Goal: Transaction & Acquisition: Purchase product/service

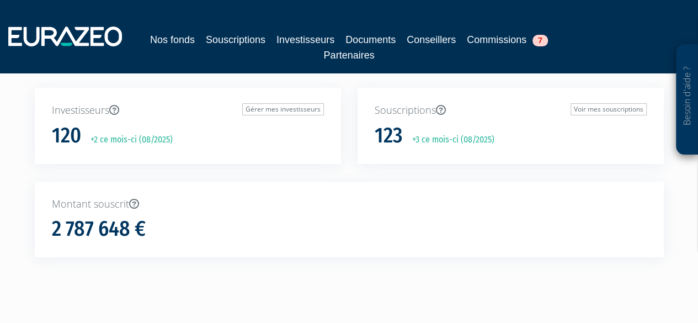
scroll to position [126, 0]
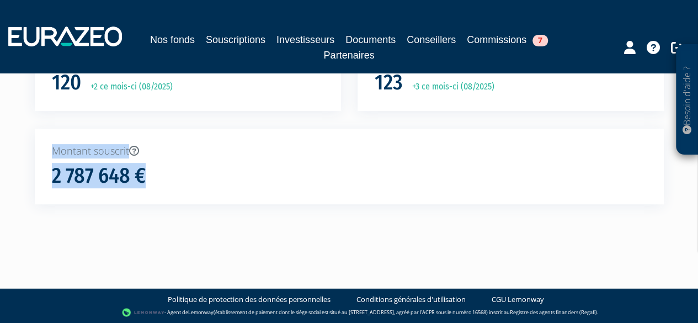
drag, startPoint x: 53, startPoint y: 150, endPoint x: 41, endPoint y: 149, distance: 12.2
click at [33, 147] on div "Montant souscrit 2 787 648 €" at bounding box center [349, 176] width 646 height 94
click at [48, 149] on div "Montant souscrit 2 787 648 €" at bounding box center [349, 167] width 629 height 76
click at [323, 152] on p "Montant souscrit" at bounding box center [349, 151] width 595 height 14
click at [126, 155] on p "Montant souscrit" at bounding box center [349, 151] width 595 height 14
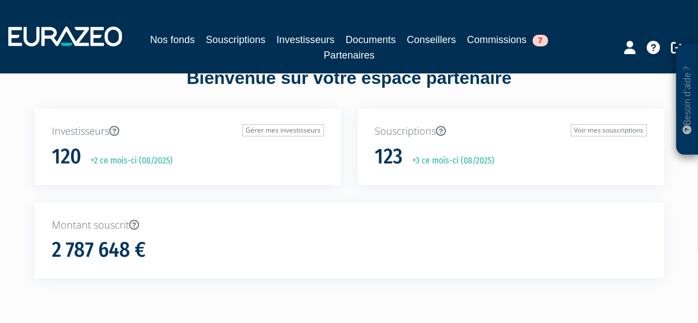
scroll to position [0, 0]
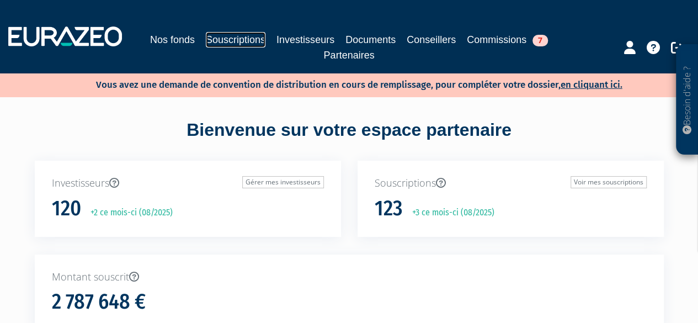
click at [214, 40] on link "Souscriptions" at bounding box center [236, 39] width 60 height 15
click at [237, 40] on link "Souscriptions" at bounding box center [236, 39] width 60 height 15
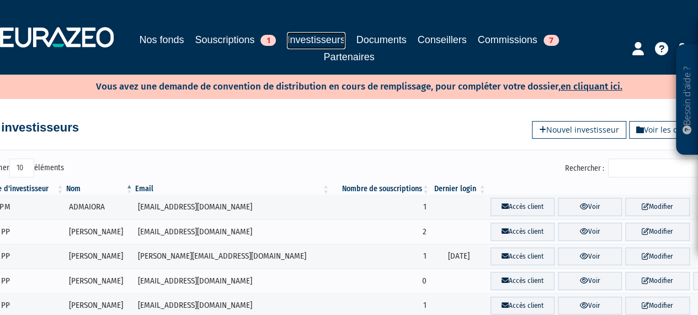
click at [306, 38] on link "Investisseurs" at bounding box center [316, 40] width 58 height 17
click at [657, 169] on input "Rechercher :" at bounding box center [660, 167] width 105 height 19
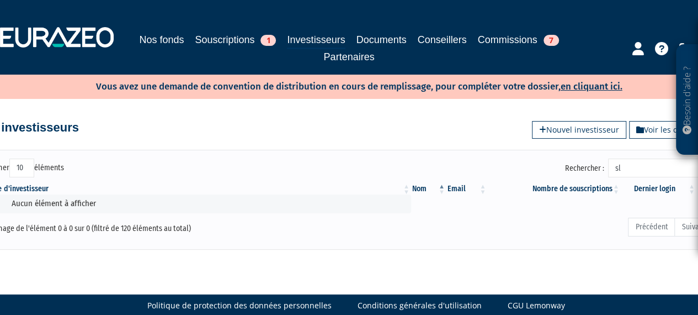
type input "s"
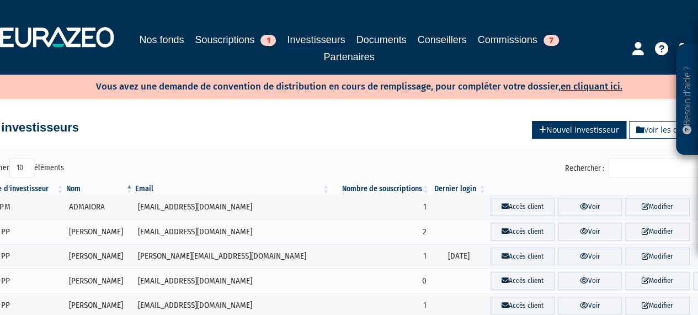
click at [588, 131] on link "Nouvel investisseur" at bounding box center [579, 130] width 94 height 18
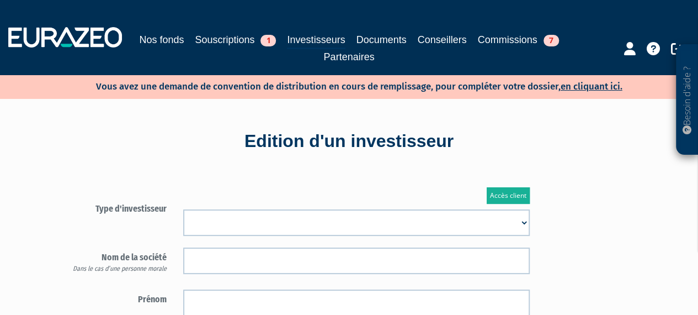
click at [277, 222] on select "Mr [PERSON_NAME] Société" at bounding box center [356, 222] width 347 height 26
select select "1"
click at [183, 209] on select "Mr [PERSON_NAME] Société" at bounding box center [356, 222] width 347 height 26
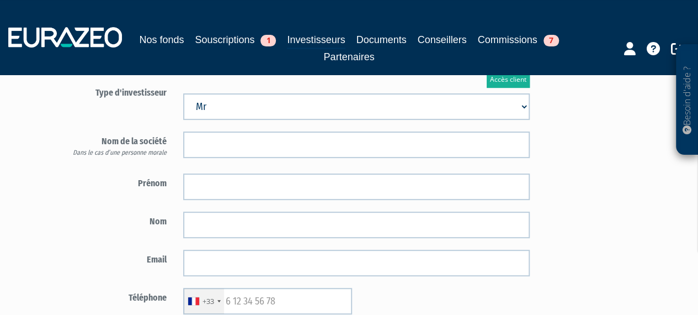
scroll to position [166, 0]
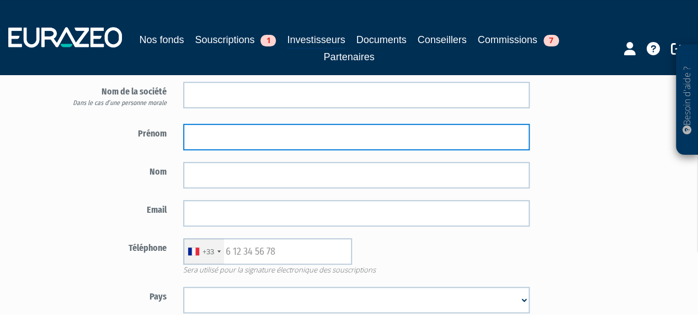
click at [214, 142] on input "text" at bounding box center [356, 137] width 347 height 26
type input "SLIM"
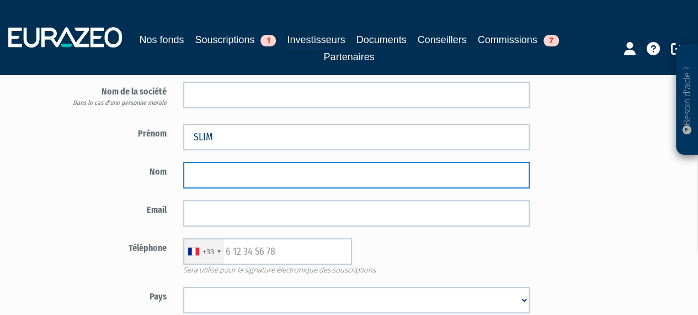
click at [374, 183] on input "text" at bounding box center [356, 175] width 347 height 26
type input "BELAZI"
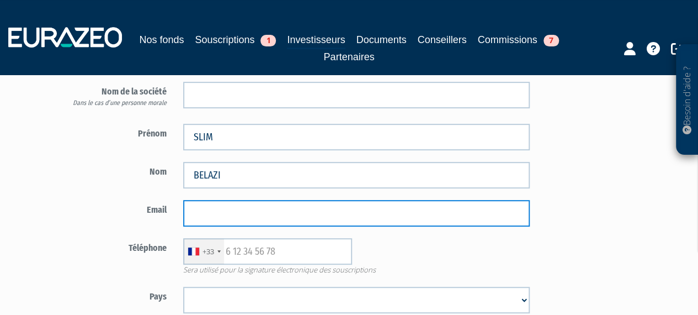
click at [384, 209] on input "email" at bounding box center [356, 213] width 347 height 26
paste input "slimbelazi@yahoo.fr"
type input "slimbelazi@yahoo.fr"
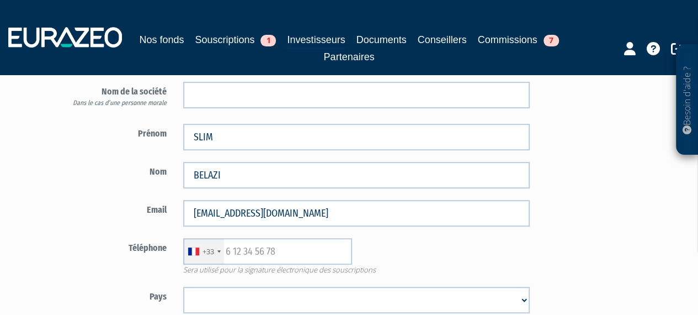
click at [301, 264] on span "Sera utilisé pour la signature électronique des souscriptions" at bounding box center [356, 269] width 363 height 10
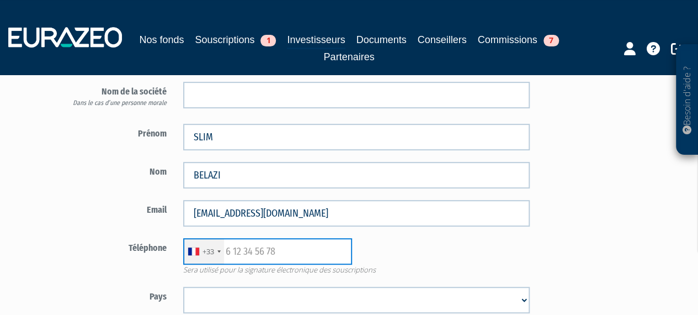
click at [245, 246] on input "text" at bounding box center [267, 251] width 169 height 26
paste input "[PHONE_NUMBER]"
click at [239, 250] on input "[PHONE_NUMBER]" at bounding box center [267, 251] width 169 height 26
type input "0629732877"
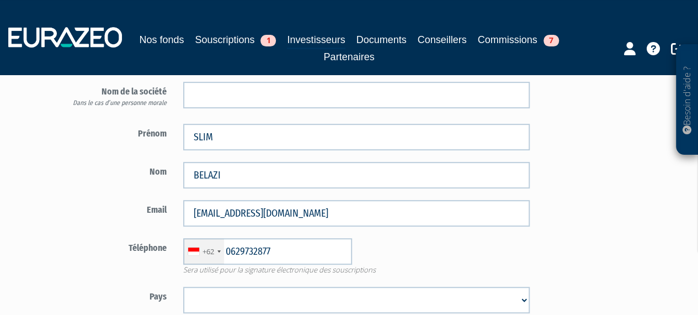
click at [427, 256] on div "+62 France +33 Germany (Deutschland) +49 Switzerland (Schweiz) +41 Belgium (Bel…" at bounding box center [356, 251] width 363 height 26
click at [209, 254] on div "+62" at bounding box center [209, 251] width 12 height 10
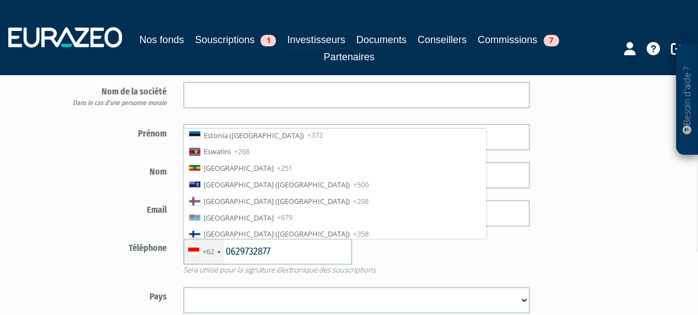
scroll to position [1259, 0]
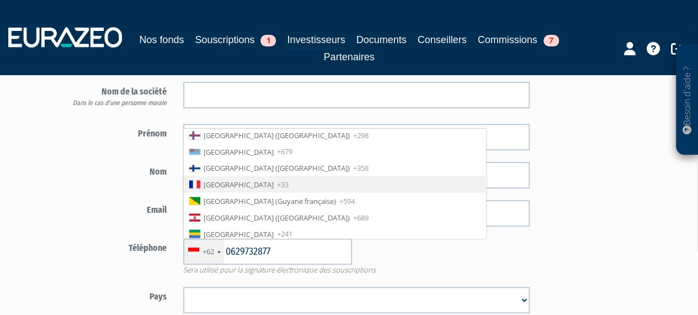
click at [244, 176] on li "France +33" at bounding box center [335, 184] width 302 height 17
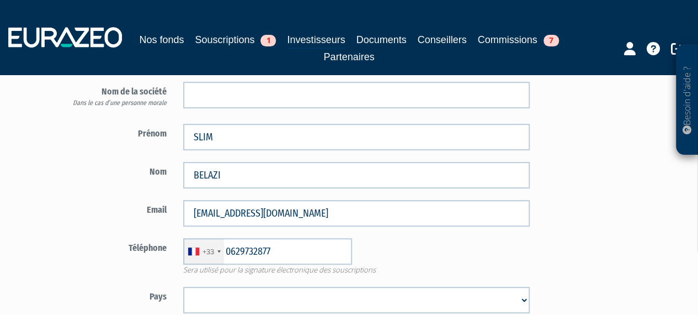
click at [408, 259] on div "+33 France +33 Germany (Deutschland) +49 Switzerland (Schweiz) +41 Belgium (Bel…" at bounding box center [356, 251] width 363 height 26
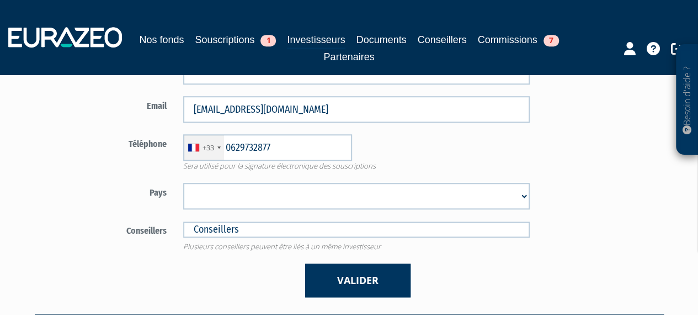
scroll to position [276, 0]
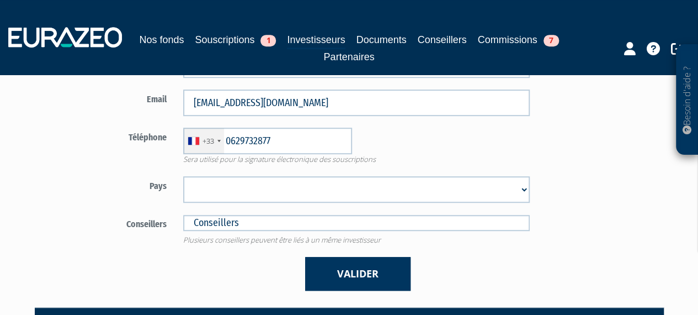
click at [256, 201] on select "Afghanistan Afrique du Sud Albanie Algérie Allemagne Andorre Angola Anguilla An…" at bounding box center [356, 189] width 347 height 26
click at [256, 193] on select "Afghanistan Afrique du Sud Albanie Algérie Allemagne Andorre Angola Anguilla An…" at bounding box center [356, 189] width 347 height 26
select select "75"
click at [183, 176] on select "Afghanistan Afrique du Sud Albanie Algérie Allemagne Andorre Angola Anguilla An…" at bounding box center [356, 189] width 347 height 26
click at [270, 217] on input "text" at bounding box center [356, 223] width 347 height 16
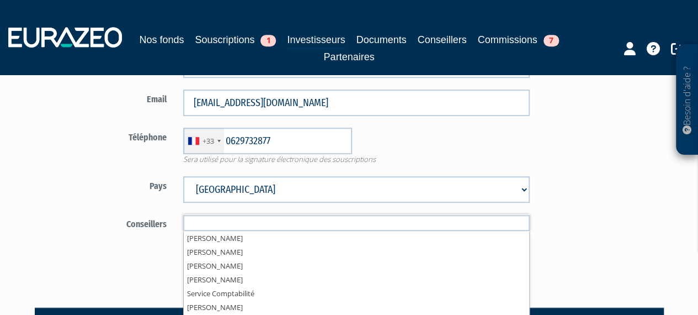
click at [128, 232] on div "Conseillers Stanislas Bois Florian Bronnec Clara Chanudet" at bounding box center [296, 229] width 485 height 31
type input "Conseillers"
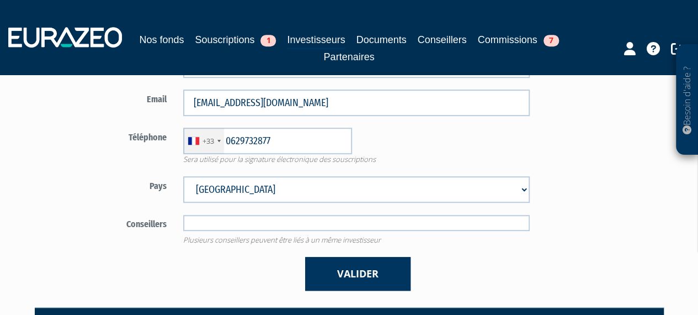
click at [231, 225] on input "text" at bounding box center [356, 223] width 347 height 16
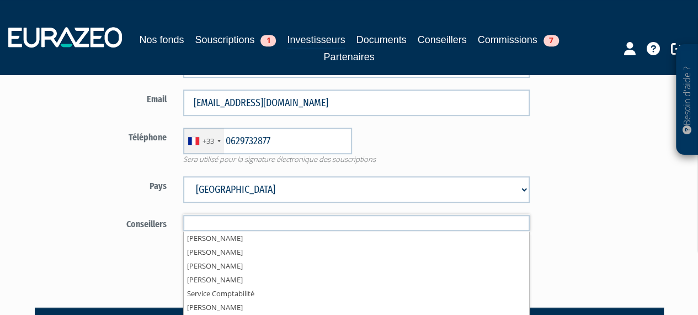
type input "Conseillers"
click at [146, 248] on form "Type d'investisseur Mr Mme Société" at bounding box center [296, 107] width 485 height 368
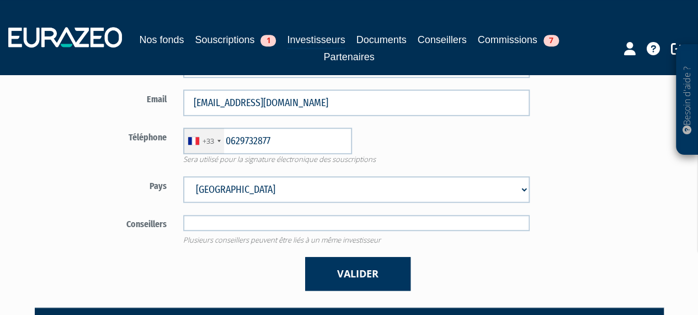
click at [241, 230] on input "text" at bounding box center [356, 223] width 347 height 16
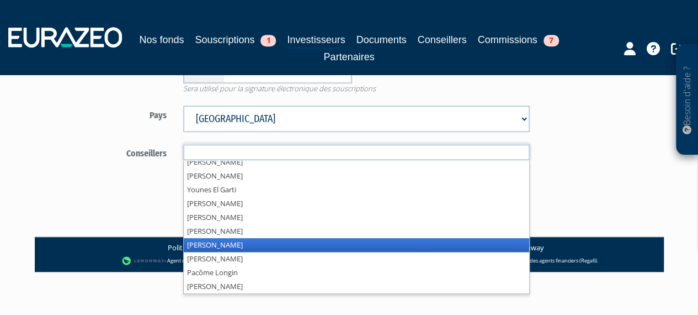
scroll to position [0, 0]
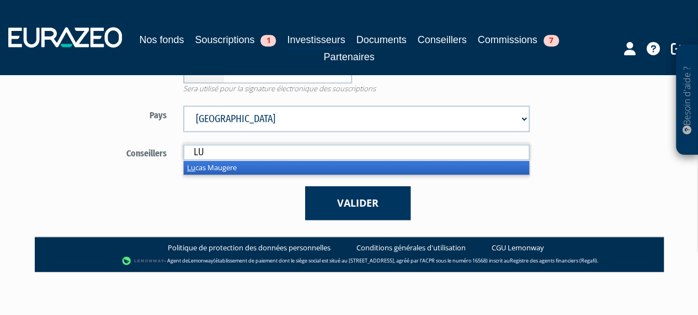
type input "LU"
drag, startPoint x: 266, startPoint y: 164, endPoint x: 288, endPoint y: 174, distance: 23.9
click at [266, 164] on li "Lu cas Maugere" at bounding box center [357, 168] width 346 height 14
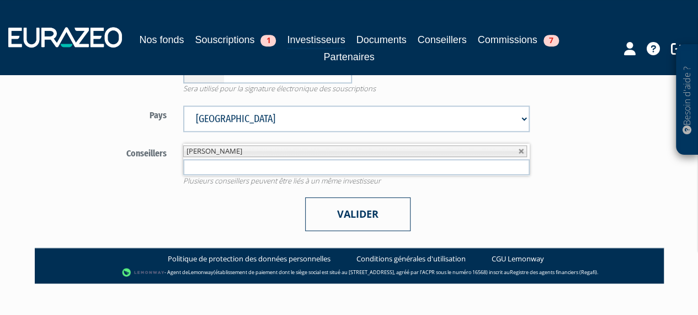
click at [378, 214] on button "Valider" at bounding box center [357, 214] width 105 height 34
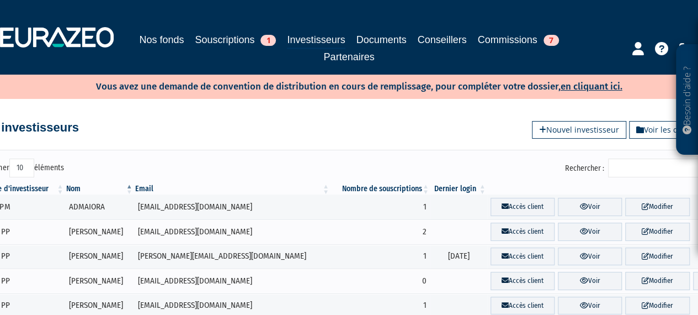
click at [650, 172] on input "Rechercher :" at bounding box center [660, 167] width 105 height 19
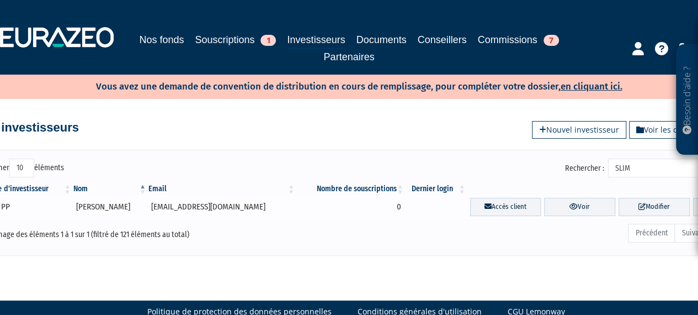
type input "SLIM"
click at [95, 211] on td "SLIM BELAZI" at bounding box center [109, 206] width 75 height 25
click at [152, 38] on link "Nos fonds" at bounding box center [161, 39] width 45 height 15
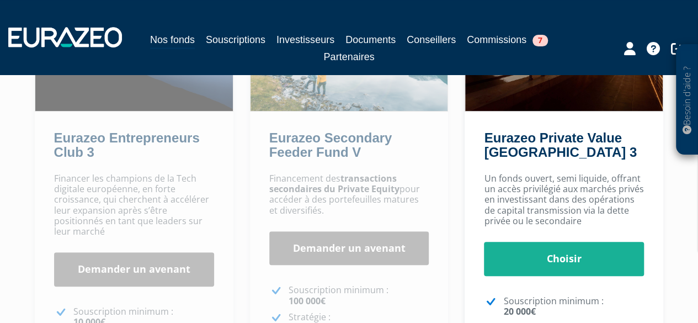
scroll to position [221, 0]
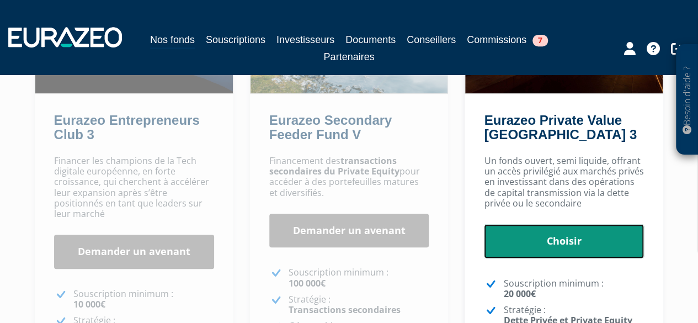
click at [616, 242] on link "Choisir" at bounding box center [564, 241] width 160 height 34
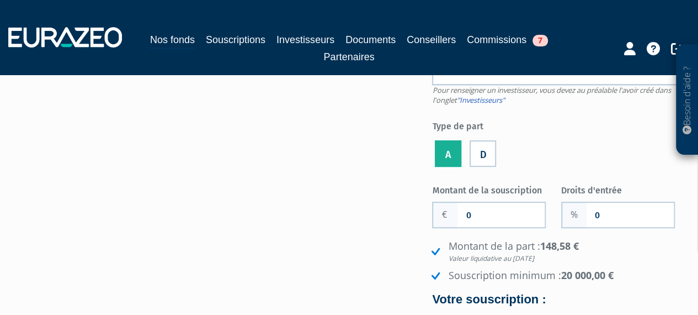
scroll to position [110, 0]
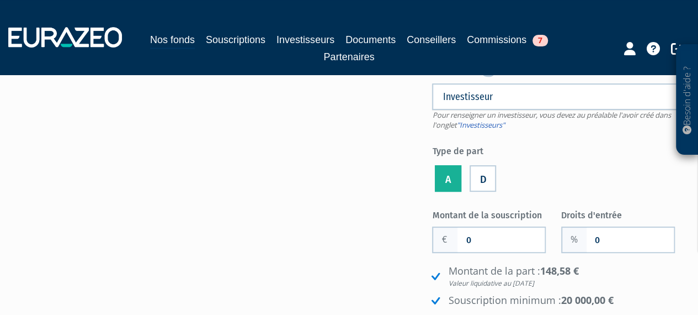
click at [670, 199] on form "Eurazeo Private Value Europe 3 Investisseur Pour renseigner un investisseur, vo…" at bounding box center [561, 223] width 258 height 445
drag, startPoint x: 473, startPoint y: 229, endPoint x: 461, endPoint y: 230, distance: 11.6
click at [461, 230] on input "0" at bounding box center [501, 239] width 87 height 24
type input "25 000"
click at [608, 238] on input "0" at bounding box center [630, 239] width 87 height 24
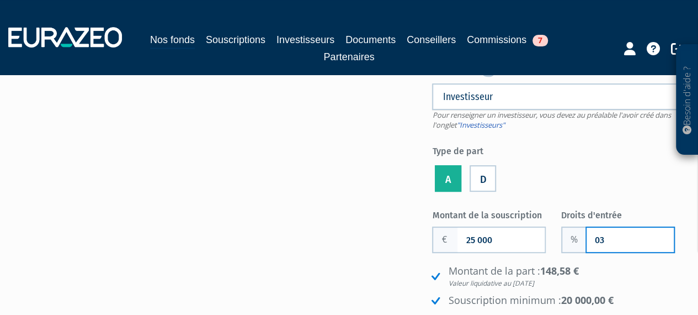
type input "0"
type input "3"
click at [548, 192] on ul "A D" at bounding box center [561, 178] width 258 height 31
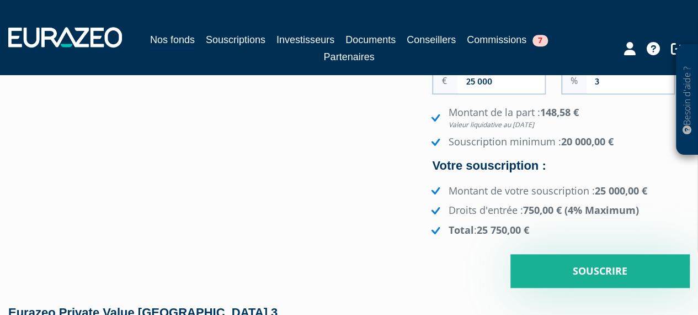
scroll to position [276, 0]
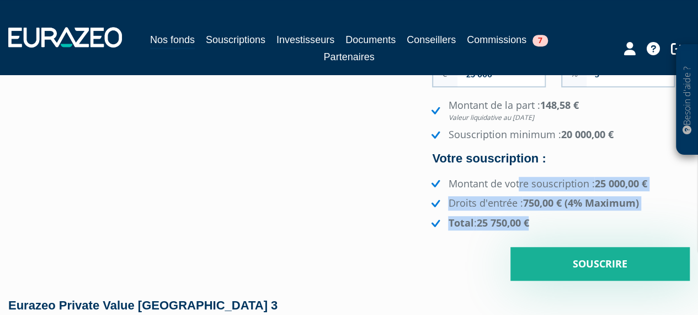
drag, startPoint x: 552, startPoint y: 220, endPoint x: 459, endPoint y: 182, distance: 100.3
click at [459, 182] on ul "Montant de votre souscription : 25 000,00 € Droits d'entrée : 750,00 € (4% Maxi…" at bounding box center [559, 204] width 261 height 54
click at [459, 182] on li "Montant de votre souscription : 25 000,00 €" at bounding box center [559, 184] width 261 height 14
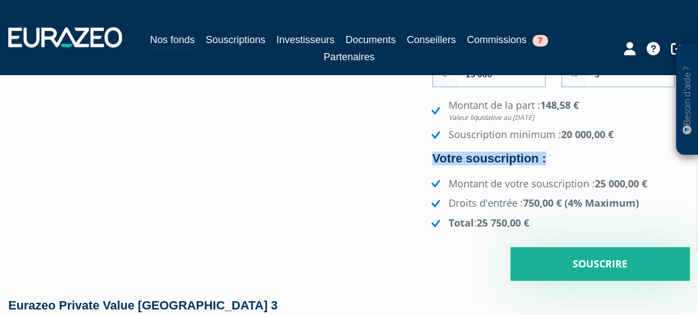
drag, startPoint x: 429, startPoint y: 154, endPoint x: 567, endPoint y: 155, distance: 137.5
click at [567, 155] on div "Eurazeo Private Value Europe 3 Investisseur Pour renseigner un investisseur, vo…" at bounding box center [349, 59] width 698 height 441
click at [560, 167] on div "Montant de la part : 148,58 € Valeur liquidative au 01/08/2025 Souscription min…" at bounding box center [561, 163] width 258 height 131
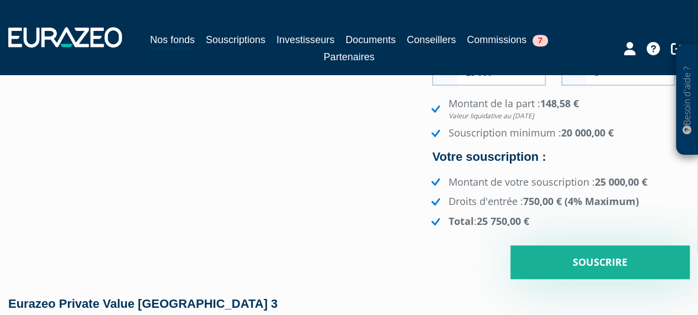
scroll to position [331, 0]
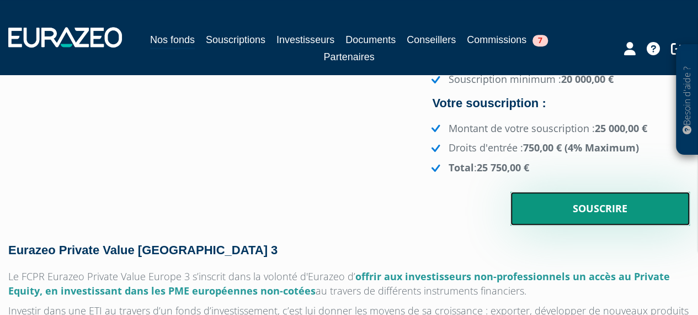
click at [618, 206] on input "Souscrire" at bounding box center [600, 209] width 179 height 34
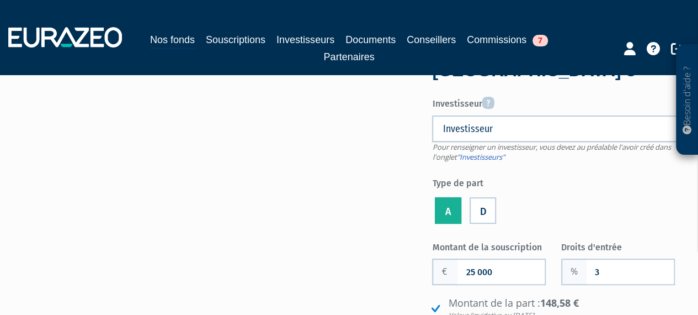
scroll to position [0, 0]
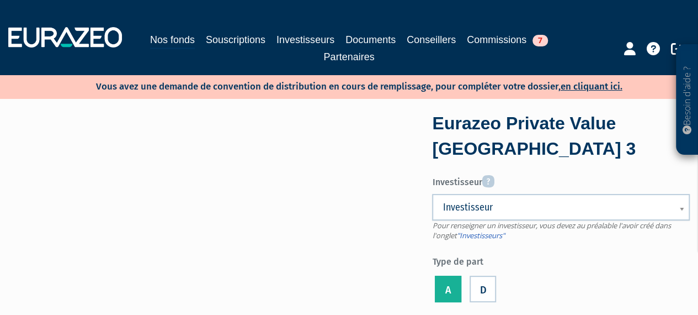
click at [566, 210] on span "Investisseur" at bounding box center [554, 206] width 222 height 13
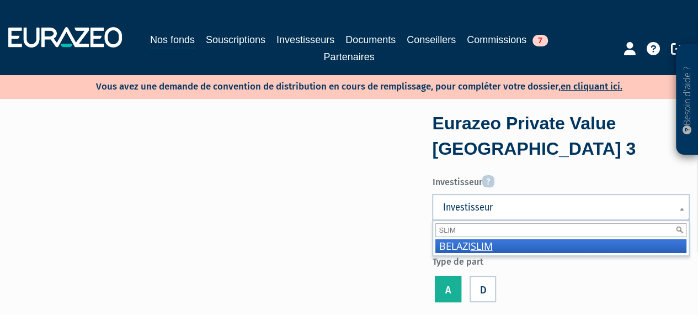
type input "SLIM"
click at [593, 243] on li "BELAZI SLIM" at bounding box center [561, 246] width 251 height 14
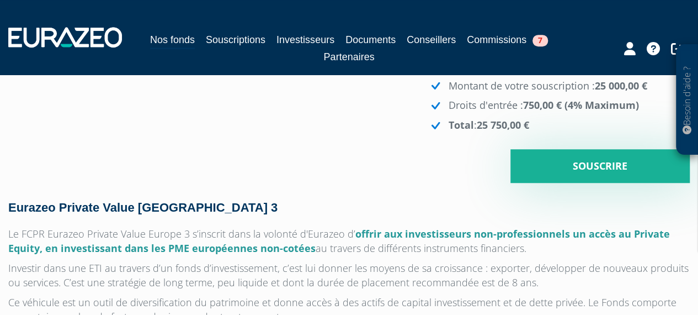
scroll to position [276, 0]
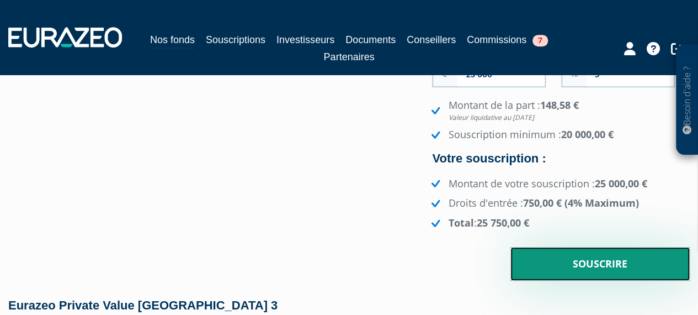
click at [590, 267] on input "Souscrire" at bounding box center [600, 264] width 179 height 34
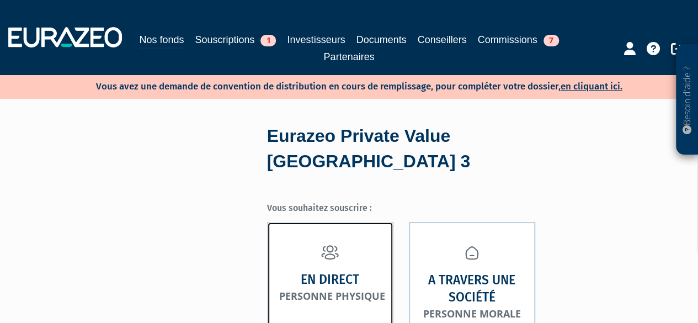
click at [285, 289] on small "Personne physique" at bounding box center [332, 295] width 106 height 13
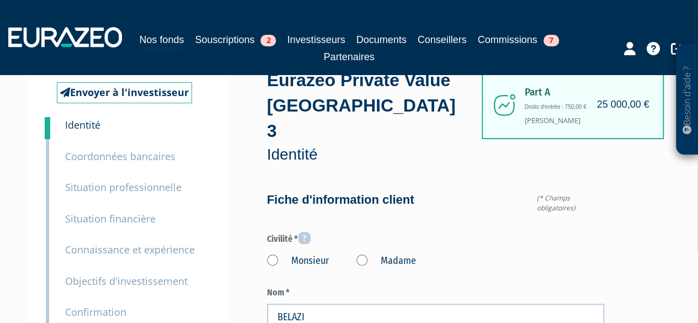
scroll to position [110, 0]
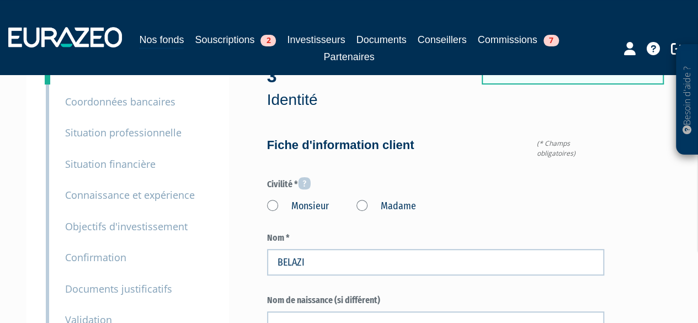
click at [294, 195] on div "Monsieur Madame" at bounding box center [436, 204] width 338 height 18
click at [289, 199] on label "Monsieur" at bounding box center [298, 206] width 62 height 14
click at [0, 0] on input "Monsieur" at bounding box center [0, 0] width 0 height 0
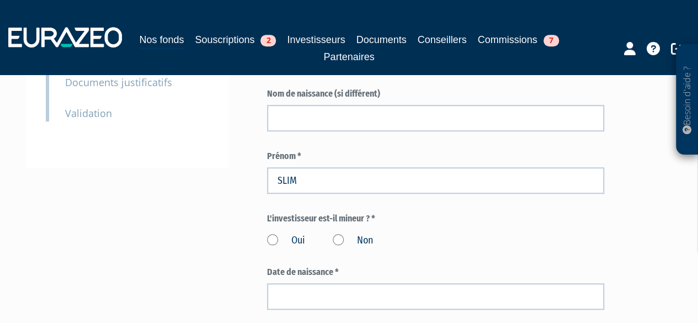
scroll to position [386, 0]
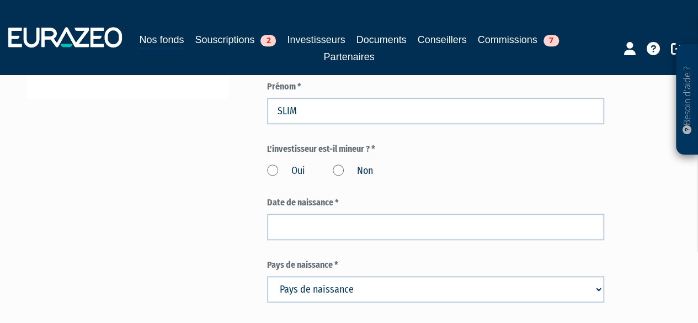
click at [346, 164] on label "Non" at bounding box center [353, 171] width 40 height 14
click at [0, 0] on input "Non" at bounding box center [0, 0] width 0 height 0
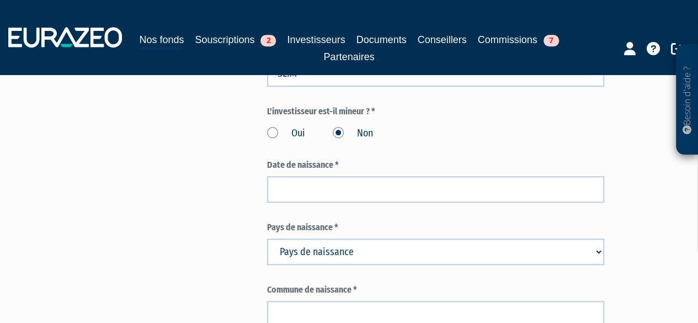
scroll to position [442, 0]
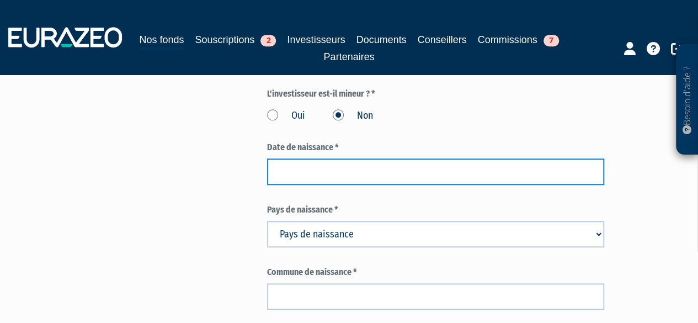
drag, startPoint x: 374, startPoint y: 150, endPoint x: 366, endPoint y: 141, distance: 11.7
click at [374, 158] on input at bounding box center [436, 171] width 338 height 26
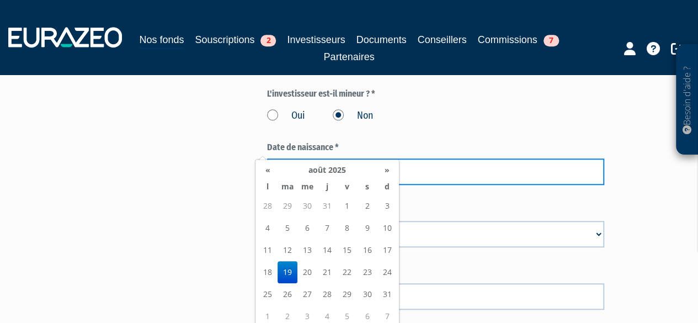
type input "&"
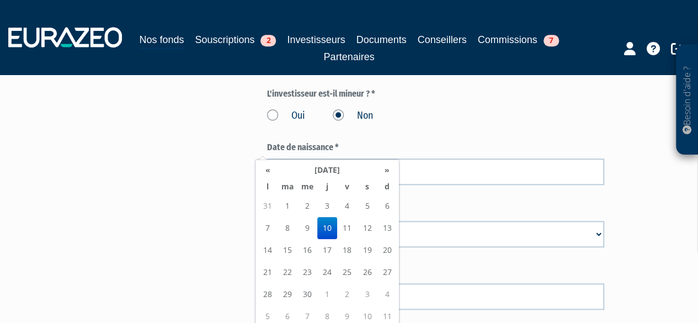
click at [323, 227] on td "10" at bounding box center [327, 228] width 20 height 22
type input "10/11/1983"
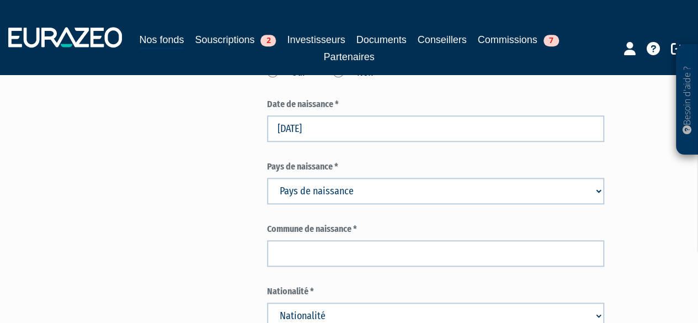
scroll to position [552, 0]
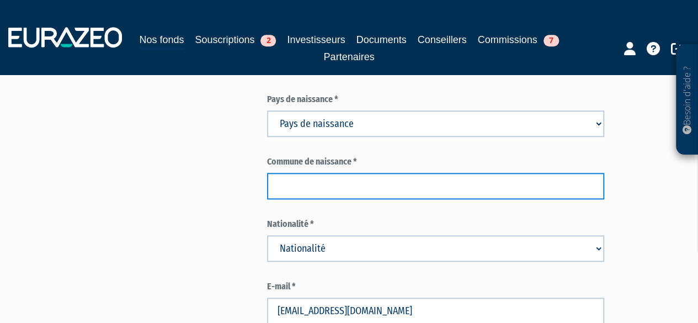
click at [349, 173] on input "text" at bounding box center [436, 186] width 338 height 26
paste input "MENZEL-BOURGUIBA"
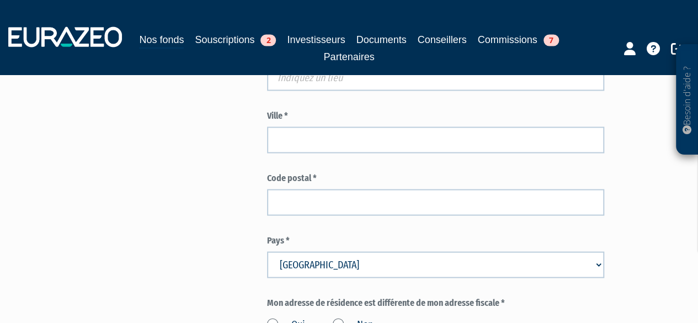
scroll to position [883, 0]
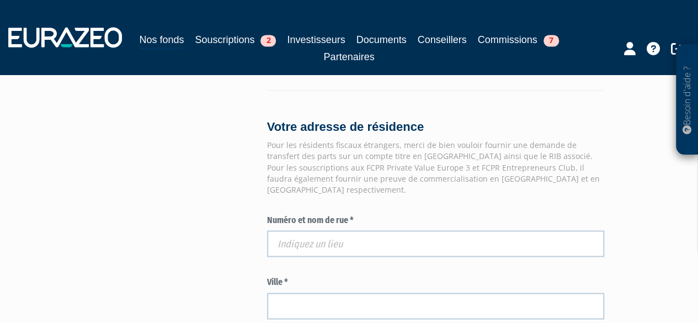
type input "MENZEL-BOURGUIBA"
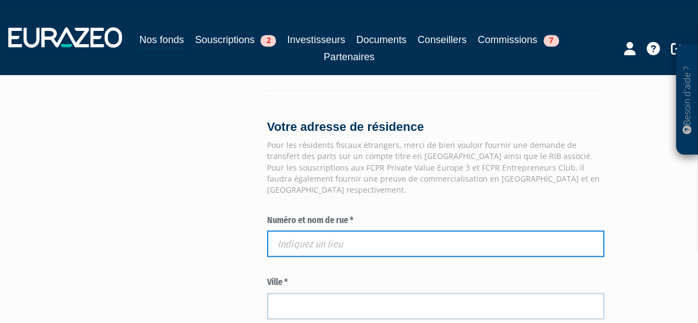
click at [322, 230] on input "text" at bounding box center [436, 243] width 338 height 26
paste input "17 RUE OBERKAMPF"
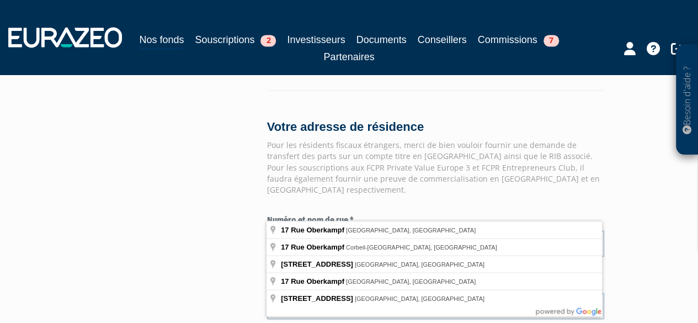
type input "17 Rue Oberkampf, Paris, France"
type input "Paris"
type input "75011"
type input "17 Rue Oberkampf"
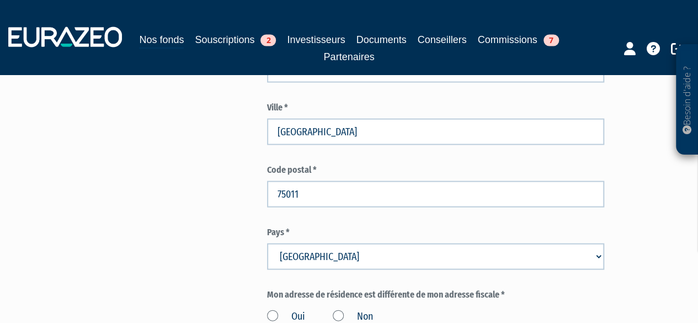
scroll to position [1214, 0]
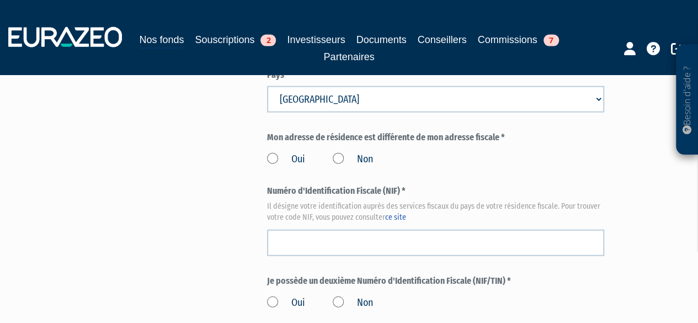
click at [337, 152] on label "Non" at bounding box center [353, 159] width 40 height 14
click at [0, 0] on input "Non" at bounding box center [0, 0] width 0 height 0
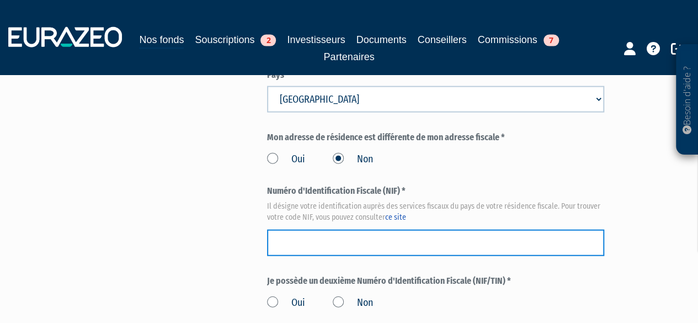
click at [314, 230] on input "text" at bounding box center [436, 243] width 338 height 26
paste input "30 07 419 460 500"
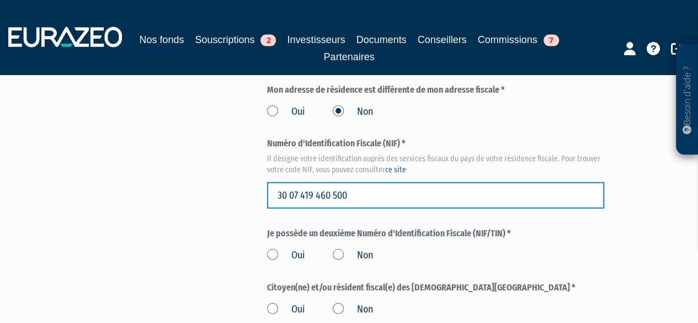
scroll to position [1325, 0]
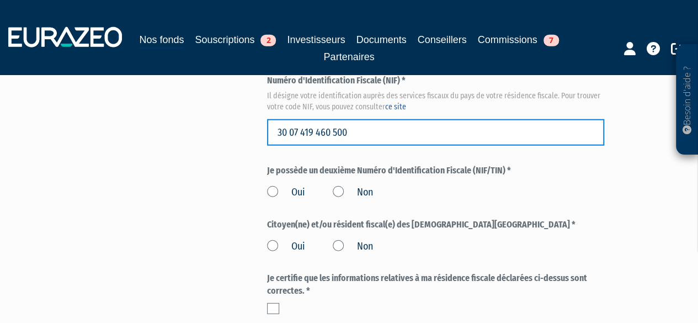
type input "30 07 419 460 500"
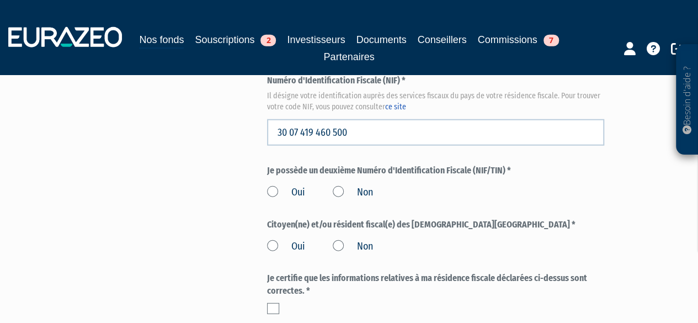
click at [344, 185] on label "Non" at bounding box center [353, 192] width 40 height 14
click at [0, 0] on input "Non" at bounding box center [0, 0] width 0 height 0
click at [339, 240] on label "Non" at bounding box center [353, 247] width 40 height 14
click at [0, 0] on input "Non" at bounding box center [0, 0] width 0 height 0
click at [274, 303] on label at bounding box center [273, 308] width 12 height 11
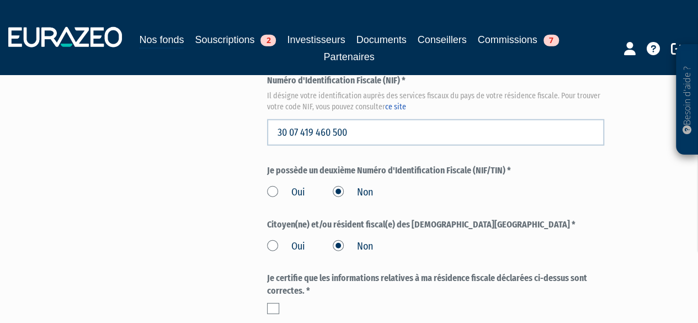
click at [0, 0] on input "checkbox" at bounding box center [0, 0] width 0 height 0
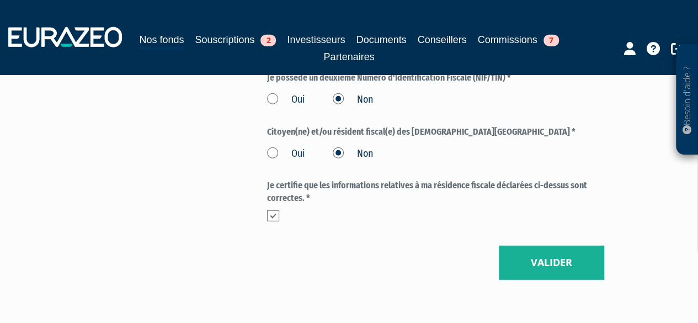
scroll to position [1435, 0]
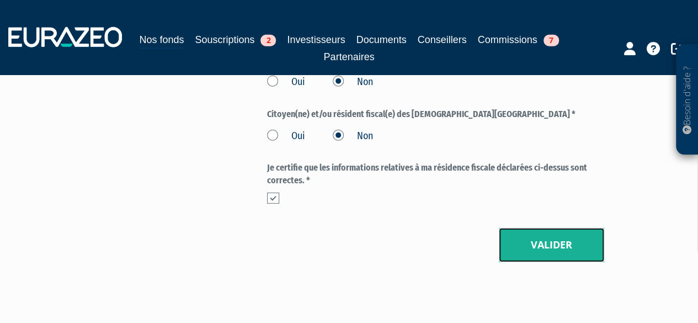
click at [555, 228] on button "Valider" at bounding box center [551, 245] width 105 height 34
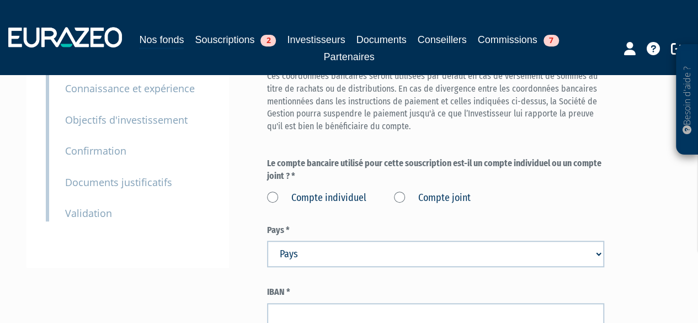
scroll to position [166, 0]
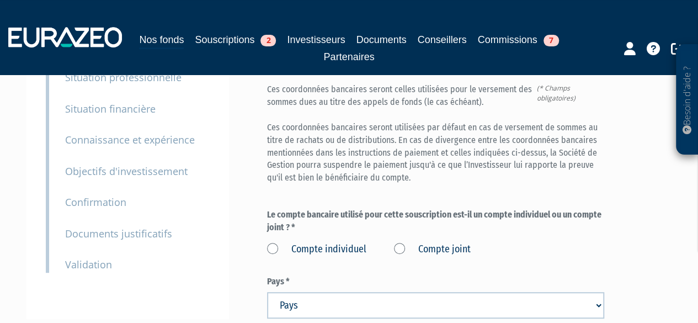
click at [306, 242] on label "Compte individuel" at bounding box center [316, 249] width 99 height 14
click at [0, 0] on individuel "Compte individuel" at bounding box center [0, 0] width 0 height 0
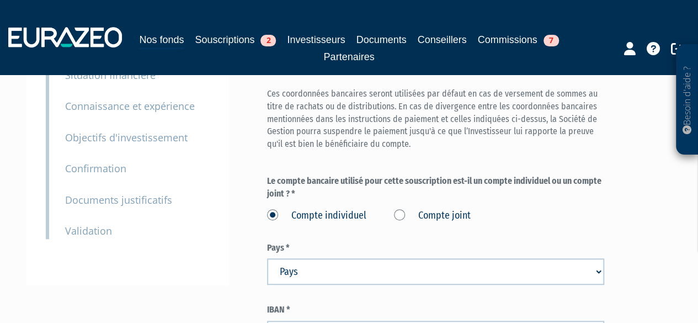
scroll to position [276, 0]
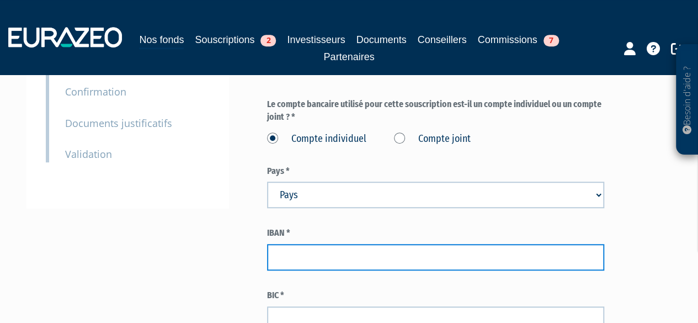
click at [310, 244] on input "text" at bounding box center [436, 257] width 338 height 26
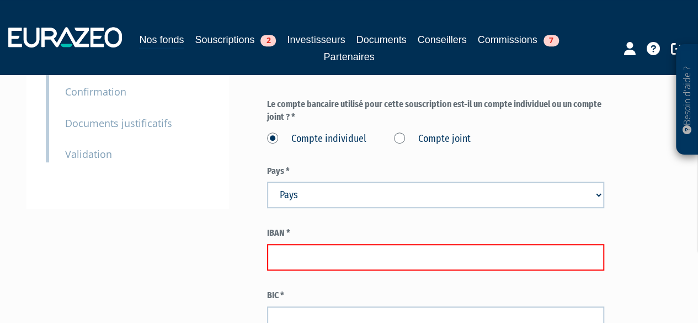
paste input "FR76 3000 3039 5000 0512 9462 883"
type input "FR76 3000 3039 5000 0512 9462 883"
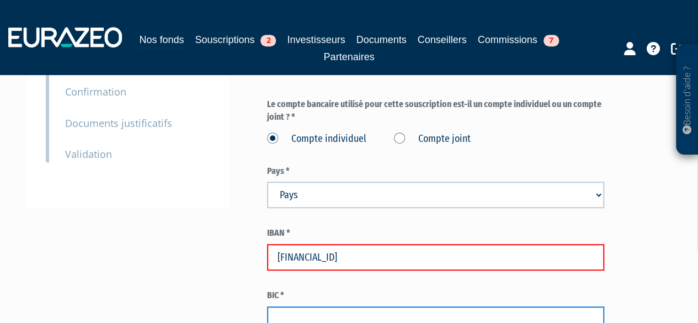
click at [313, 306] on input "text" at bounding box center [436, 319] width 338 height 26
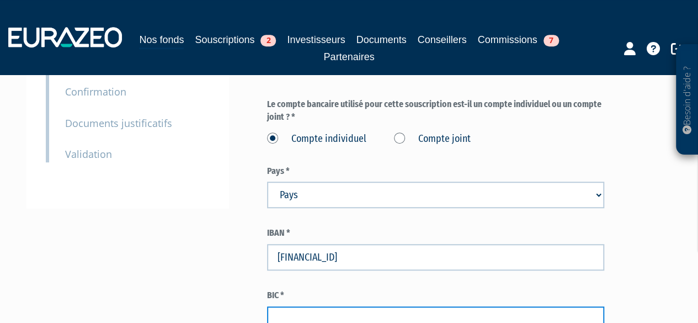
paste input "SOGEFRPP"
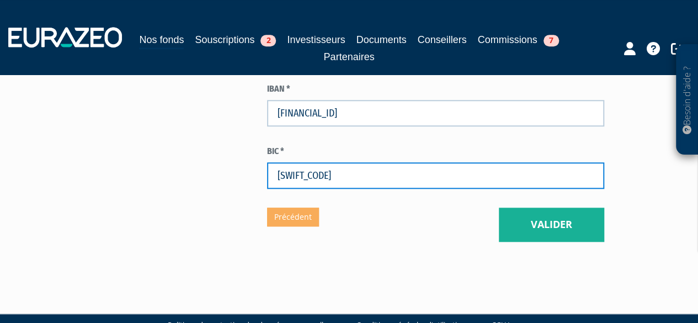
type input "SOGEFRPP"
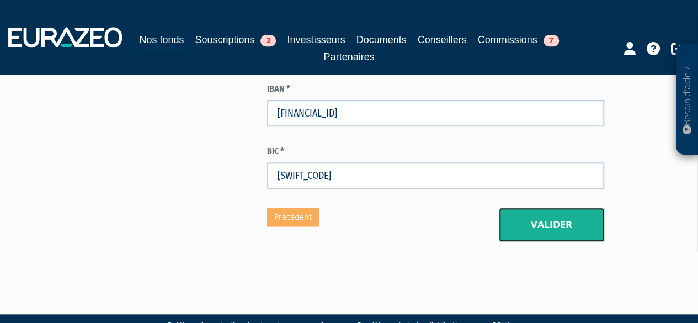
click at [522, 209] on button "Valider" at bounding box center [551, 225] width 105 height 34
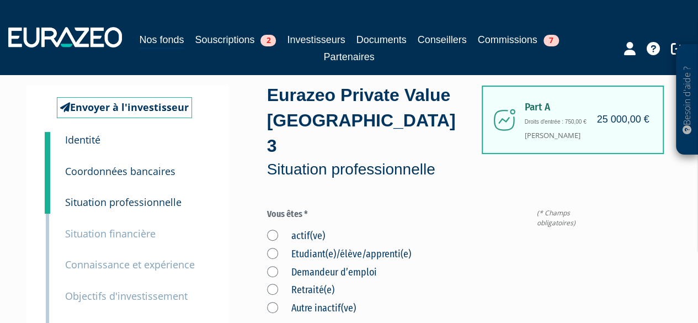
scroll to position [110, 0]
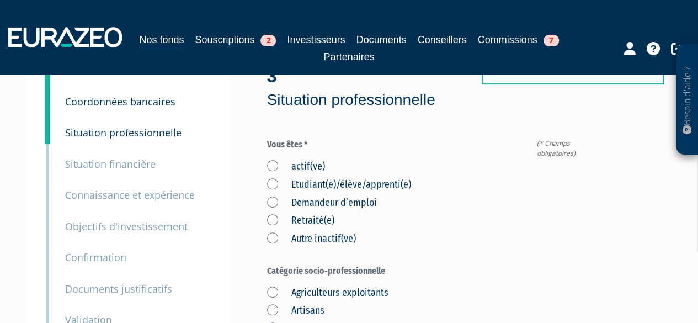
drag, startPoint x: 280, startPoint y: 139, endPoint x: 272, endPoint y: 145, distance: 10.3
click at [272, 160] on label "actif(ve)" at bounding box center [296, 167] width 58 height 14
click at [0, 0] on input "actif(ve)" at bounding box center [0, 0] width 0 height 0
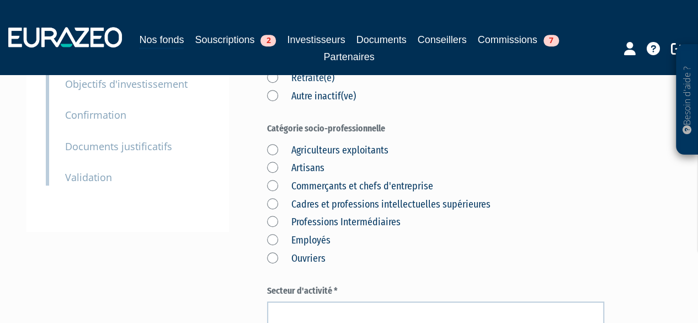
scroll to position [276, 0]
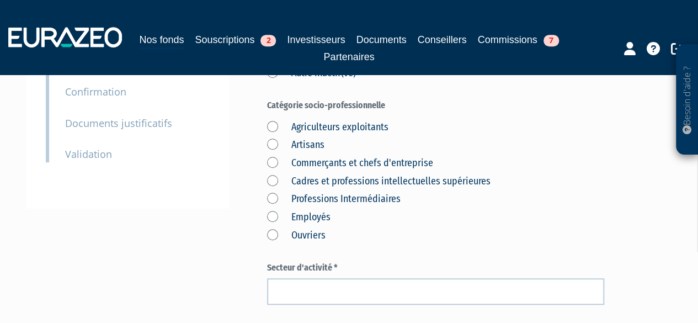
click at [274, 210] on label "Employés" at bounding box center [298, 217] width 63 height 14
click at [0, 0] on input "Employés" at bounding box center [0, 0] width 0 height 0
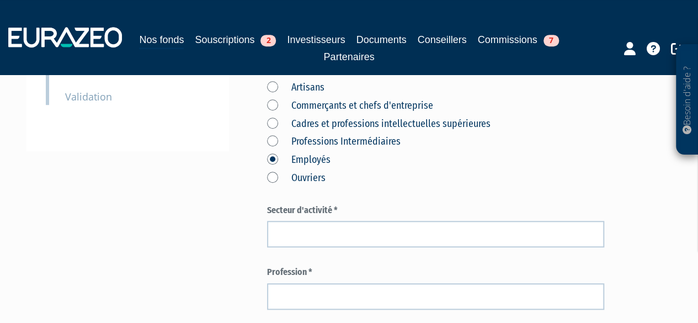
scroll to position [386, 0]
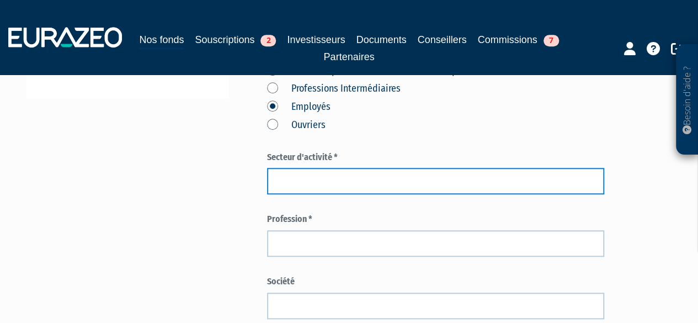
drag, startPoint x: 339, startPoint y: 163, endPoint x: 379, endPoint y: 167, distance: 39.9
click at [340, 168] on input "text" at bounding box center [436, 181] width 338 height 26
type input "s"
type input "Santé"
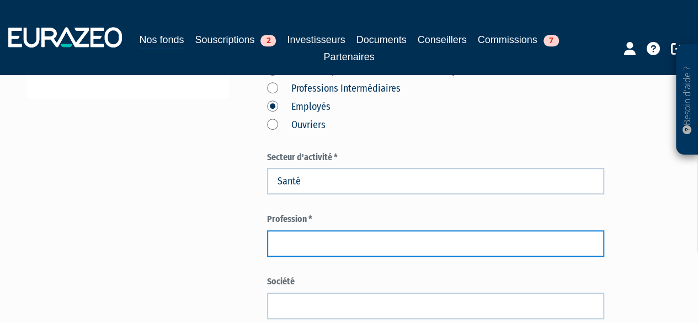
click at [318, 230] on input "text" at bounding box center [436, 243] width 338 height 26
paste input "PHARMACIEN"
type input "PHARMACIEN"
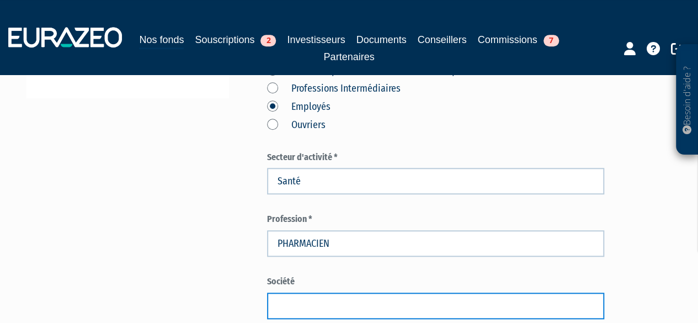
click at [298, 293] on input "text" at bounding box center [436, 306] width 338 height 26
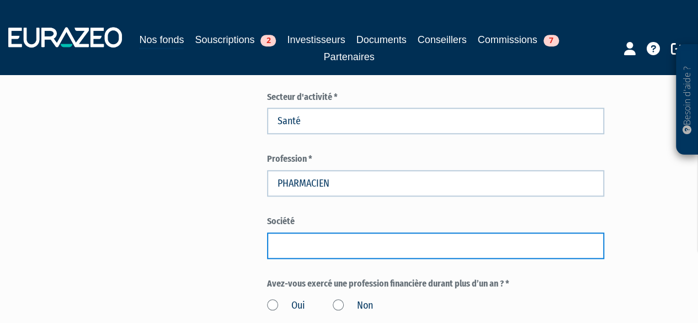
scroll to position [497, 0]
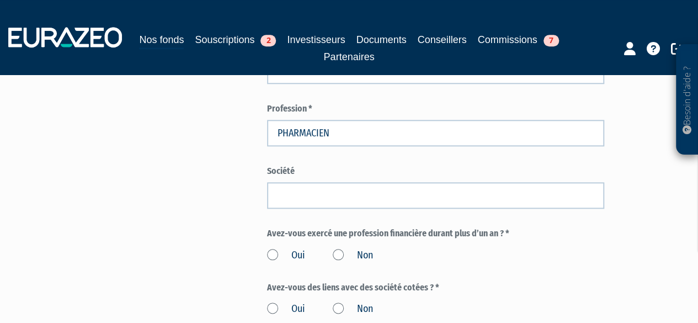
click at [272, 227] on label "Avez-vous exercé une profession financière durant plus d’un an ? *" at bounding box center [436, 233] width 338 height 13
drag, startPoint x: 524, startPoint y: 232, endPoint x: 586, endPoint y: 201, distance: 69.4
click at [585, 227] on label "Avez-vous exercé une profession financière durant plus d’un an ? *" at bounding box center [436, 233] width 338 height 13
click at [338, 248] on label "Non" at bounding box center [353, 255] width 40 height 14
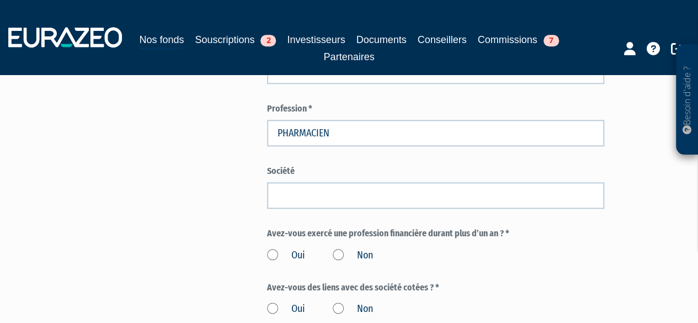
click at [0, 0] on input "Non" at bounding box center [0, 0] width 0 height 0
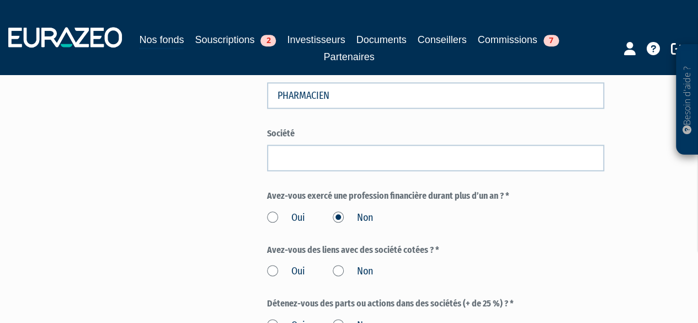
scroll to position [552, 0]
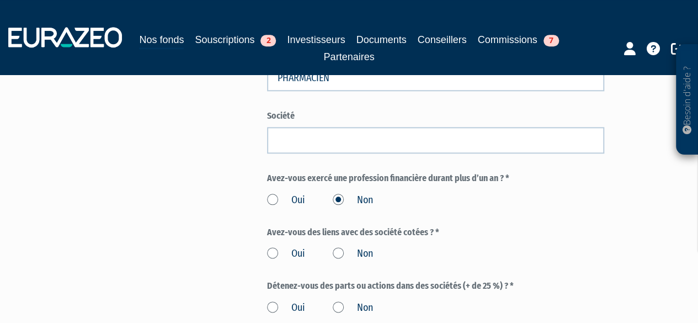
click at [340, 247] on label "Non" at bounding box center [353, 254] width 40 height 14
click at [0, 0] on input "Non" at bounding box center [0, 0] width 0 height 0
click at [338, 301] on label "Non" at bounding box center [353, 308] width 40 height 14
click at [0, 0] on input "Non" at bounding box center [0, 0] width 0 height 0
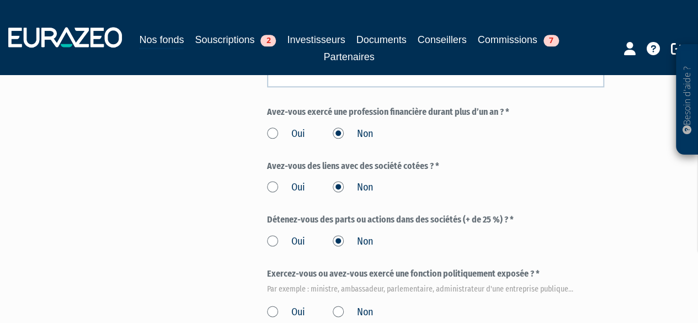
scroll to position [662, 0]
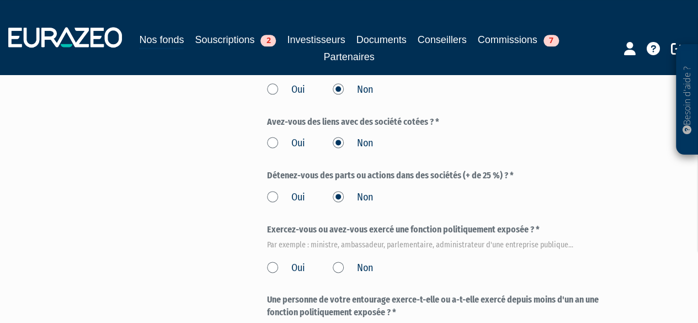
click at [340, 261] on label "Non" at bounding box center [353, 268] width 40 height 14
click at [0, 0] on input "Non" at bounding box center [0, 0] width 0 height 0
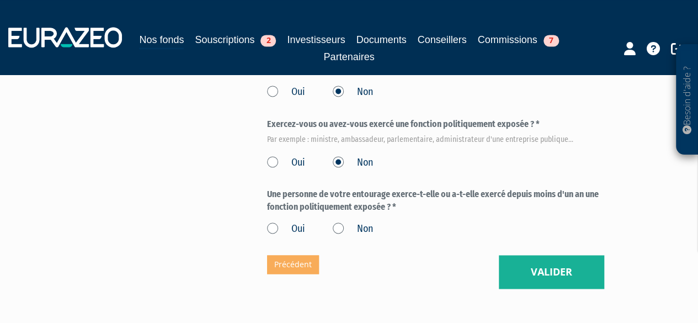
scroll to position [773, 0]
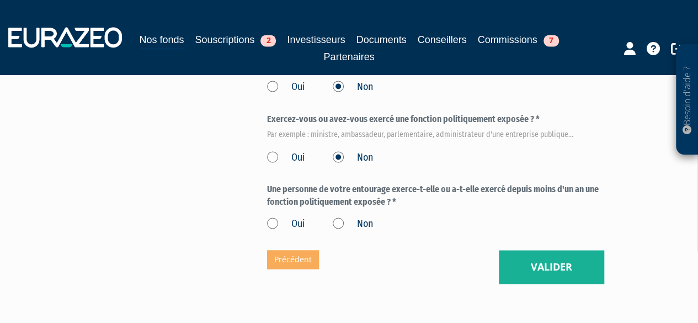
drag, startPoint x: 338, startPoint y: 193, endPoint x: 340, endPoint y: 198, distance: 5.8
click at [338, 217] on label "Non" at bounding box center [353, 224] width 40 height 14
click at [0, 0] on input "Non" at bounding box center [0, 0] width 0 height 0
click at [553, 250] on button "Valider" at bounding box center [551, 267] width 105 height 34
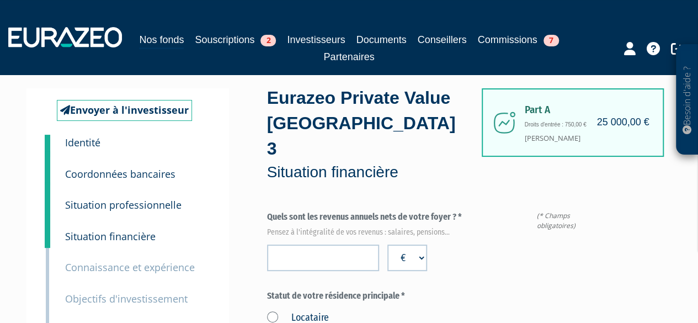
scroll to position [55, 0]
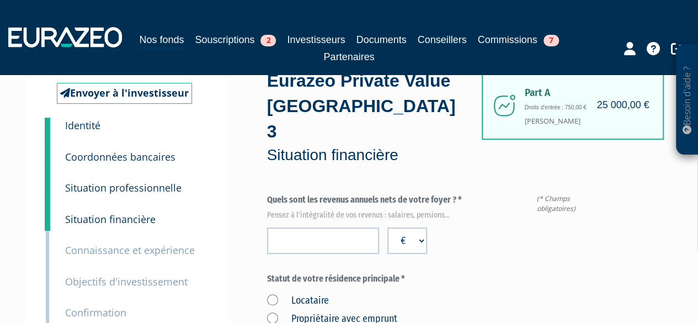
drag, startPoint x: 398, startPoint y: 169, endPoint x: 486, endPoint y: 172, distance: 88.3
click at [487, 194] on label "Quels sont les revenus annuels nets de votre foyer ? * Pensez à l'intégralité d…" at bounding box center [436, 206] width 338 height 24
click at [486, 194] on label "Quels sont les revenus annuels nets de votre foyer ? * Pensez à l'intégralité d…" at bounding box center [436, 206] width 338 height 24
click at [339, 227] on input "number" at bounding box center [323, 240] width 113 height 26
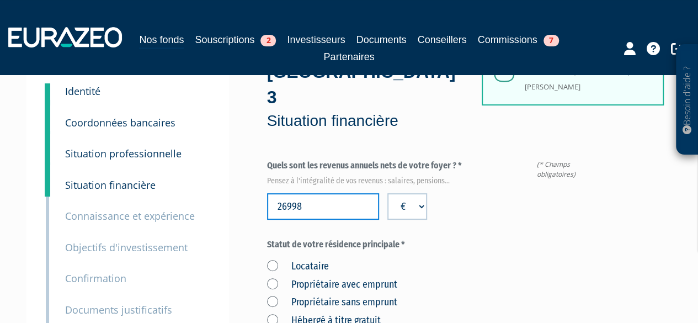
scroll to position [166, 0]
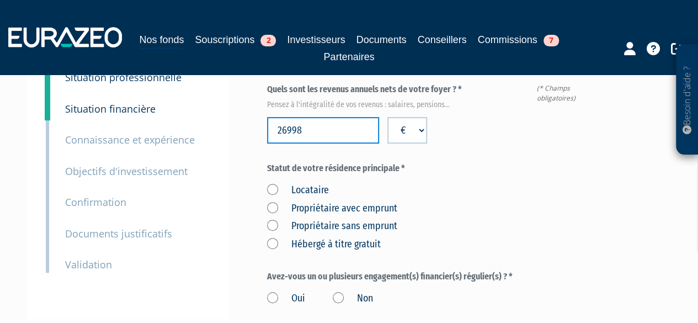
type input "26998"
click at [466, 179] on div "Locataire Propriétaire avec emprunt Propriétaire sans emprunt Hébergé à titre g…" at bounding box center [436, 215] width 338 height 72
click at [315, 183] on label "Locataire" at bounding box center [298, 190] width 62 height 14
click at [0, 0] on input "Locataire" at bounding box center [0, 0] width 0 height 0
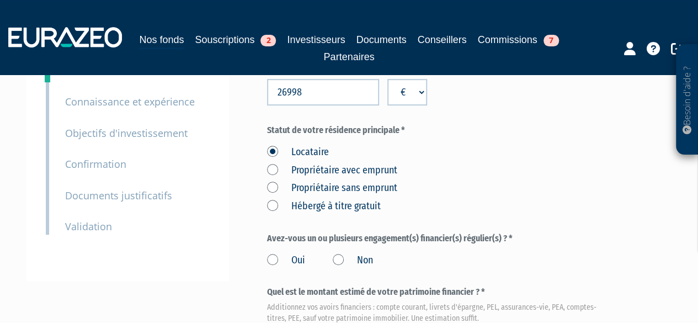
scroll to position [221, 0]
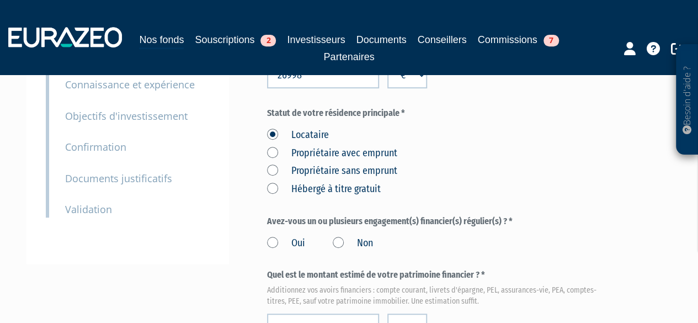
drag, startPoint x: 264, startPoint y: 200, endPoint x: 519, endPoint y: 189, distance: 255.3
click at [335, 236] on label "Non" at bounding box center [353, 243] width 40 height 14
click at [0, 0] on input "Non" at bounding box center [0, 0] width 0 height 0
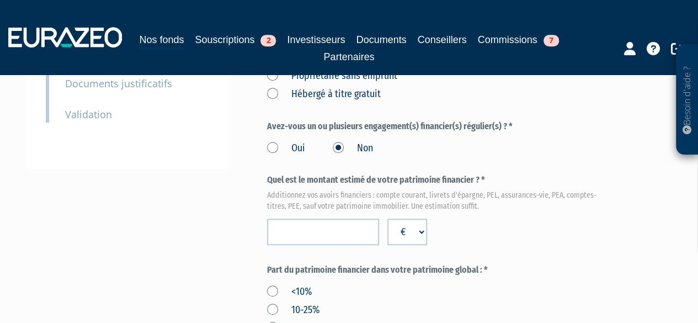
scroll to position [331, 0]
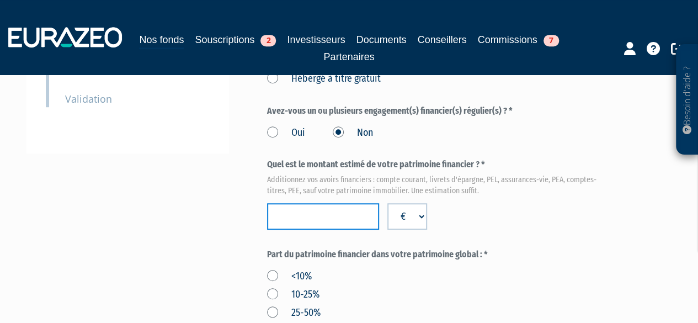
click at [352, 203] on input "number" at bounding box center [323, 216] width 113 height 26
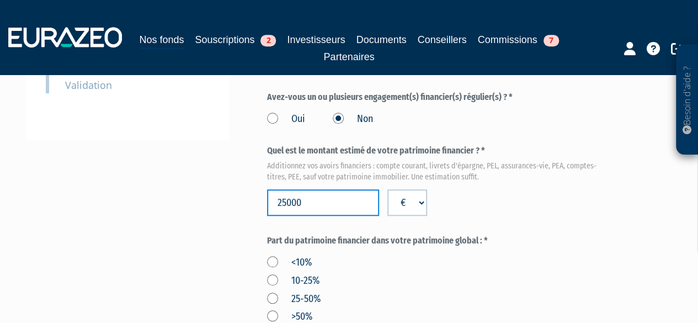
scroll to position [386, 0]
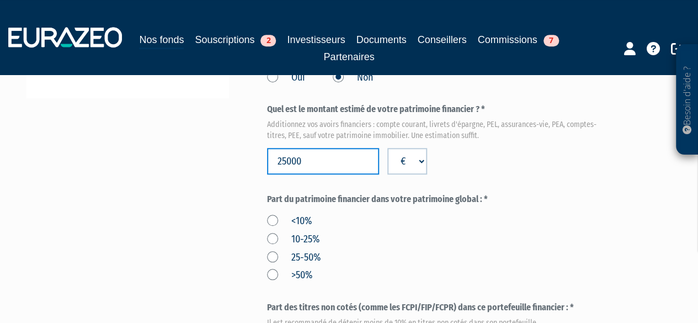
type input "25000"
drag, startPoint x: 311, startPoint y: 139, endPoint x: 253, endPoint y: 140, distance: 58.5
click at [253, 140] on div "Envoyer à l'investisseur 1 Identité 2 Coordonnées bancaires 3 Situation profess…" at bounding box center [349, 231] width 629 height 982
click at [310, 232] on label "10-25%" at bounding box center [293, 239] width 52 height 14
click at [0, 0] on input "10-25%" at bounding box center [0, 0] width 0 height 0
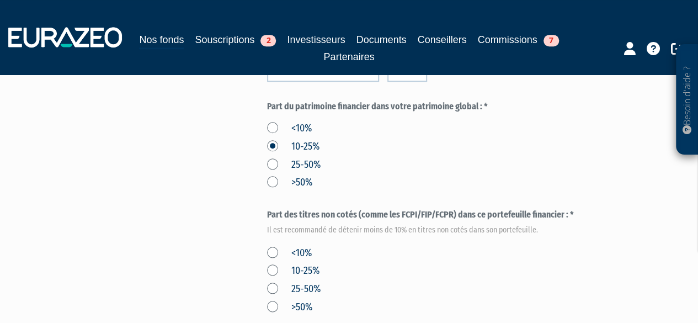
scroll to position [497, 0]
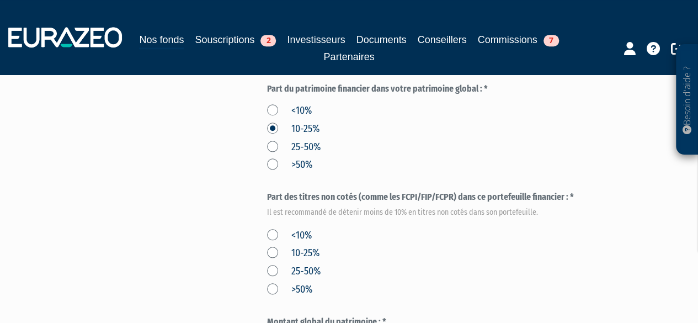
click at [291, 229] on label "<10%" at bounding box center [289, 236] width 45 height 14
click at [0, 0] on input "<10%" at bounding box center [0, 0] width 0 height 0
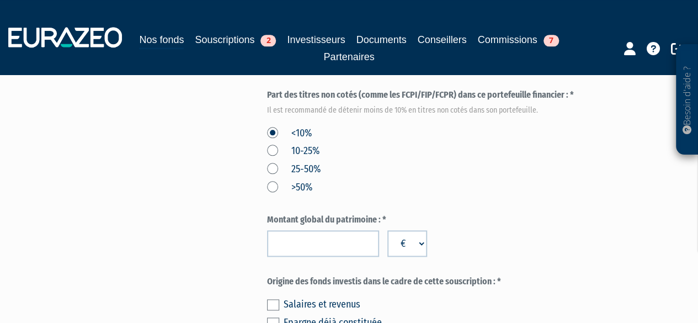
scroll to position [662, 0]
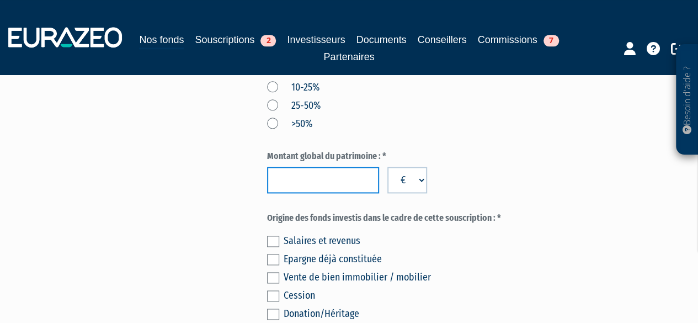
paste input "164000"
type input "164000"
click at [312, 251] on div "Epargne déjà constituée" at bounding box center [444, 258] width 321 height 15
click at [272, 254] on label at bounding box center [273, 259] width 12 height 11
click at [0, 0] on input "checkbox" at bounding box center [0, 0] width 0 height 0
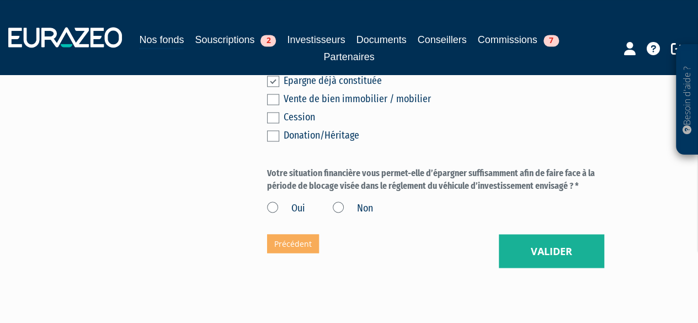
scroll to position [867, 0]
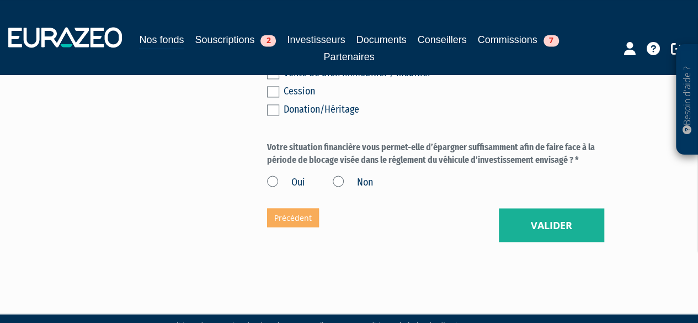
click at [296, 175] on label "Oui" at bounding box center [286, 182] width 38 height 14
click at [0, 0] on input "Oui" at bounding box center [0, 0] width 0 height 0
click at [566, 208] on button "Valider" at bounding box center [551, 225] width 105 height 34
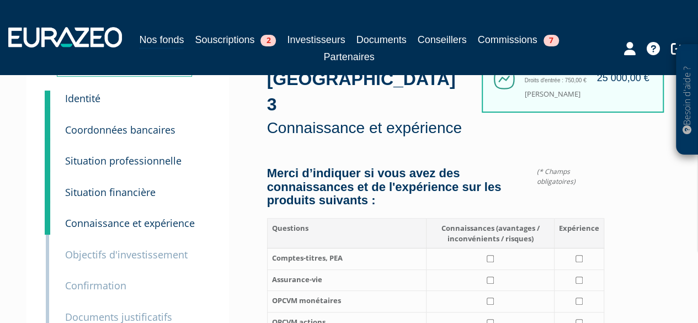
scroll to position [137, 0]
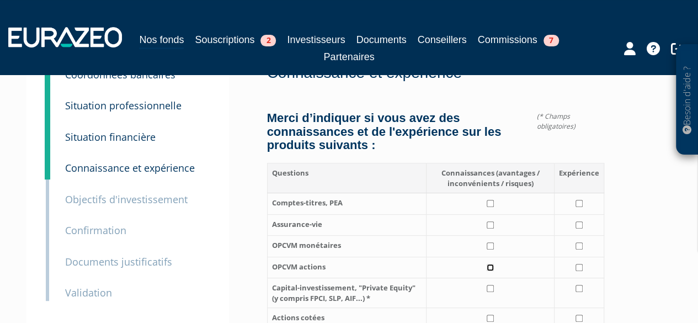
click at [492, 264] on input "checkbox" at bounding box center [490, 267] width 7 height 7
checkbox input "true"
click at [497, 236] on td at bounding box center [490, 247] width 129 height 22
checkbox input "true"
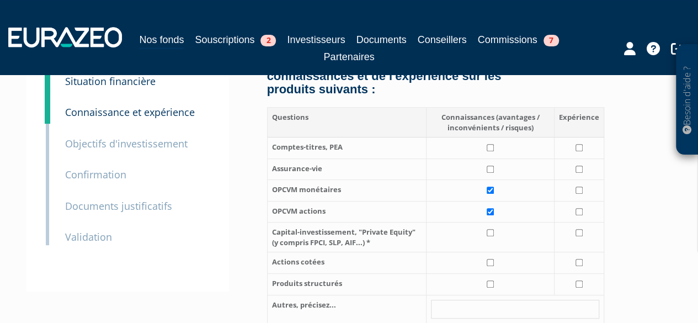
scroll to position [193, 0]
click at [491, 166] on input "checkbox" at bounding box center [490, 169] width 7 height 7
checkbox input "true"
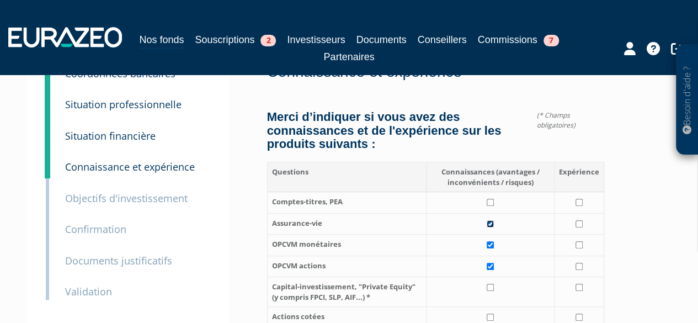
scroll to position [137, 0]
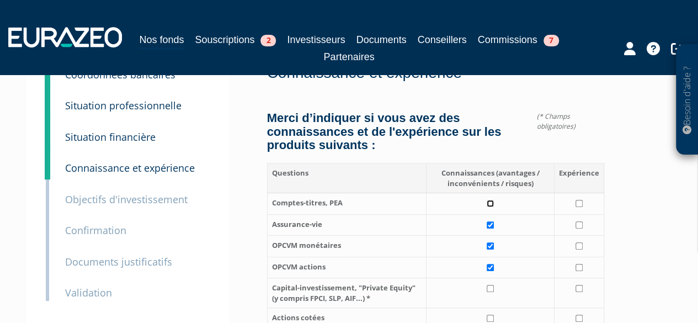
click at [491, 200] on input "checkbox" at bounding box center [490, 203] width 7 height 7
checkbox input "true"
drag, startPoint x: 495, startPoint y: 148, endPoint x: 540, endPoint y: 163, distance: 47.7
click at [540, 163] on th "Connaissances (avantages / inconvénients / risques)" at bounding box center [490, 178] width 129 height 30
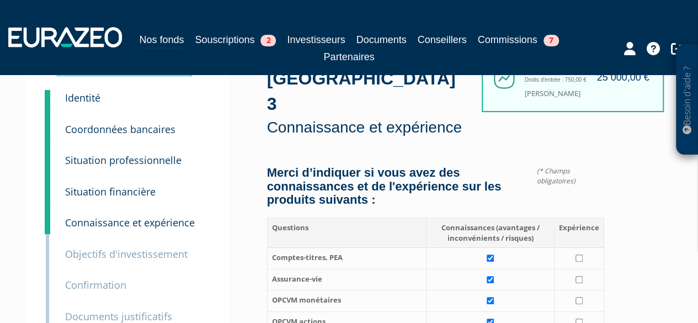
scroll to position [82, 0]
drag, startPoint x: 492, startPoint y: 200, endPoint x: 455, endPoint y: 209, distance: 37.6
click at [455, 218] on th "Connaissances (avantages / inconvénients / risques)" at bounding box center [490, 233] width 129 height 30
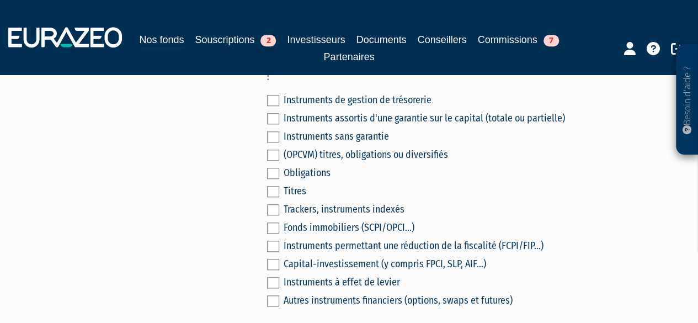
scroll to position [413, 0]
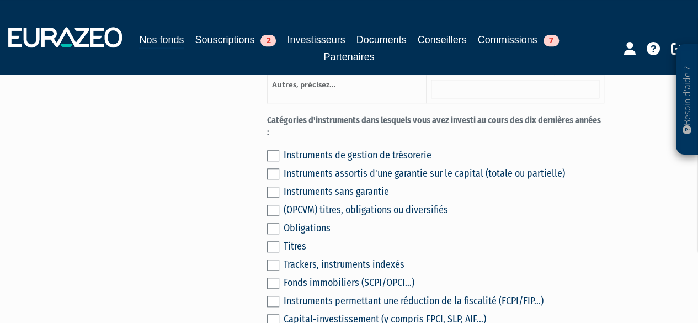
click at [273, 205] on label at bounding box center [273, 210] width 12 height 11
click at [0, 0] on input "checkbox" at bounding box center [0, 0] width 0 height 0
click at [268, 205] on label at bounding box center [273, 210] width 12 height 11
click at [0, 0] on input "checkbox" at bounding box center [0, 0] width 0 height 0
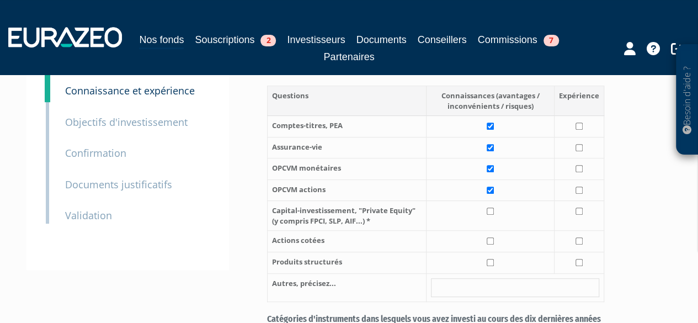
scroll to position [193, 0]
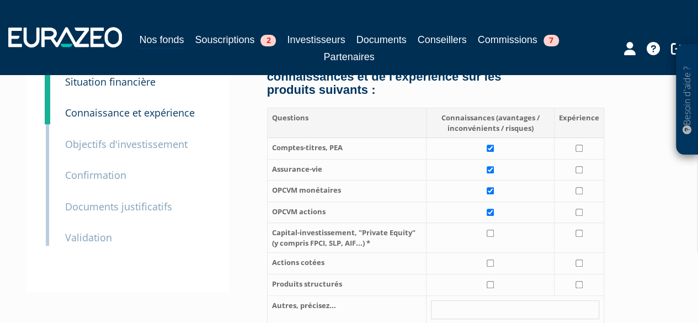
drag, startPoint x: 491, startPoint y: 210, endPoint x: 396, endPoint y: 209, distance: 94.4
click at [490, 223] on td at bounding box center [490, 238] width 129 height 30
drag, startPoint x: 268, startPoint y: 206, endPoint x: 403, endPoint y: 209, distance: 134.7
click at [403, 223] on th "Capital-investissement, "Private Equity" (y compris FPCI, SLP, AIF...) *" at bounding box center [346, 238] width 159 height 30
click at [404, 223] on th "Capital-investissement, "Private Equity" (y compris FPCI, SLP, AIF...) *" at bounding box center [346, 238] width 159 height 30
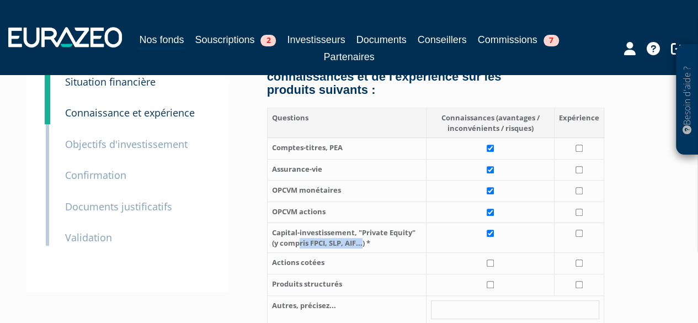
drag, startPoint x: 422, startPoint y: 208, endPoint x: 342, endPoint y: 204, distance: 80.2
click at [342, 223] on th "Capital-investissement, "Private Equity" (y compris FPCI, SLP, AIF...) *" at bounding box center [346, 238] width 159 height 30
click at [357, 223] on th "Capital-investissement, "Private Equity" (y compris FPCI, SLP, AIF...) *" at bounding box center [346, 238] width 159 height 30
click at [395, 223] on th "Capital-investissement, "Private Equity" (y compris FPCI, SLP, AIF...) *" at bounding box center [346, 238] width 159 height 30
drag, startPoint x: 375, startPoint y: 217, endPoint x: 380, endPoint y: 220, distance: 6.0
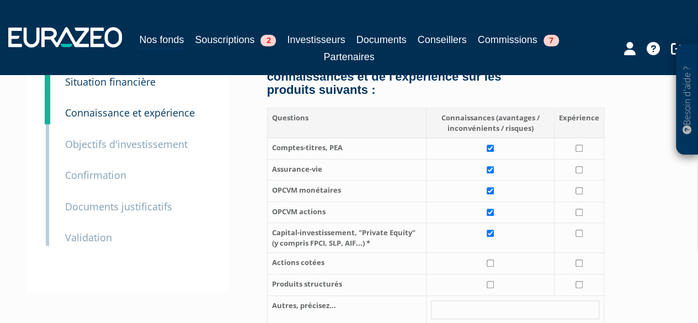
click at [379, 223] on th "Capital-investissement, "Private Equity" (y compris FPCI, SLP, AIF...) *" at bounding box center [346, 238] width 159 height 30
click at [497, 223] on td at bounding box center [490, 238] width 129 height 30
checkbox input "false"
click at [492, 253] on td at bounding box center [490, 264] width 129 height 22
checkbox input "true"
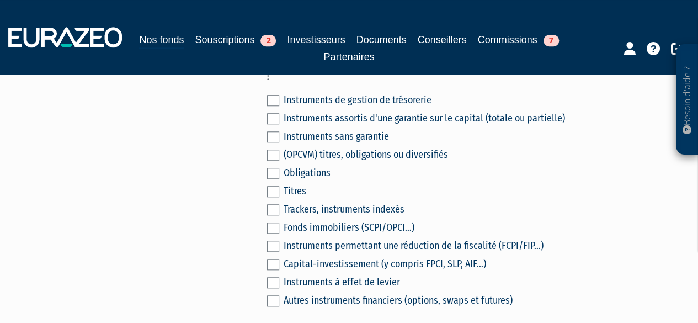
scroll to position [358, 0]
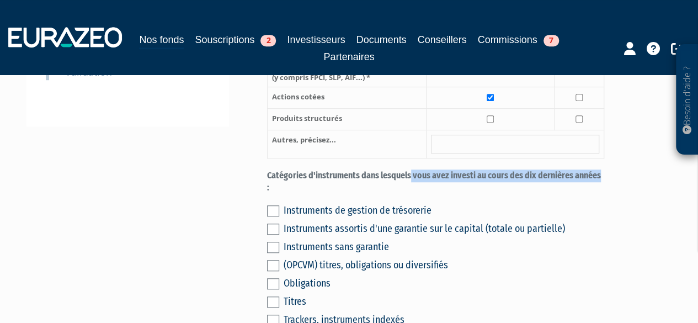
drag, startPoint x: 311, startPoint y: 147, endPoint x: 492, endPoint y: 154, distance: 181.2
click at [492, 169] on label "Catégories d'instruments dans lesquels vous avez investi au cours des dix derni…" at bounding box center [436, 181] width 338 height 25
click at [503, 169] on label "Catégories d'instruments dans lesquels vous avez investi au cours des dix derni…" at bounding box center [436, 181] width 338 height 25
drag, startPoint x: 478, startPoint y: 154, endPoint x: 410, endPoint y: 152, distance: 68.5
click at [410, 169] on label "Catégories d'instruments dans lesquels vous avez investi au cours des dix derni…" at bounding box center [436, 181] width 338 height 25
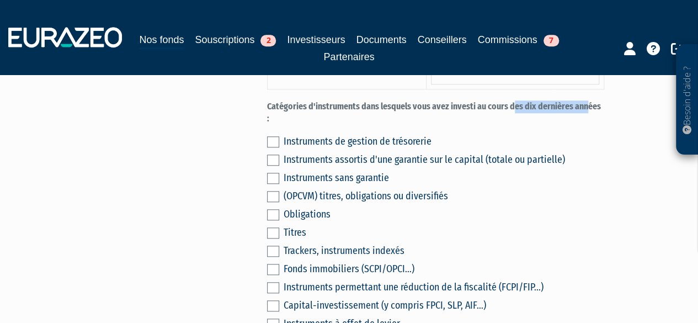
scroll to position [413, 0]
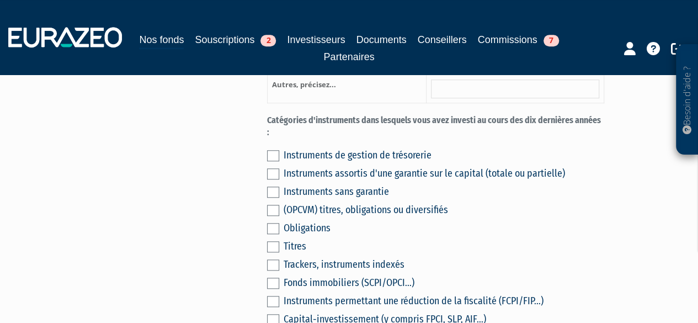
click at [286, 238] on div "Titres" at bounding box center [444, 245] width 321 height 15
click at [273, 241] on label at bounding box center [273, 246] width 12 height 11
click at [0, 0] on input "checkbox" at bounding box center [0, 0] width 0 height 0
drag, startPoint x: 314, startPoint y: 183, endPoint x: 286, endPoint y: 181, distance: 27.7
click at [286, 202] on div "(OPCVM) titres, obligations ou diversifiés" at bounding box center [444, 209] width 321 height 15
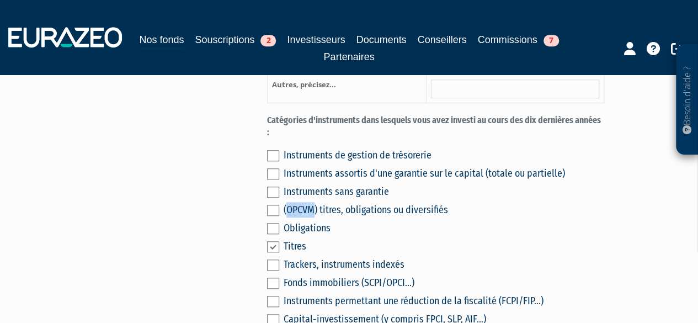
click at [286, 202] on div "(OPCVM) titres, obligations ou diversifiés" at bounding box center [444, 209] width 321 height 15
click at [290, 202] on div "(OPCVM) titres, obligations ou diversifiés" at bounding box center [444, 209] width 321 height 15
click at [274, 168] on label at bounding box center [273, 173] width 12 height 11
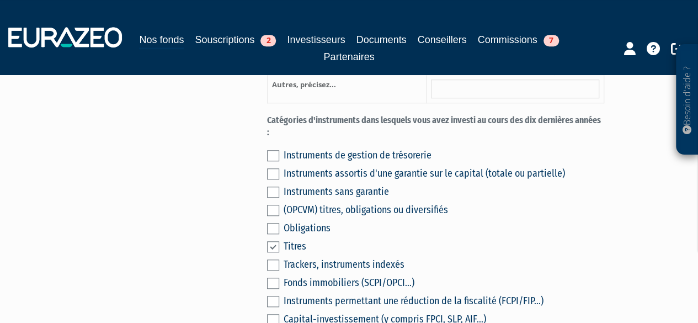
click at [0, 0] on input "checkbox" at bounding box center [0, 0] width 0 height 0
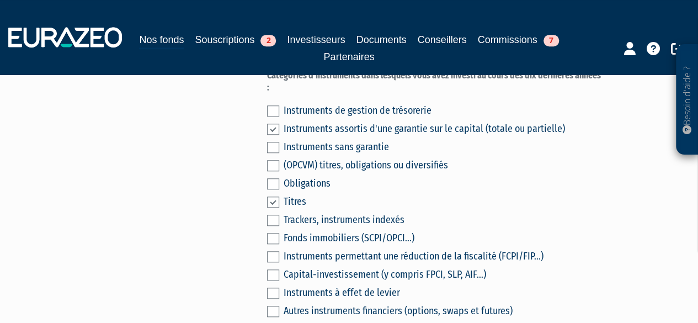
scroll to position [469, 0]
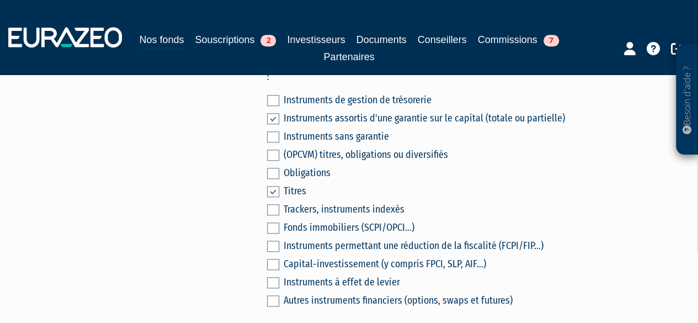
click at [277, 204] on label at bounding box center [273, 209] width 12 height 11
click at [0, 0] on input "checkbox" at bounding box center [0, 0] width 0 height 0
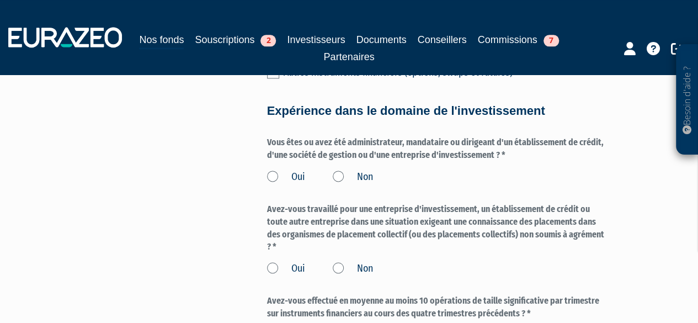
scroll to position [634, 0]
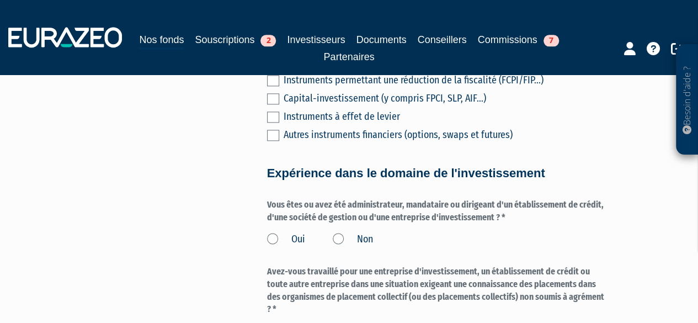
click at [333, 232] on label "Non" at bounding box center [353, 239] width 40 height 14
click at [0, 0] on input "Non" at bounding box center [0, 0] width 0 height 0
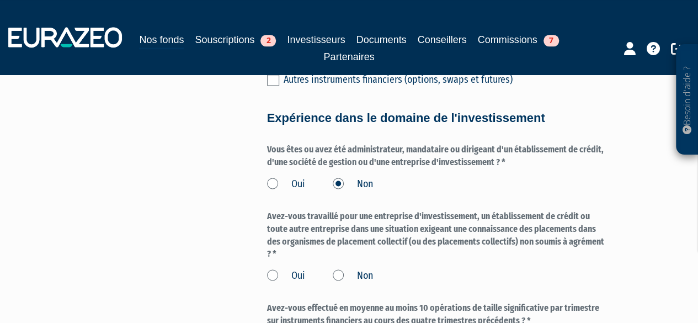
click at [327, 265] on div "Oui Non" at bounding box center [436, 274] width 338 height 18
click at [348, 269] on label "Non" at bounding box center [353, 276] width 40 height 14
click at [0, 0] on input "Non" at bounding box center [0, 0] width 0 height 0
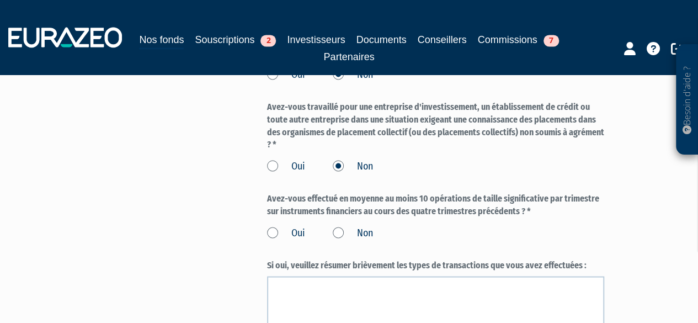
scroll to position [800, 0]
click at [340, 225] on label "Non" at bounding box center [353, 232] width 40 height 14
click at [0, 0] on input "Non" at bounding box center [0, 0] width 0 height 0
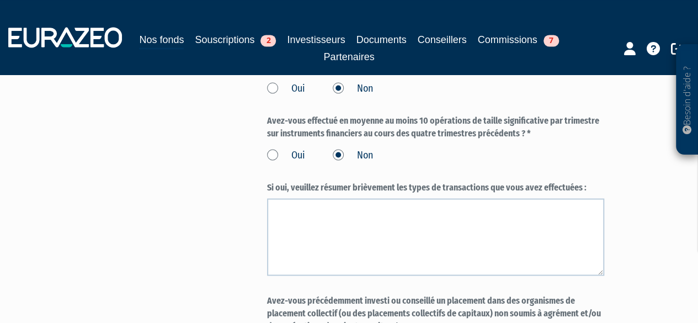
scroll to position [965, 0]
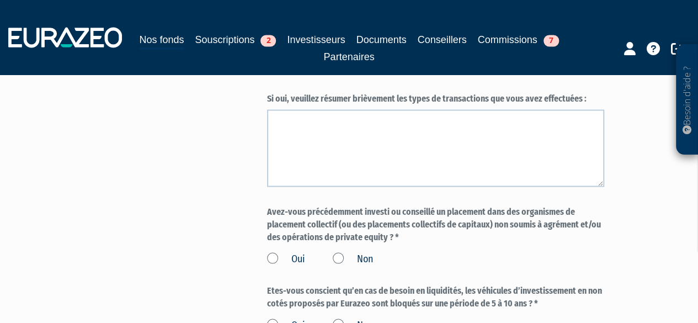
click at [342, 252] on label "Non" at bounding box center [353, 259] width 40 height 14
click at [0, 0] on input "Non" at bounding box center [0, 0] width 0 height 0
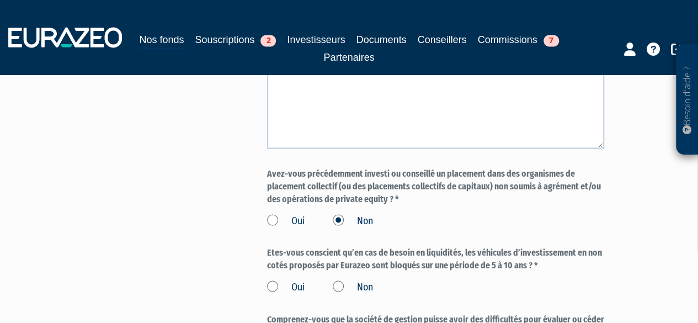
scroll to position [1021, 0]
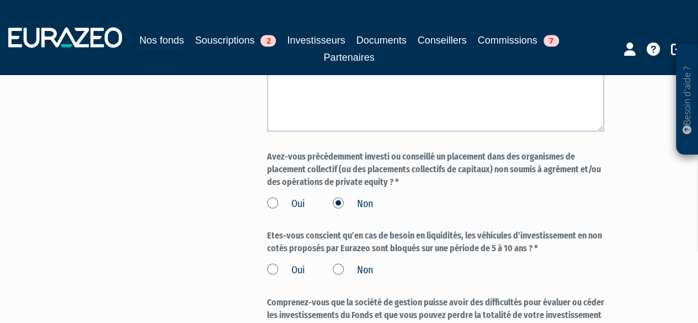
click at [338, 263] on label "Non" at bounding box center [353, 270] width 40 height 14
click at [0, 0] on input "Non" at bounding box center [0, 0] width 0 height 0
click at [282, 263] on label "Oui" at bounding box center [286, 270] width 38 height 14
click at [0, 0] on input "Oui" at bounding box center [0, 0] width 0 height 0
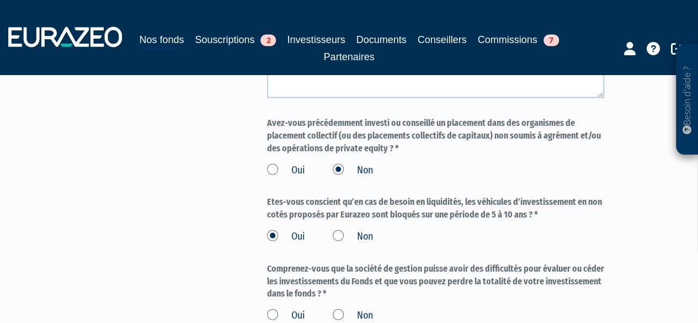
scroll to position [1131, 0]
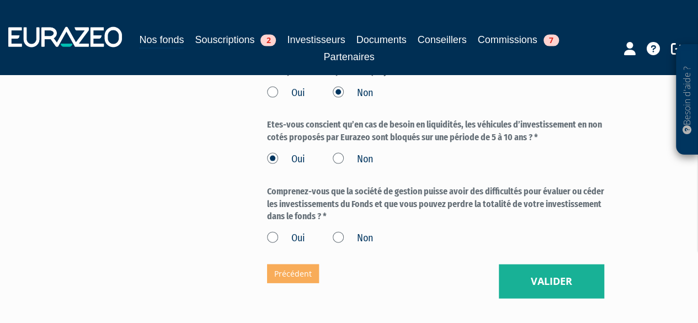
click at [273, 231] on label "Oui" at bounding box center [286, 238] width 38 height 14
click at [0, 0] on input "Oui" at bounding box center [0, 0] width 0 height 0
click at [530, 264] on button "Valider" at bounding box center [551, 281] width 105 height 34
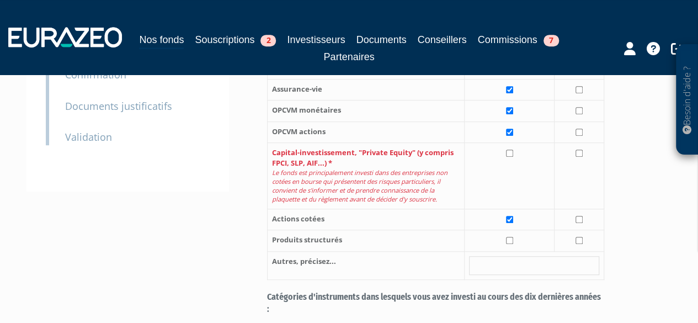
scroll to position [276, 0]
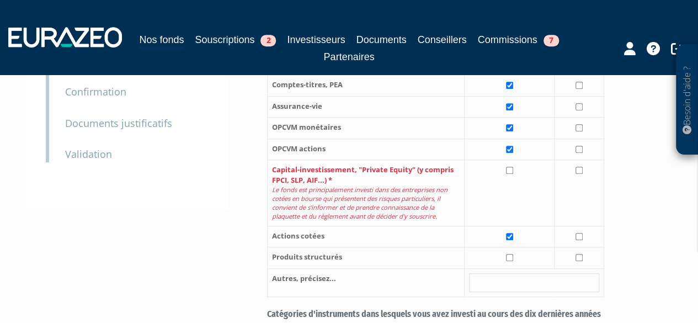
click at [509, 160] on td at bounding box center [510, 193] width 90 height 66
checkbox input "true"
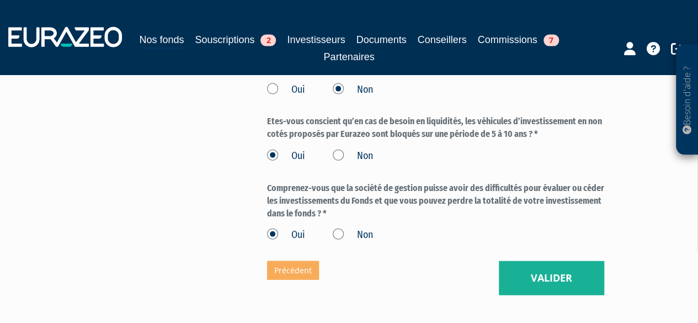
scroll to position [1243, 0]
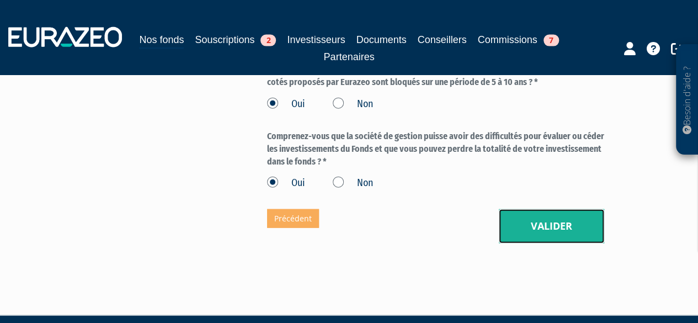
click at [570, 215] on button "Valider" at bounding box center [551, 226] width 105 height 34
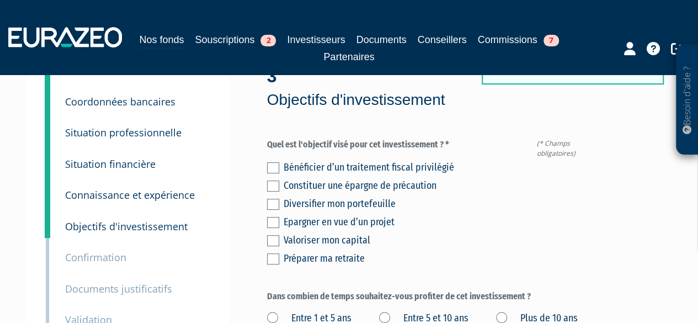
scroll to position [55, 0]
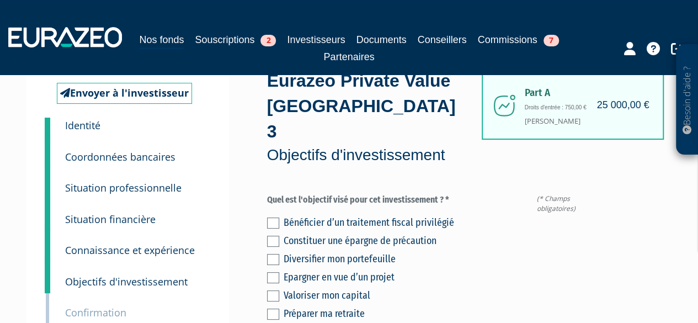
click at [367, 233] on div "Constituer une épargne de précaution" at bounding box center [444, 240] width 321 height 15
click at [272, 254] on label at bounding box center [273, 259] width 12 height 11
click at [0, 0] on input "checkbox" at bounding box center [0, 0] width 0 height 0
click at [273, 290] on label at bounding box center [273, 295] width 12 height 11
click at [0, 0] on input "checkbox" at bounding box center [0, 0] width 0 height 0
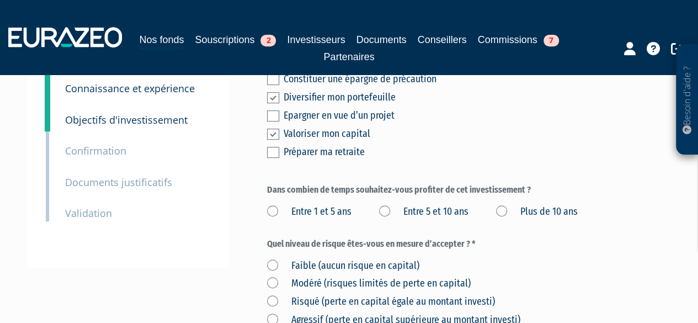
scroll to position [221, 0]
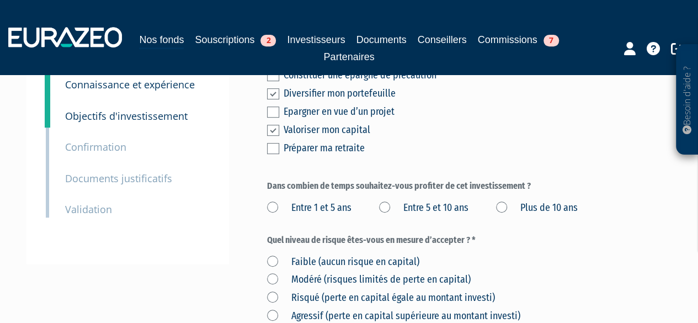
click at [496, 201] on label "Plus de 10 ans" at bounding box center [537, 208] width 82 height 14
click at [0, 0] on ans "Plus de 10 ans" at bounding box center [0, 0] width 0 height 0
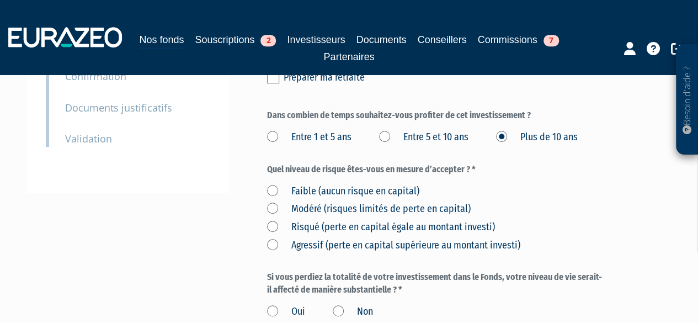
scroll to position [331, 0]
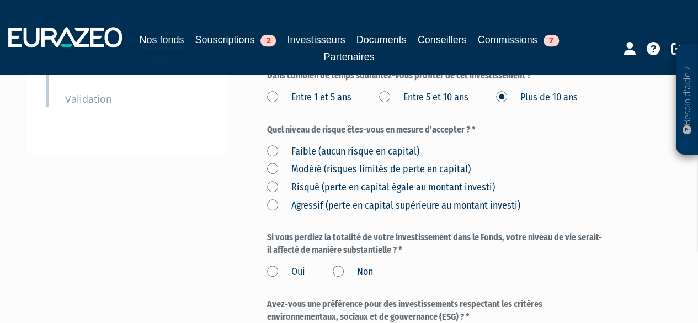
click at [273, 162] on label "Modéré (risques limités de perte en capital)" at bounding box center [369, 169] width 204 height 14
click at [0, 0] on capital\) "Modéré (risques limités de perte en capital)" at bounding box center [0, 0] width 0 height 0
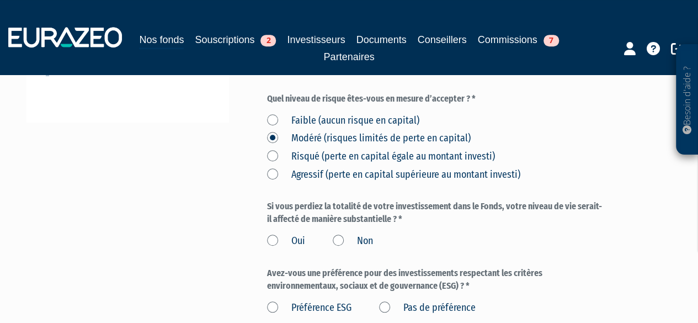
scroll to position [386, 0]
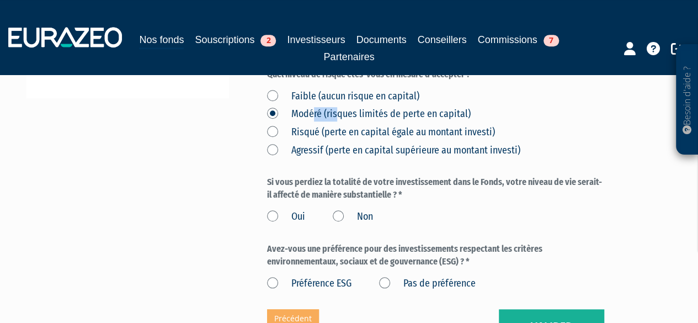
drag, startPoint x: 312, startPoint y: 109, endPoint x: 340, endPoint y: 109, distance: 27.6
click at [340, 109] on label "Modéré (risques limités de perte en capital)" at bounding box center [369, 114] width 204 height 14
click at [0, 0] on capital\) "Modéré (risques limités de perte en capital)" at bounding box center [0, 0] width 0 height 0
drag, startPoint x: 378, startPoint y: 107, endPoint x: 467, endPoint y: 107, distance: 89.4
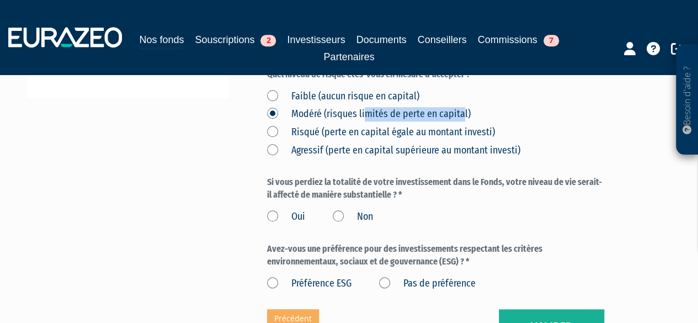
click at [466, 107] on label "Modéré (risques limités de perte en capital)" at bounding box center [369, 114] width 204 height 14
click at [473, 106] on div "Faible (aucun risque en capital) [GEOGRAPHIC_DATA] (risques limités de perte en…" at bounding box center [436, 122] width 338 height 72
click at [343, 210] on label "Non" at bounding box center [353, 217] width 40 height 14
click at [0, 0] on input "Non" at bounding box center [0, 0] width 0 height 0
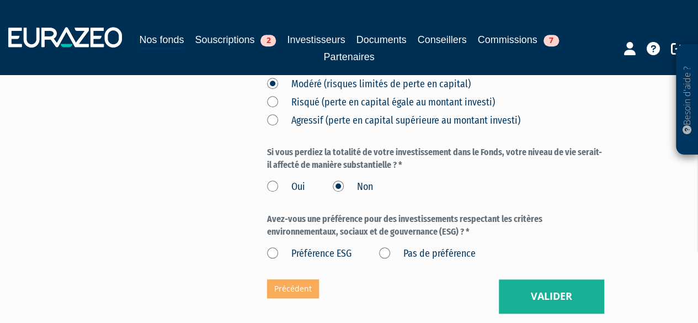
scroll to position [442, 0]
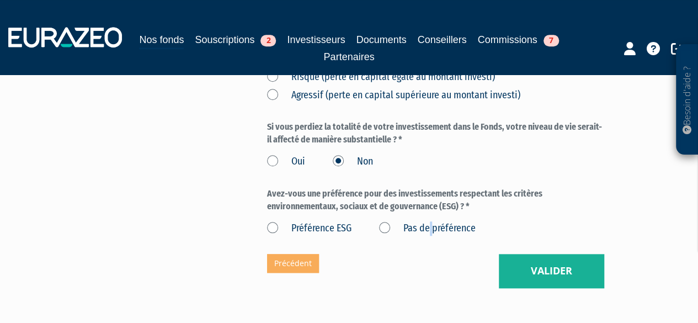
drag, startPoint x: 429, startPoint y: 222, endPoint x: 436, endPoint y: 225, distance: 7.0
click at [433, 224] on label "Pas de préférence" at bounding box center [427, 228] width 97 height 14
click at [390, 221] on label "Pas de préférence" at bounding box center [427, 228] width 97 height 14
click at [0, 0] on préférence "Pas de préférence" at bounding box center [0, 0] width 0 height 0
click at [545, 269] on button "Valider" at bounding box center [551, 271] width 105 height 34
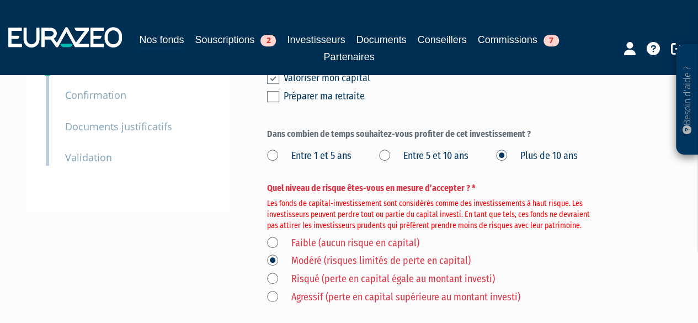
scroll to position [276, 0]
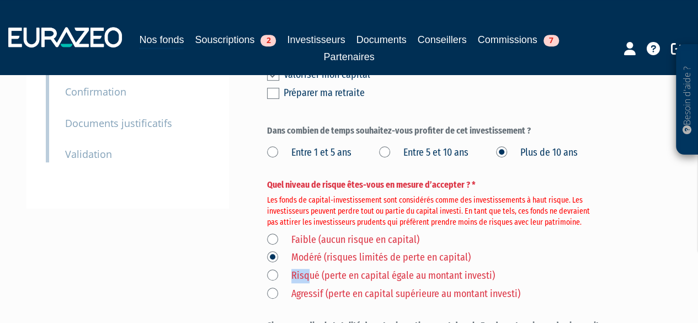
click at [310, 269] on label "Risqué (perte en capital égale au montant investi)" at bounding box center [381, 276] width 228 height 14
click at [286, 269] on label "Risqué (perte en capital égale au montant investi)" at bounding box center [381, 276] width 228 height 14
click at [0, 0] on investi\) "Risqué (perte en capital égale au montant investi)" at bounding box center [0, 0] width 0 height 0
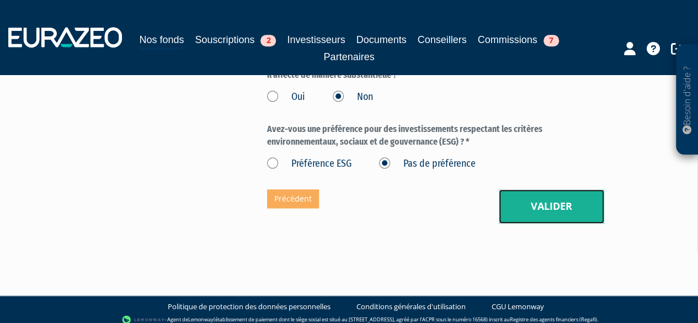
click at [541, 209] on button "Valider" at bounding box center [551, 206] width 105 height 34
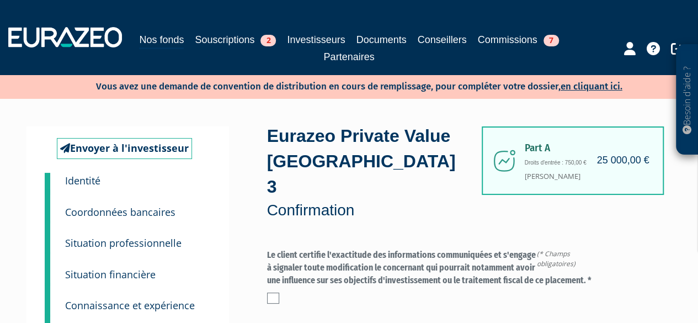
drag, startPoint x: 583, startPoint y: 160, endPoint x: 563, endPoint y: 164, distance: 20.4
drag, startPoint x: 592, startPoint y: 259, endPoint x: 268, endPoint y: 231, distance: 325.3
click at [268, 249] on label "Le client certifie l'exactitude des informations communiquées et s'engage à sig…" at bounding box center [436, 268] width 338 height 38
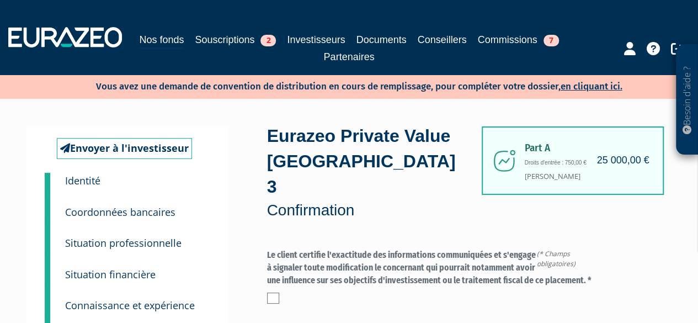
click at [268, 249] on label "Le client certifie l'exactitude des informations communiquées et s'engage à sig…" at bounding box center [436, 268] width 338 height 38
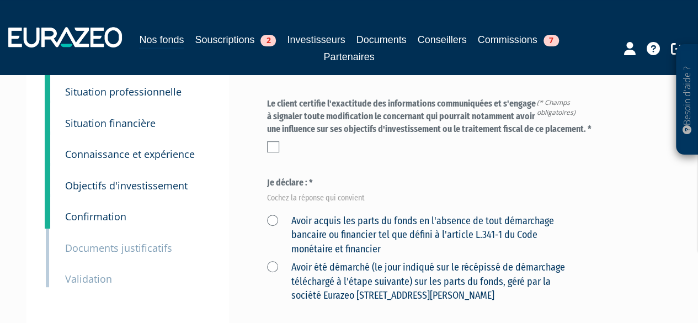
scroll to position [110, 0]
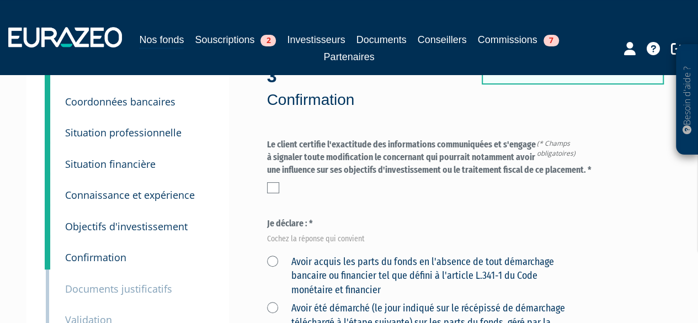
click at [272, 155] on div "Le client certifie l'exactitude des informations communiquées et s'engage à sig…" at bounding box center [436, 166] width 338 height 55
click at [272, 182] on label at bounding box center [273, 187] width 12 height 11
click at [0, 0] on input "checkbox" at bounding box center [0, 0] width 0 height 0
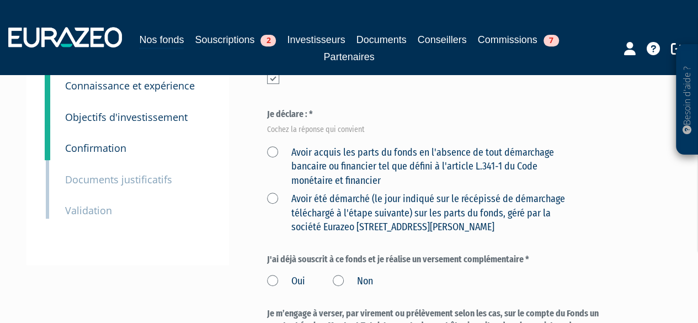
scroll to position [221, 0]
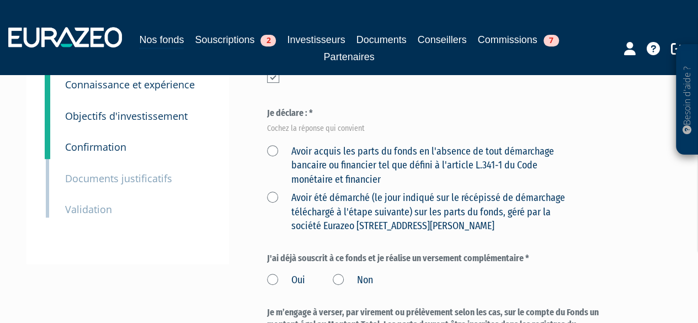
click at [267, 145] on label "Avoir acquis les parts du fonds en l'absence de tout démarchage bancaire ou fin…" at bounding box center [423, 166] width 312 height 43
click at [0, 0] on financier "Avoir acquis les parts du fonds en l'absence de tout démarchage bancaire ou fin…" at bounding box center [0, 0] width 0 height 0
click at [269, 191] on label "Avoir été démarché (le jour indiqué sur le récépissé de démarchage téléchargé à…" at bounding box center [423, 212] width 312 height 43
click at [0, 0] on Paris "Avoir été démarché (le jour indiqué sur le récépissé de démarchage téléchargé à…" at bounding box center [0, 0] width 0 height 0
click at [273, 145] on label "Avoir acquis les parts du fonds en l'absence de tout démarchage bancaire ou fin…" at bounding box center [423, 166] width 312 height 43
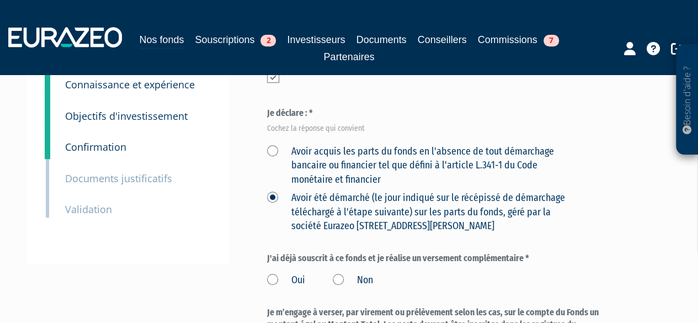
click at [0, 0] on financier "Avoir acquis les parts du fonds en l'absence de tout démarchage bancaire ou fin…" at bounding box center [0, 0] width 0 height 0
drag, startPoint x: 383, startPoint y: 130, endPoint x: 485, endPoint y: 128, distance: 102.2
click at [485, 145] on label "Avoir acquis les parts du fonds en l'absence de tout démarchage bancaire ou fin…" at bounding box center [423, 166] width 312 height 43
click at [0, 0] on financier "Avoir acquis les parts du fonds en l'absence de tout démarchage bancaire ou fin…" at bounding box center [0, 0] width 0 height 0
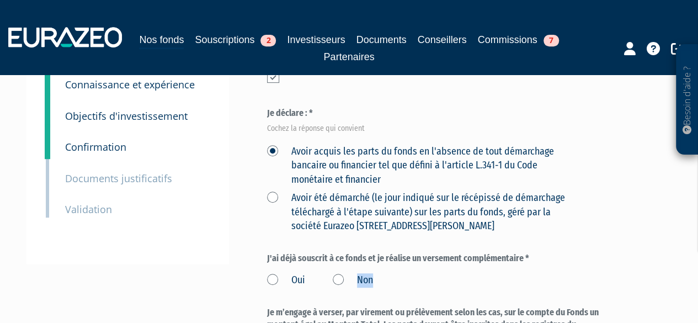
click at [335, 273] on label "Non" at bounding box center [353, 280] width 40 height 14
click at [339, 273] on label "Non" at bounding box center [353, 280] width 40 height 14
click at [0, 0] on input "Non" at bounding box center [0, 0] width 0 height 0
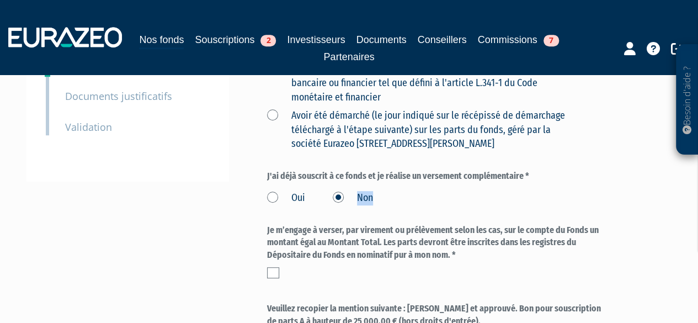
scroll to position [331, 0]
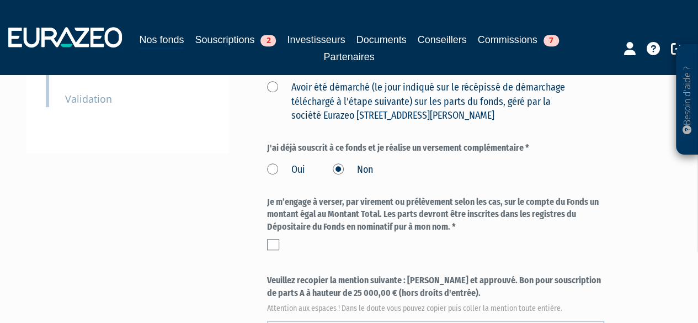
click at [273, 239] on label at bounding box center [273, 244] width 12 height 11
click at [0, 0] on input "checkbox" at bounding box center [0, 0] width 0 height 0
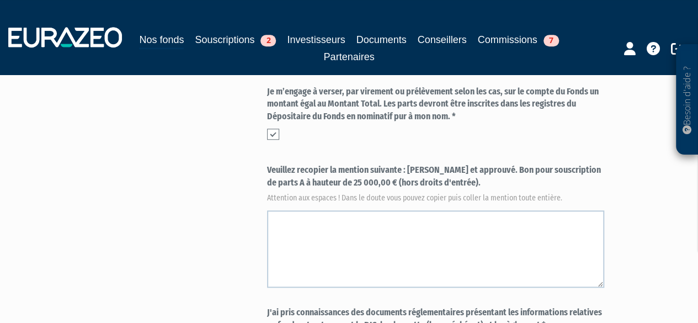
drag, startPoint x: 441, startPoint y: 162, endPoint x: 407, endPoint y: 147, distance: 36.3
click at [407, 164] on label "Veuillez recopier la mention suivante : Lu et approuvé. Bon pour souscription d…" at bounding box center [436, 182] width 338 height 36
copy label "Lu et approuvé. Bon pour souscription de parts A à hauteur de 25 000,00 € (hors…"
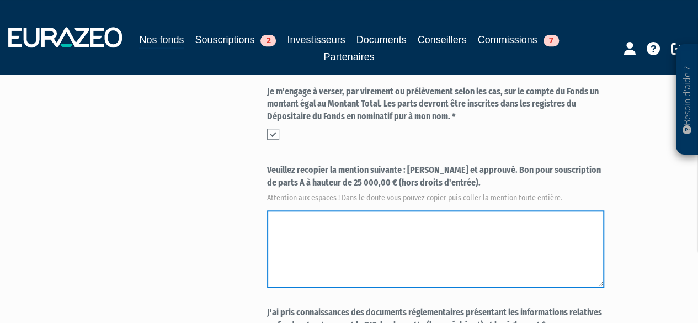
click at [380, 210] on textarea at bounding box center [436, 248] width 338 height 77
paste textarea "Lu et approuvé. Bon pour souscription de parts A à hauteur de 25 000,00 € (hors…"
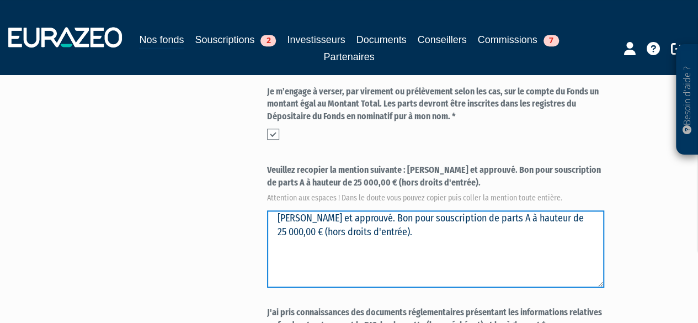
click at [381, 210] on textarea at bounding box center [436, 248] width 338 height 77
drag, startPoint x: 381, startPoint y: 192, endPoint x: 327, endPoint y: 200, distance: 54.3
click at [329, 210] on textarea at bounding box center [436, 248] width 338 height 77
drag, startPoint x: 335, startPoint y: 198, endPoint x: 344, endPoint y: 195, distance: 9.1
click at [339, 210] on textarea at bounding box center [436, 248] width 338 height 77
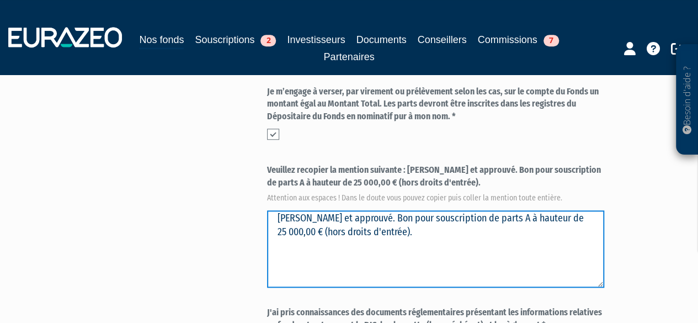
drag, startPoint x: 380, startPoint y: 194, endPoint x: 277, endPoint y: 197, distance: 103.3
click at [277, 210] on textarea at bounding box center [436, 248] width 338 height 77
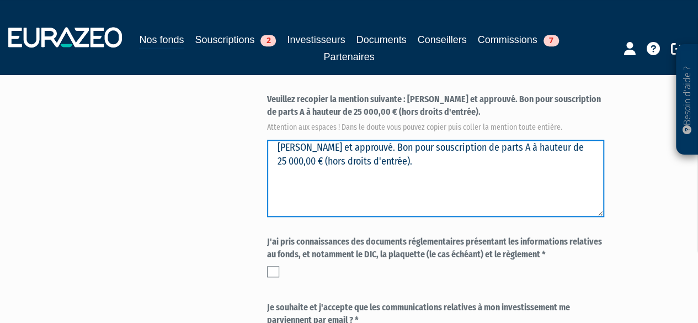
scroll to position [552, 0]
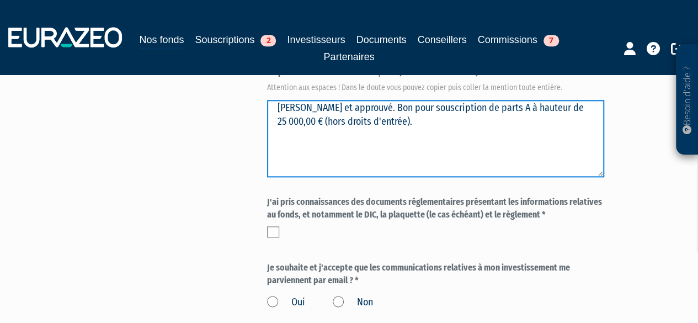
type textarea "Lu et approuvé. Bon pour souscription de parts A à hauteur de 25 000,00 € (hors…"
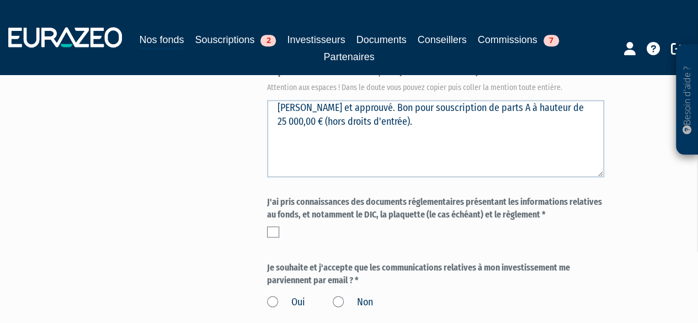
click at [274, 213] on div "J'ai pris connaissances des documents réglementaires présentant les information…" at bounding box center [436, 219] width 338 height 47
click at [277, 226] on label at bounding box center [273, 231] width 12 height 11
click at [0, 0] on input "checkbox" at bounding box center [0, 0] width 0 height 0
click at [270, 295] on label "Oui" at bounding box center [286, 302] width 38 height 14
click at [0, 0] on input "Oui" at bounding box center [0, 0] width 0 height 0
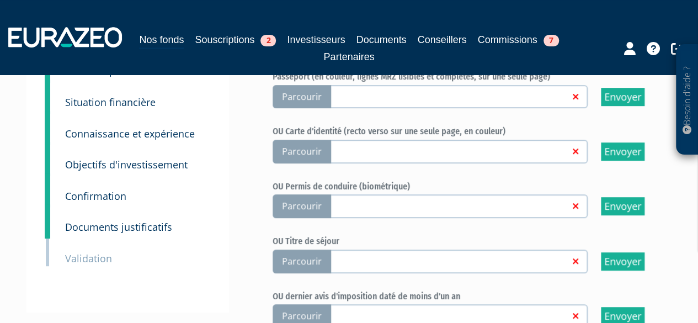
scroll to position [110, 0]
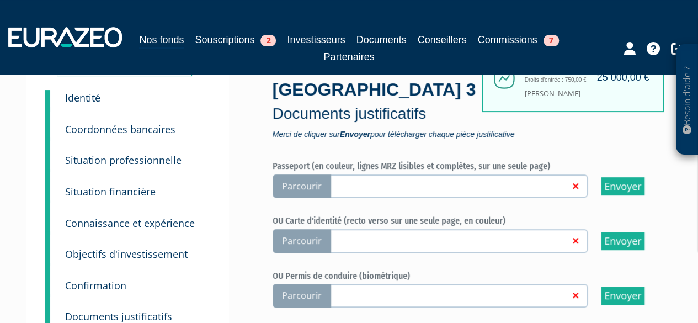
click at [297, 240] on span "Parcourir" at bounding box center [302, 241] width 59 height 24
click at [0, 0] on input "Parcourir" at bounding box center [0, 0] width 0 height 0
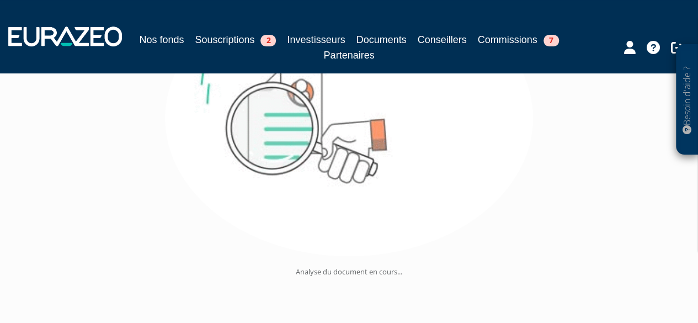
scroll to position [221, 0]
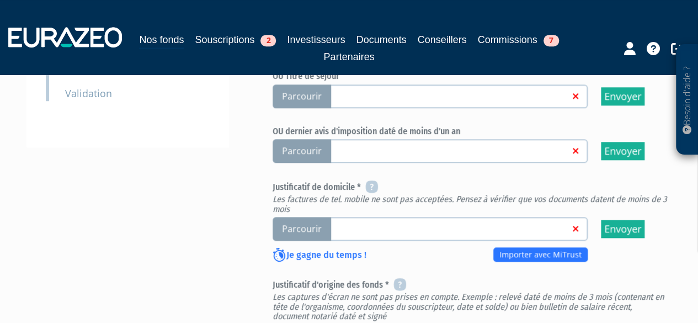
scroll to position [331, 0]
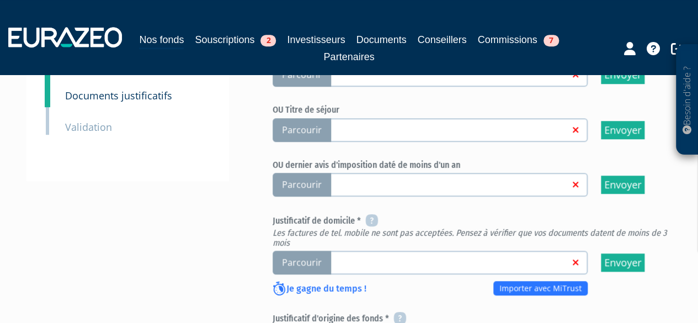
click at [309, 267] on span "Parcourir" at bounding box center [302, 263] width 59 height 24
click at [0, 0] on input "Parcourir" at bounding box center [0, 0] width 0 height 0
click at [293, 266] on span "Parcourir" at bounding box center [302, 263] width 59 height 24
click at [0, 0] on input "Parcourir" at bounding box center [0, 0] width 0 height 0
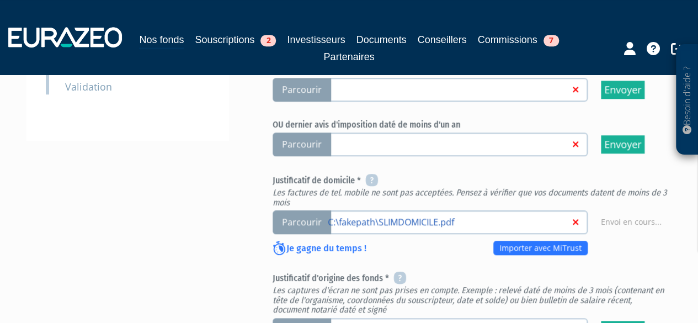
scroll to position [442, 0]
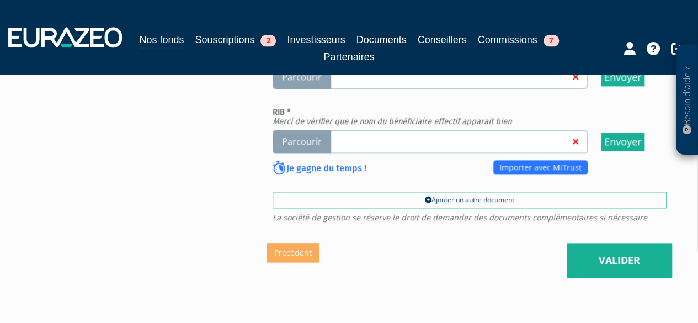
scroll to position [607, 0]
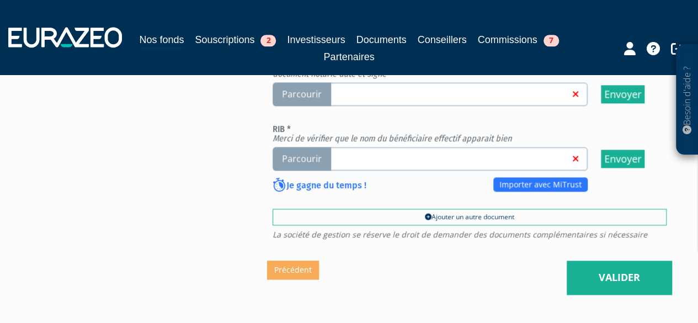
click at [303, 158] on span "Parcourir" at bounding box center [302, 159] width 59 height 24
click at [0, 0] on input "Parcourir" at bounding box center [0, 0] width 0 height 0
click at [295, 161] on span "Parcourir" at bounding box center [302, 159] width 59 height 24
click at [0, 0] on input "Parcourir" at bounding box center [0, 0] width 0 height 0
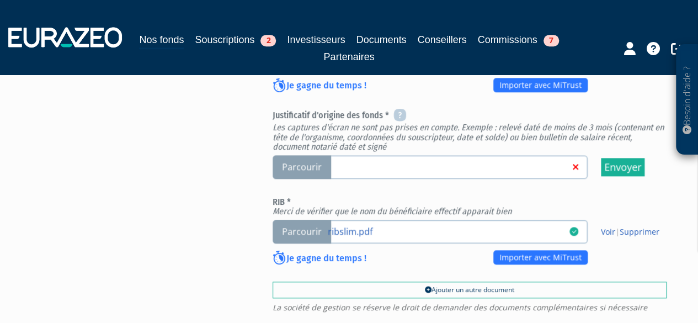
scroll to position [552, 0]
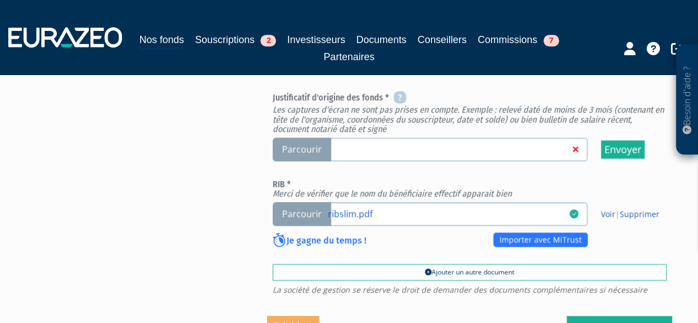
click at [317, 153] on span "Parcourir" at bounding box center [302, 149] width 59 height 24
click at [0, 0] on input "Parcourir" at bounding box center [0, 0] width 0 height 0
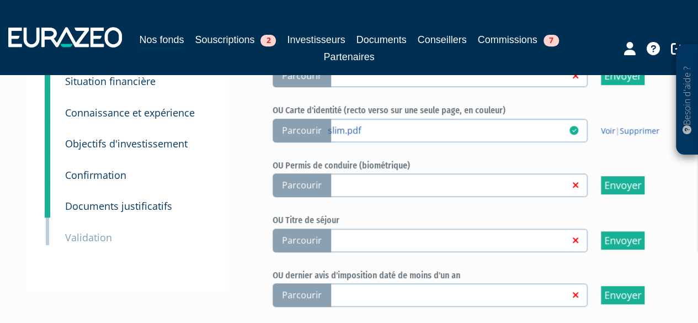
scroll to position [166, 0]
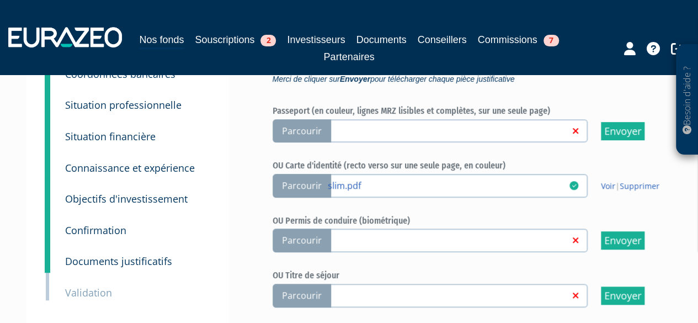
click at [354, 176] on label "Parcourir slim.pdf" at bounding box center [430, 186] width 315 height 24
click at [0, 0] on input "Parcourir slim.pdf" at bounding box center [0, 0] width 0 height 0
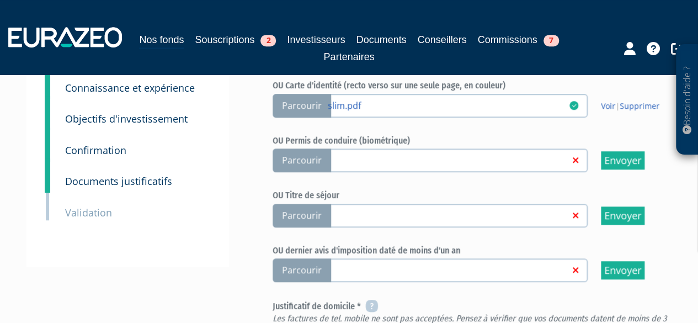
scroll to position [221, 0]
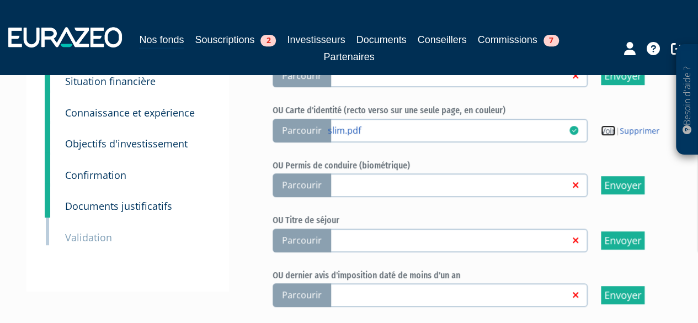
click at [609, 130] on link "Voir" at bounding box center [608, 130] width 14 height 10
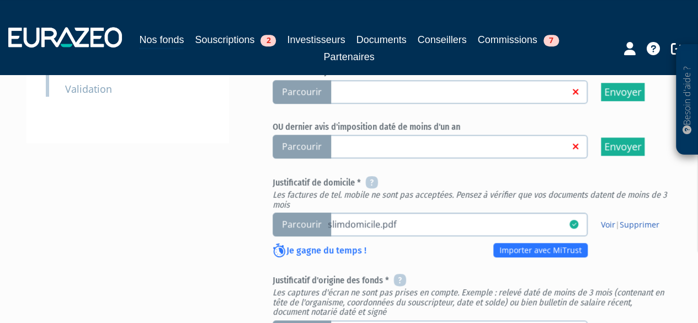
scroll to position [386, 0]
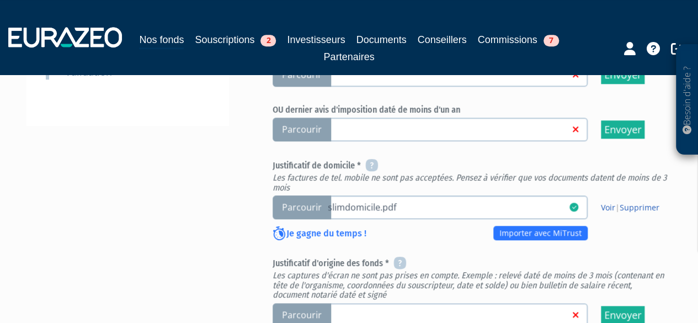
click at [335, 205] on link "slimdomicile.pdf" at bounding box center [454, 206] width 252 height 11
click at [0, 0] on input "Parcourir slimdomicile.pdf" at bounding box center [0, 0] width 0 height 0
click at [612, 205] on link "Voir" at bounding box center [608, 207] width 14 height 10
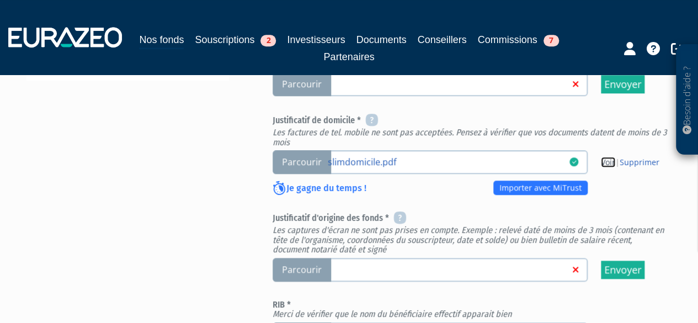
scroll to position [552, 0]
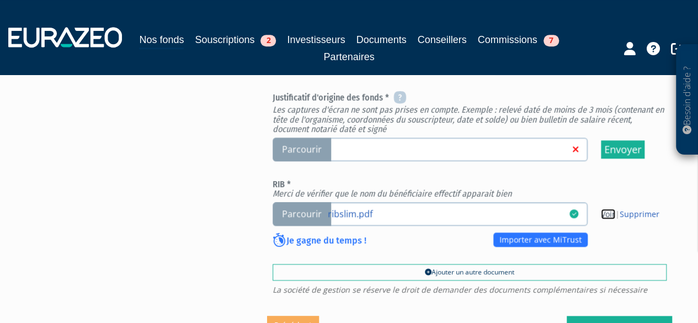
click at [614, 215] on link "Voir" at bounding box center [608, 214] width 14 height 10
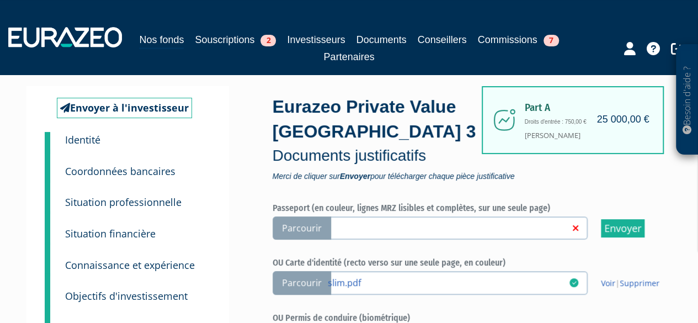
scroll to position [0, 0]
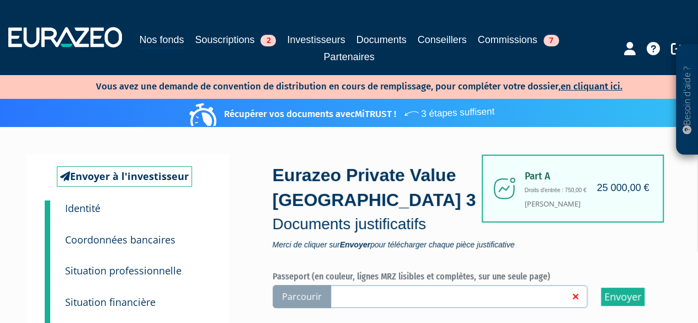
click at [93, 208] on small "Identité" at bounding box center [82, 207] width 35 height 13
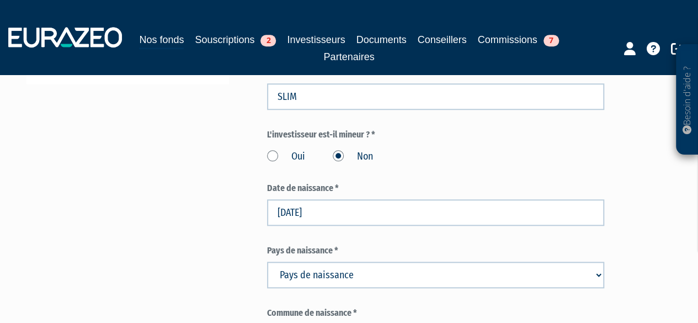
scroll to position [386, 0]
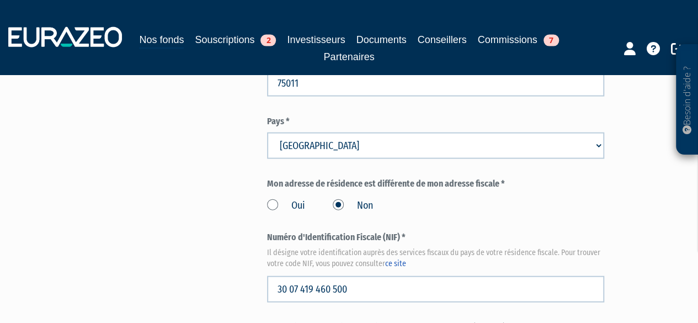
drag, startPoint x: 186, startPoint y: 151, endPoint x: 170, endPoint y: 208, distance: 59.6
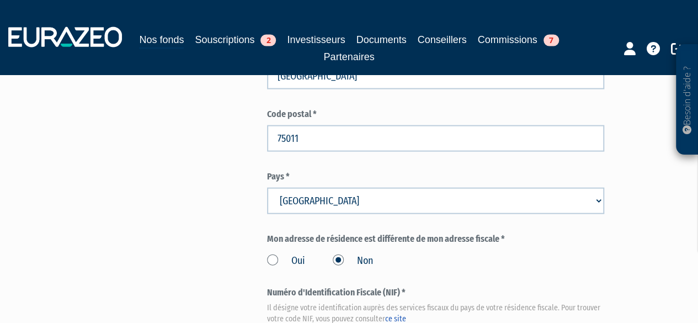
drag, startPoint x: 170, startPoint y: 208, endPoint x: 108, endPoint y: 174, distance: 70.4
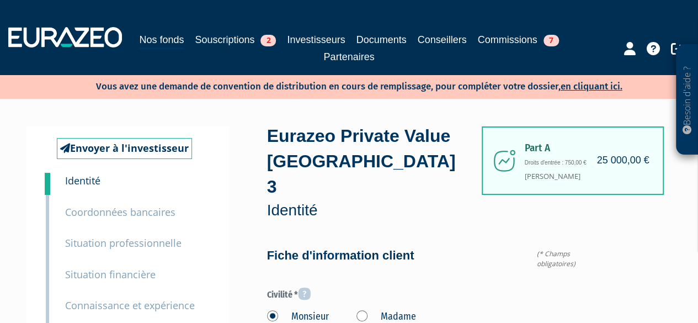
scroll to position [0, 0]
click at [117, 214] on small "Coordonnées bancaires" at bounding box center [120, 211] width 110 height 13
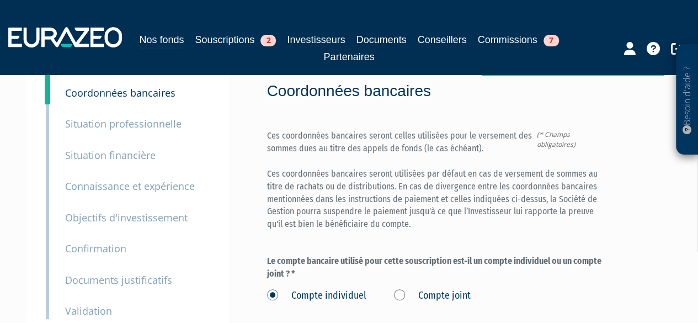
scroll to position [55, 0]
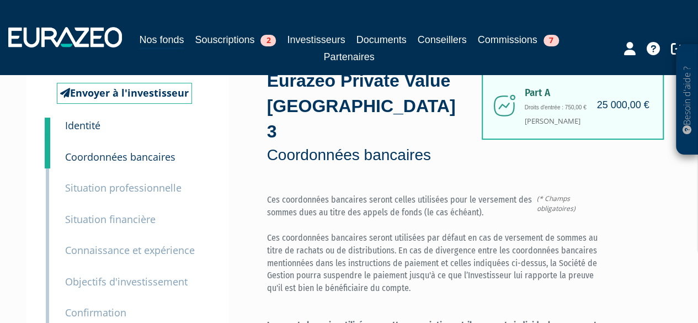
click at [125, 190] on small "Situation professionnelle" at bounding box center [123, 187] width 116 height 13
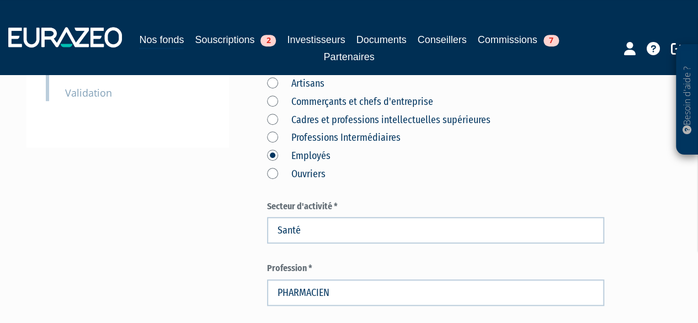
scroll to position [386, 0]
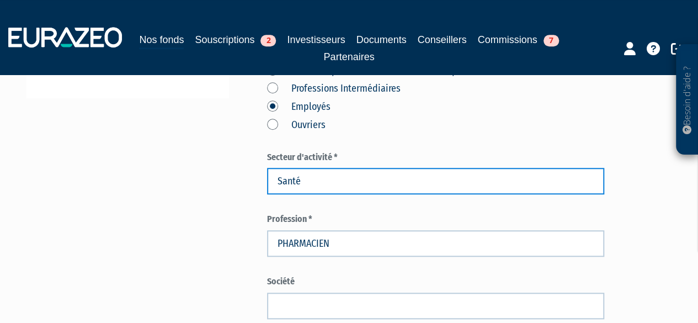
drag, startPoint x: 311, startPoint y: 152, endPoint x: 250, endPoint y: 161, distance: 62.5
click at [250, 161] on div "Envoyer à l'investisseur 1 Identité 2 Coordonnées bancaires 3 Situation profess…" at bounding box center [349, 205] width 629 height 930
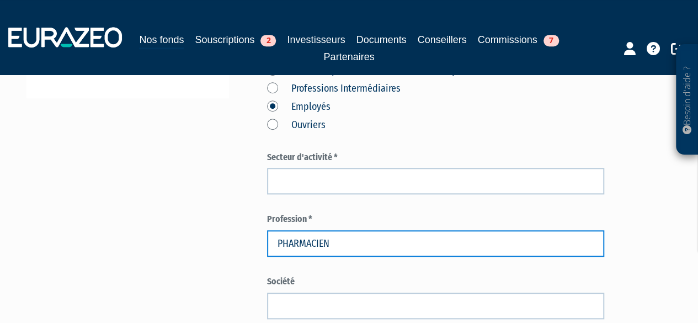
drag, startPoint x: 347, startPoint y: 221, endPoint x: 234, endPoint y: 230, distance: 113.5
click at [234, 230] on div "Envoyer à l'investisseur 1 Identité 2 Coordonnées bancaires 3 Situation profess…" at bounding box center [349, 205] width 629 height 930
paste input "Analyste financier"
type input "Analyste financier"
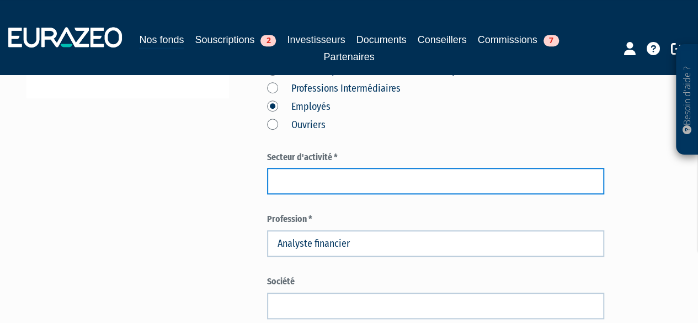
click at [332, 168] on input "text" at bounding box center [436, 181] width 338 height 26
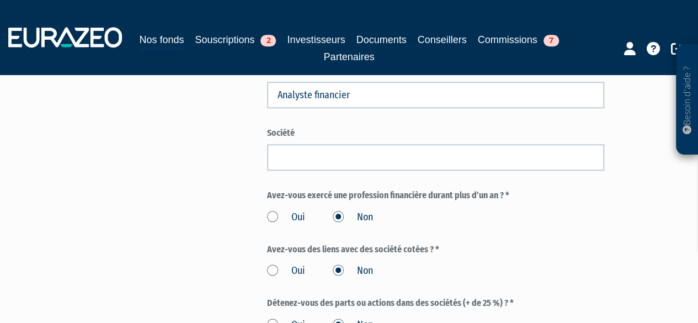
scroll to position [552, 0]
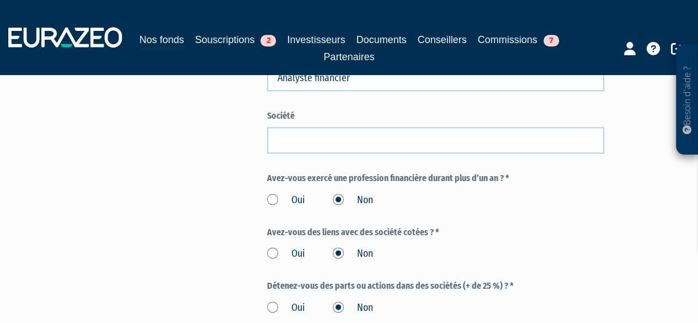
type input "Secteur financier"
click at [294, 193] on label "Oui" at bounding box center [286, 200] width 38 height 14
click at [0, 0] on input "Oui" at bounding box center [0, 0] width 0 height 0
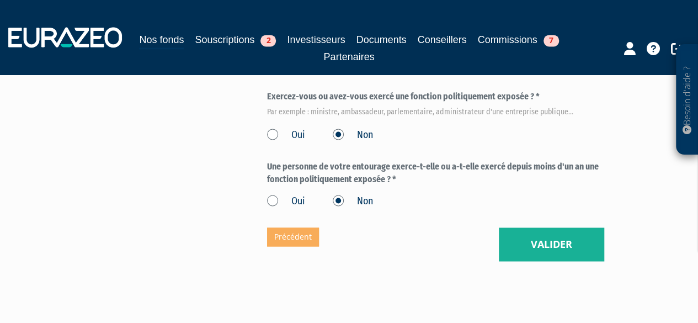
scroll to position [815, 0]
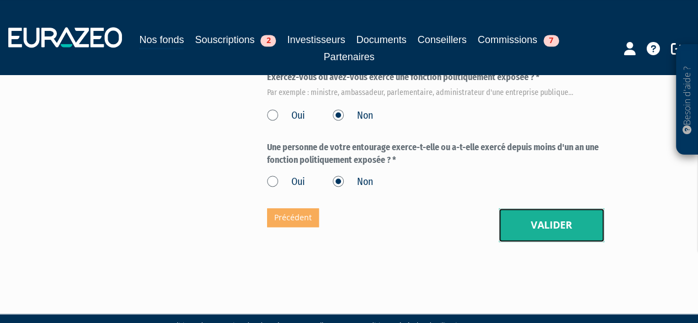
click at [545, 212] on button "Valider" at bounding box center [551, 225] width 105 height 34
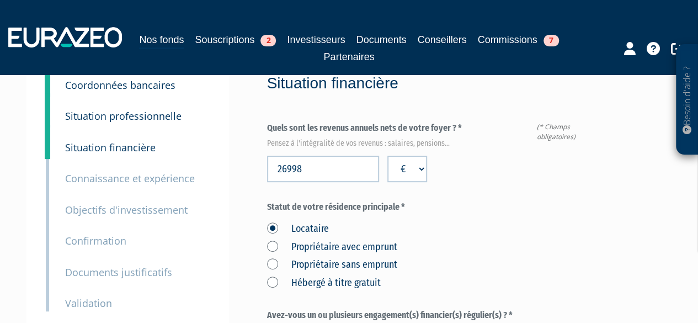
scroll to position [110, 0]
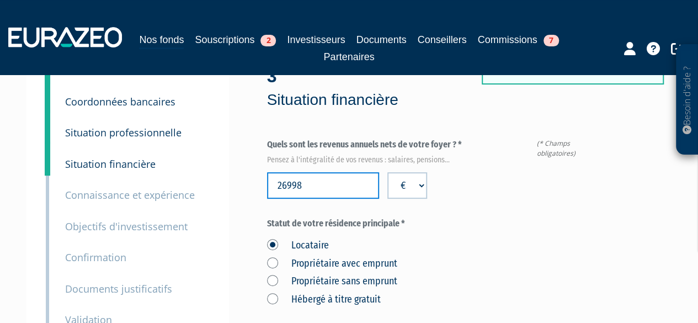
drag, startPoint x: 323, startPoint y: 156, endPoint x: 238, endPoint y: 157, distance: 84.5
paste input "81600"
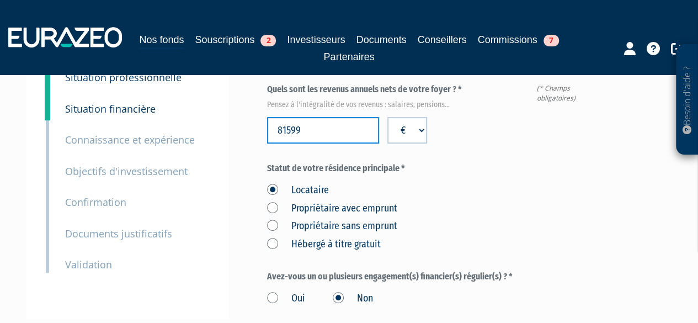
scroll to position [221, 0]
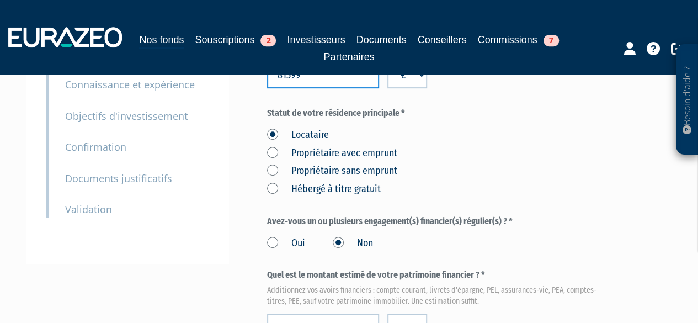
type input "81599"
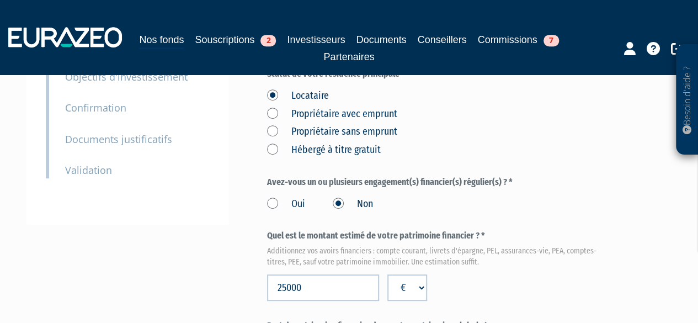
scroll to position [276, 0]
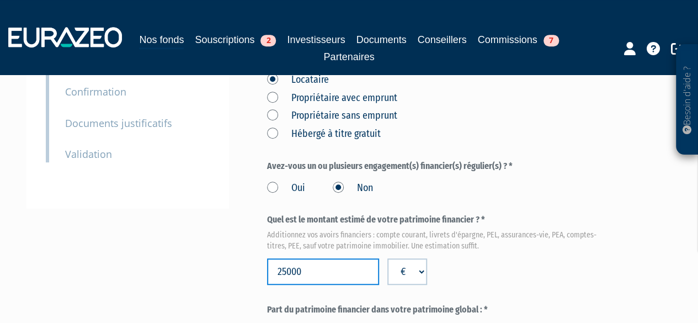
drag, startPoint x: 311, startPoint y: 243, endPoint x: 224, endPoint y: 246, distance: 87.2
paste input "60"
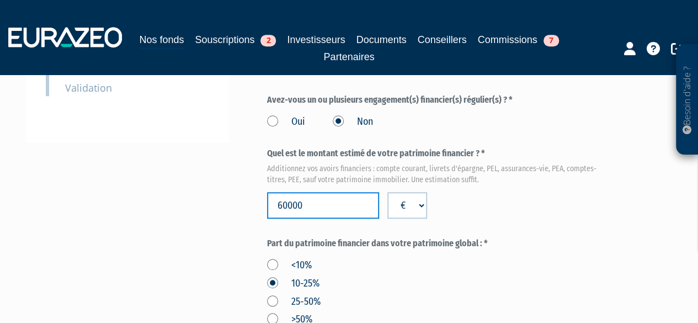
scroll to position [386, 0]
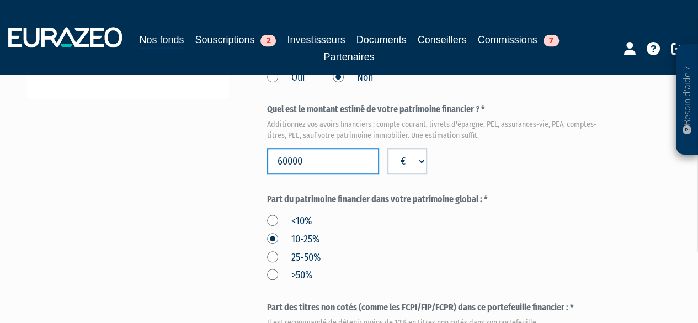
type input "60000"
click at [304, 251] on label "25-50%" at bounding box center [294, 258] width 54 height 14
click at [0, 0] on input "25-50%" at bounding box center [0, 0] width 0 height 0
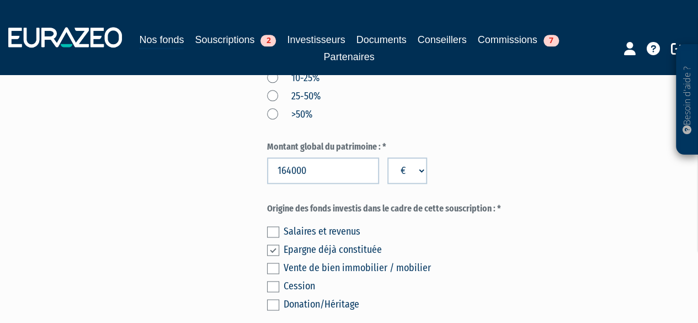
scroll to position [607, 0]
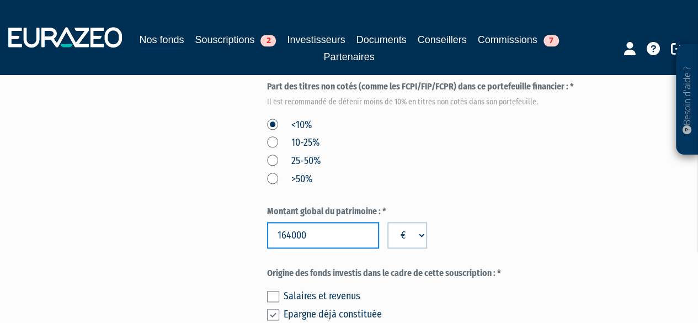
drag, startPoint x: 318, startPoint y: 213, endPoint x: 256, endPoint y: 213, distance: 62.4
click at [256, 213] on div "Envoyer à l'investisseur 1 Identité 2 Coordonnées bancaires 3 Situation profess…" at bounding box center [349, 10] width 629 height 982
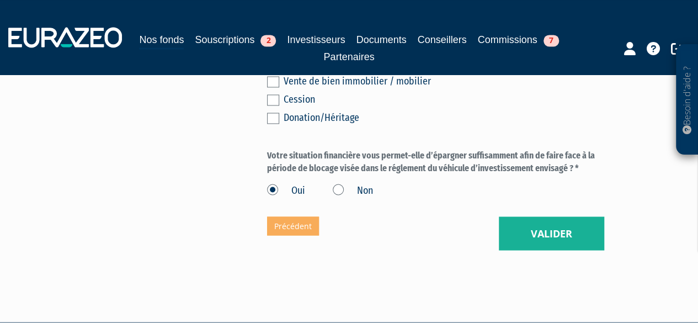
scroll to position [867, 0]
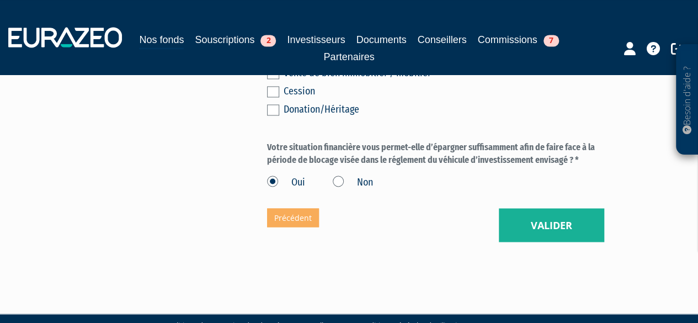
type input "120000"
click at [534, 208] on button "Valider" at bounding box center [551, 225] width 105 height 34
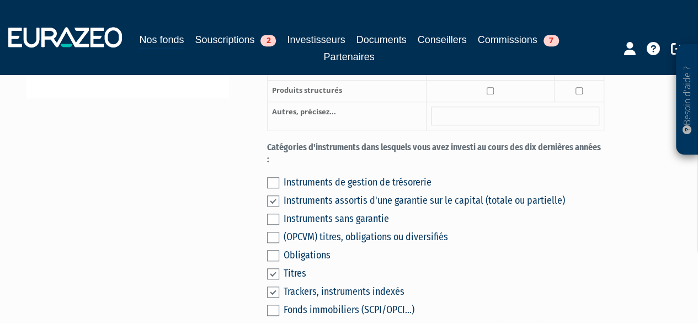
scroll to position [386, 0]
click at [300, 284] on div "Trackers, instruments indexés" at bounding box center [444, 291] width 321 height 15
click at [287, 266] on div "Titres" at bounding box center [444, 273] width 321 height 15
click at [273, 286] on label at bounding box center [273, 291] width 12 height 11
click at [0, 0] on input "checkbox" at bounding box center [0, 0] width 0 height 0
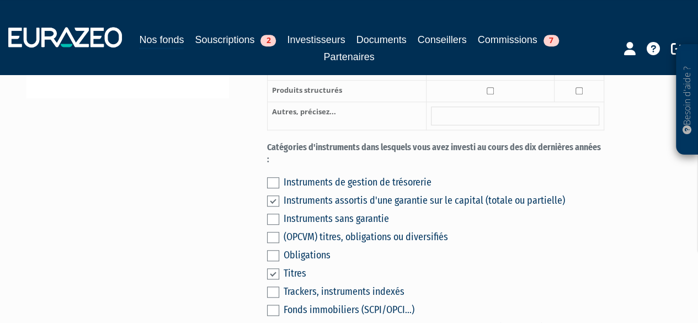
drag, startPoint x: 270, startPoint y: 250, endPoint x: 270, endPoint y: 243, distance: 6.6
click at [270, 268] on label at bounding box center [273, 273] width 12 height 11
click at [0, 0] on input "checkbox" at bounding box center [0, 0] width 0 height 0
click at [278, 195] on label at bounding box center [273, 200] width 12 height 11
click at [0, 0] on input "checkbox" at bounding box center [0, 0] width 0 height 0
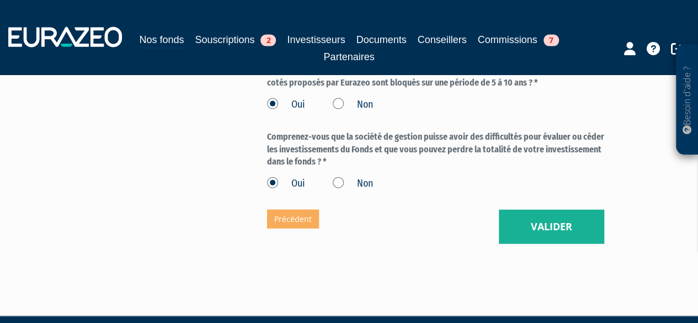
scroll to position [1186, 0]
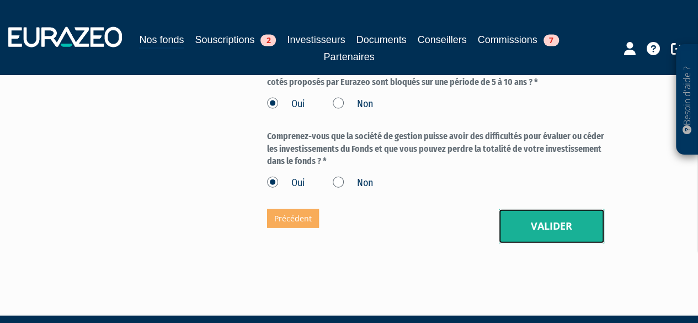
click at [583, 216] on button "Valider" at bounding box center [551, 226] width 105 height 34
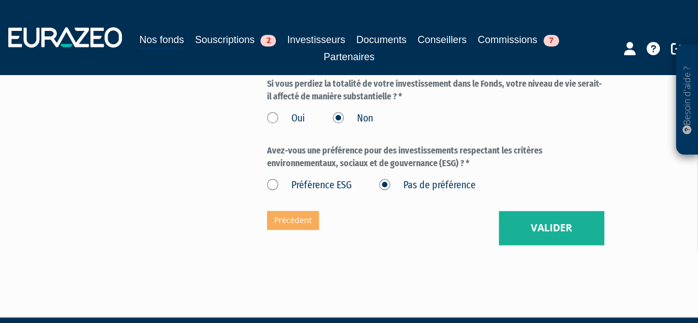
scroll to position [497, 0]
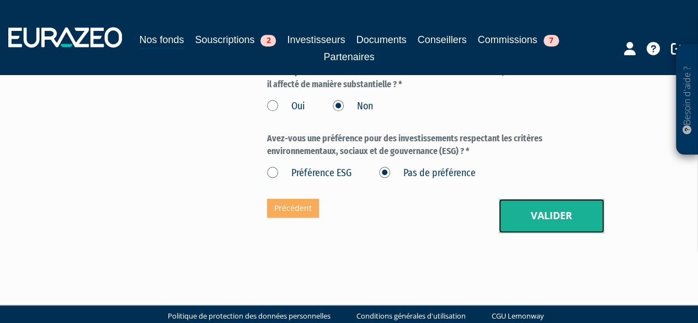
click at [556, 205] on button "Valider" at bounding box center [551, 216] width 105 height 34
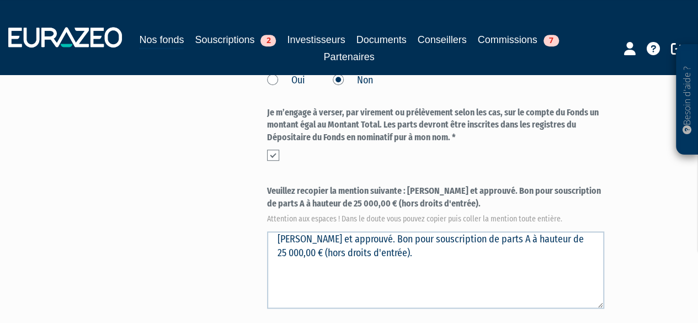
scroll to position [442, 0]
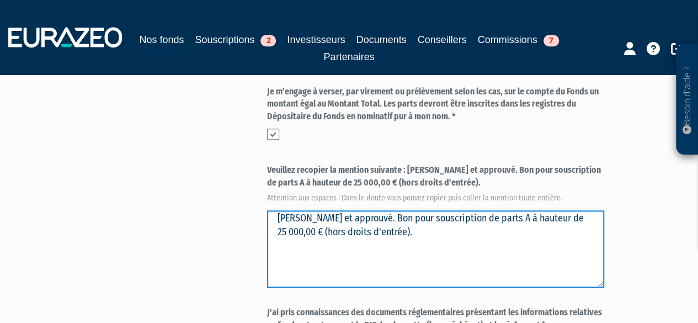
click at [357, 210] on textarea "Lu et approuvé. Bon pour souscription de parts A à hauteur de 25 000,00 € (hors…" at bounding box center [436, 248] width 338 height 77
drag, startPoint x: 362, startPoint y: 192, endPoint x: 246, endPoint y: 196, distance: 116.0
click at [250, 197] on div "Envoyer à l'investisseur 1 Identité 2 Coordonnées bancaires 3 Situation profess…" at bounding box center [349, 79] width 629 height 788
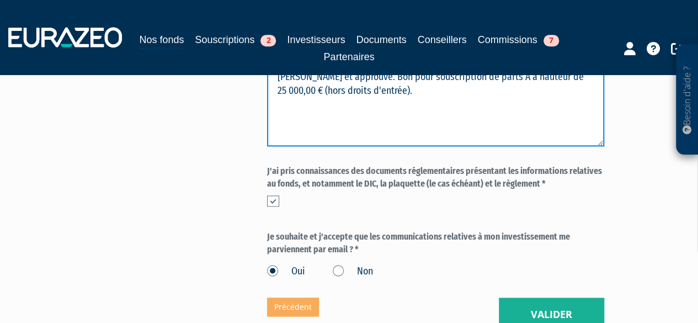
scroll to position [618, 0]
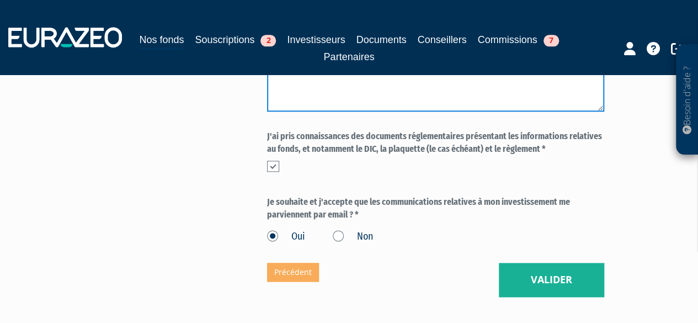
type textarea "Lu et approuvé. Bon pour souscription de parts A à hauteur de 25 000,00 € (hors…"
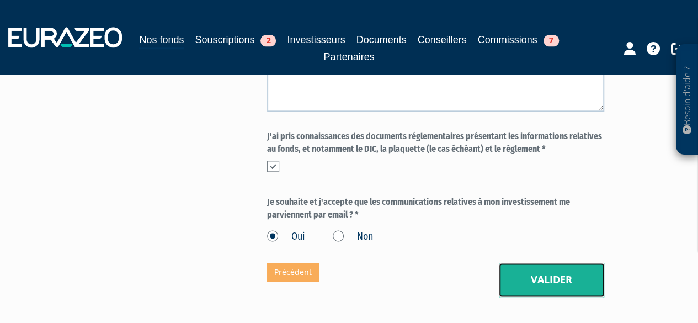
click at [535, 263] on button "Valider" at bounding box center [551, 280] width 105 height 34
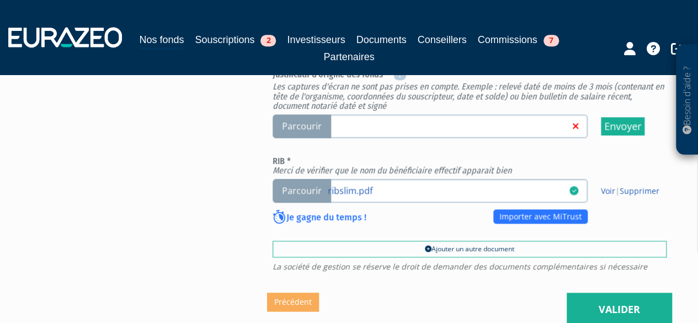
scroll to position [607, 0]
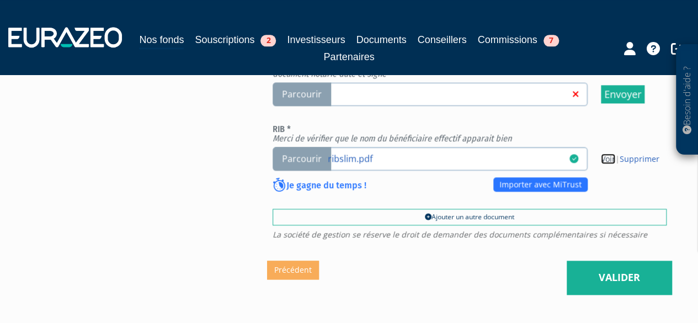
click at [606, 156] on link "Voir" at bounding box center [608, 158] width 14 height 10
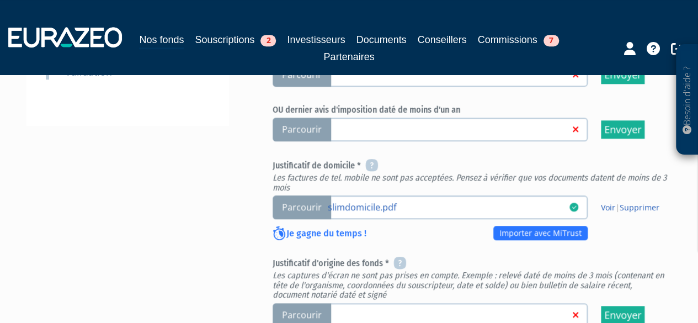
scroll to position [386, 0]
click at [604, 208] on link "Voir" at bounding box center [608, 207] width 14 height 10
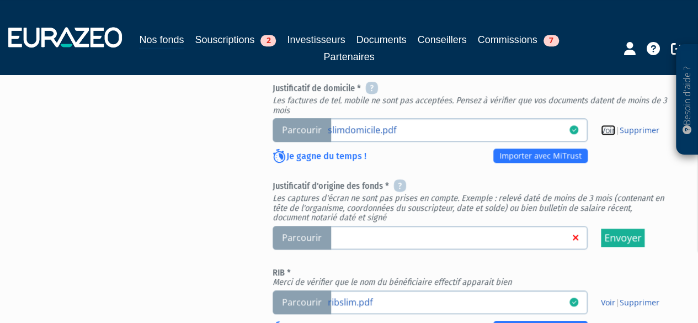
scroll to position [497, 0]
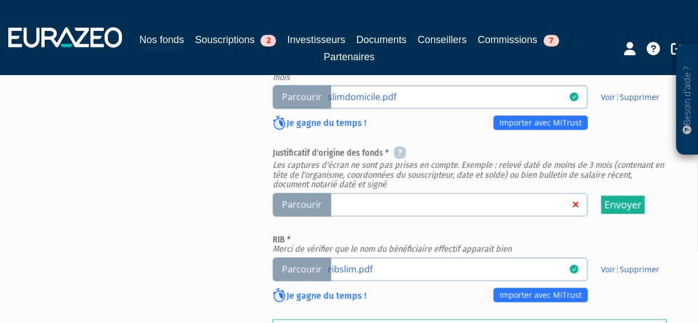
click at [509, 203] on link at bounding box center [454, 203] width 252 height 11
click at [0, 0] on input "Parcourir" at bounding box center [0, 0] width 0 height 0
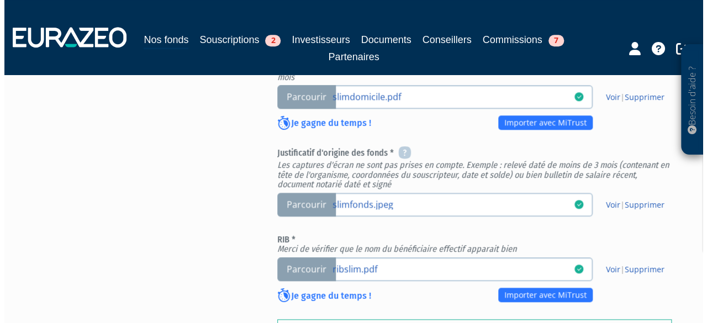
scroll to position [662, 0]
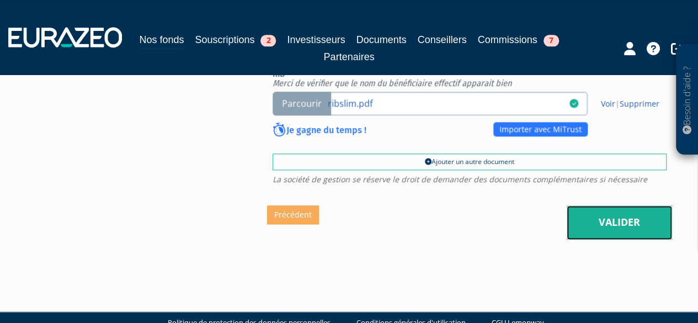
click at [601, 225] on link "Valider" at bounding box center [619, 222] width 105 height 34
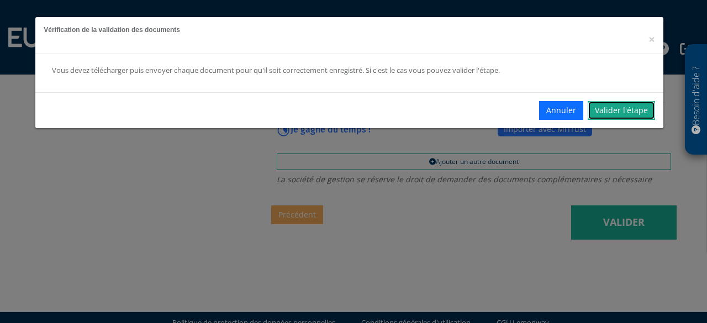
click at [614, 108] on link "Valider l'étape" at bounding box center [620, 110] width 67 height 19
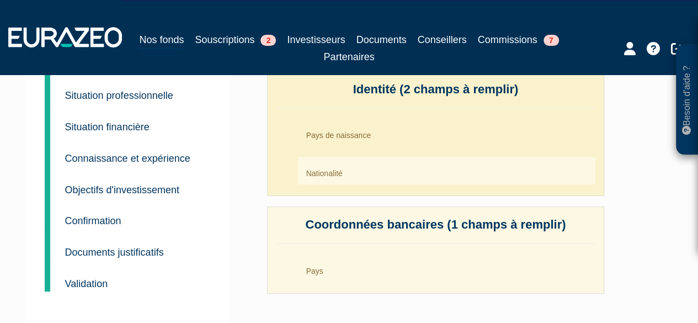
scroll to position [166, 0]
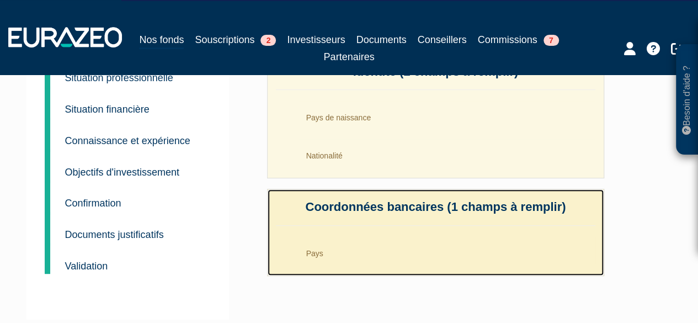
click at [399, 251] on li "Pays" at bounding box center [447, 251] width 298 height 28
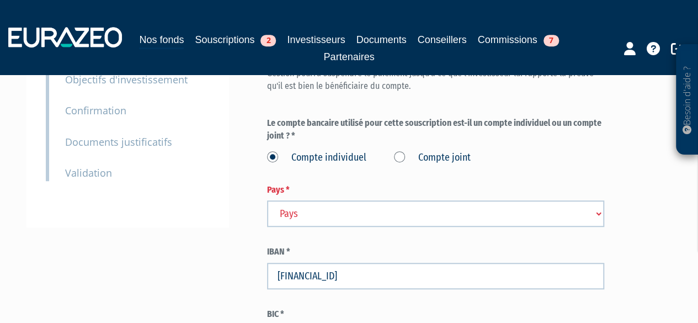
scroll to position [166, 0]
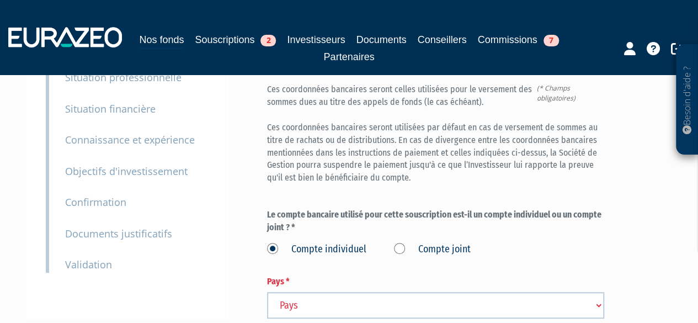
click at [312, 292] on select "Pays Afghanistan Afrique du Sud Albanie Algérie Allemagne Andorre" at bounding box center [436, 305] width 338 height 26
select select "75"
click at [267, 292] on select "Pays Afghanistan Afrique du Sud Albanie Algérie Allemagne Andorre" at bounding box center [436, 305] width 338 height 26
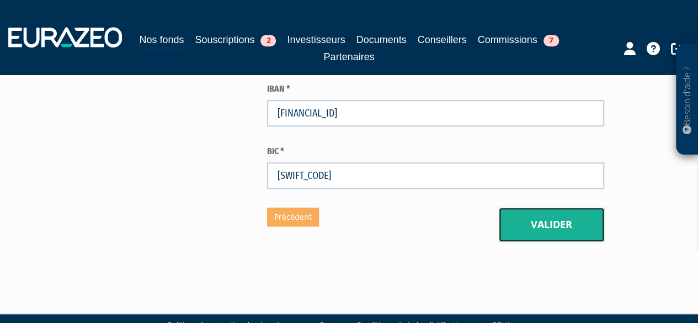
click at [521, 208] on button "Valider" at bounding box center [551, 225] width 105 height 34
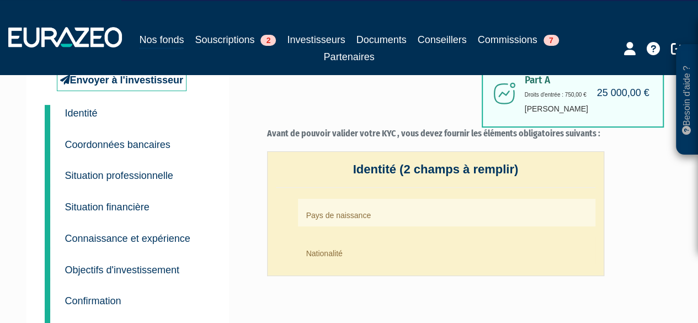
scroll to position [110, 0]
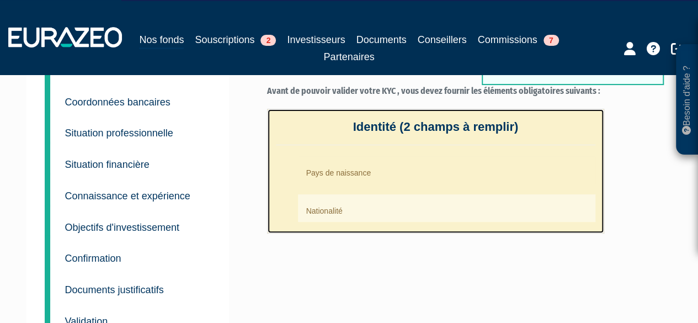
click at [380, 173] on li "Pays de naissance" at bounding box center [447, 170] width 298 height 28
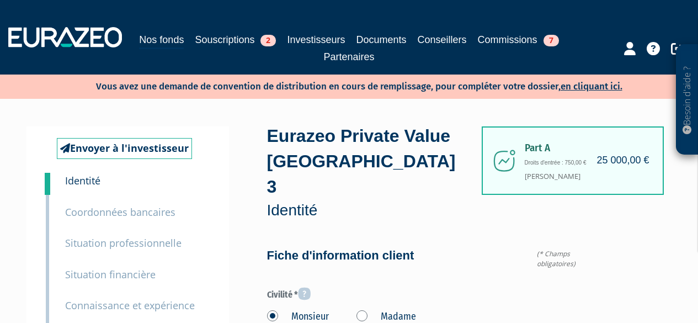
type input "6 29 73 28 77"
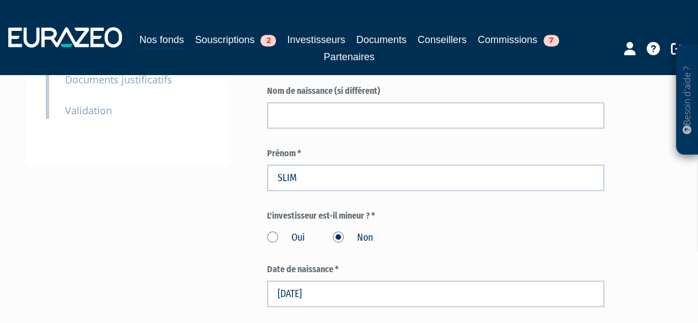
scroll to position [442, 0]
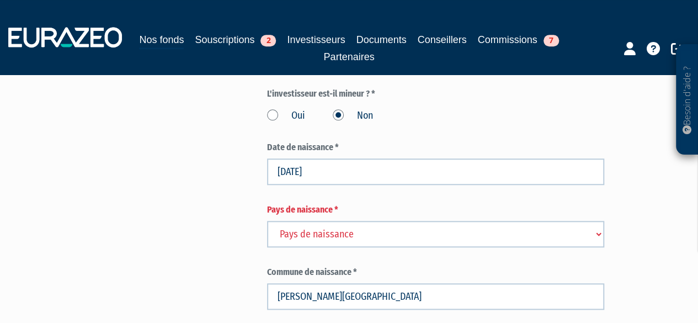
click at [336, 221] on select "Pays de naissance Afghanistan Afrique du Sud Albanie Algérie Allemagne Andorre" at bounding box center [436, 234] width 338 height 26
select select "75"
click at [267, 221] on select "Pays de naissance Afghanistan Afrique du Sud Albanie Algérie Allemagne Andorre" at bounding box center [436, 234] width 338 height 26
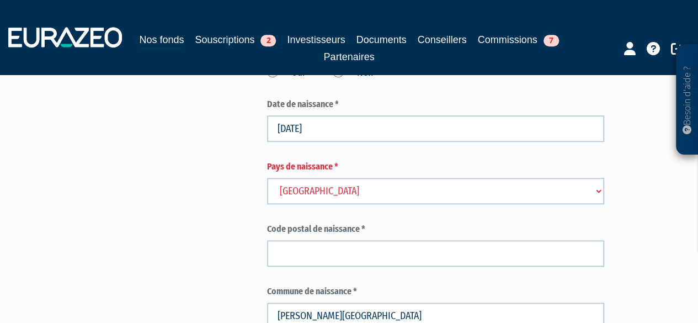
scroll to position [552, 0]
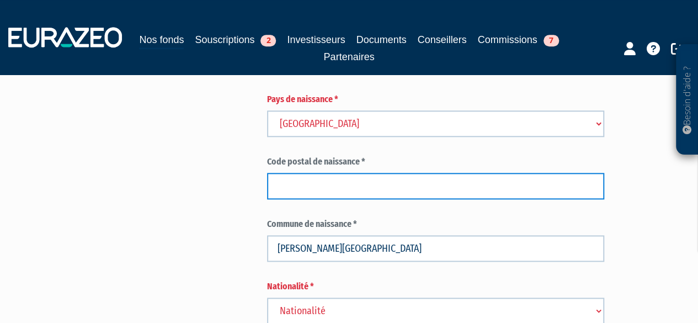
click at [346, 173] on input "text" at bounding box center [436, 186] width 338 height 26
paste input "7050"
type input "7050"
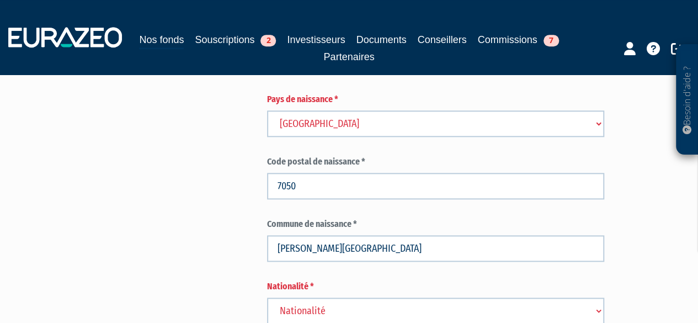
click at [332, 110] on select "Pays de naissance Afghanistan Afrique du Sud Albanie Algérie Allemagne Andorre" at bounding box center [436, 123] width 338 height 26
select select "219"
click at [267, 110] on select "Pays de naissance Afghanistan Afrique du Sud Albanie Algérie Allemagne Andorre" at bounding box center [436, 123] width 338 height 26
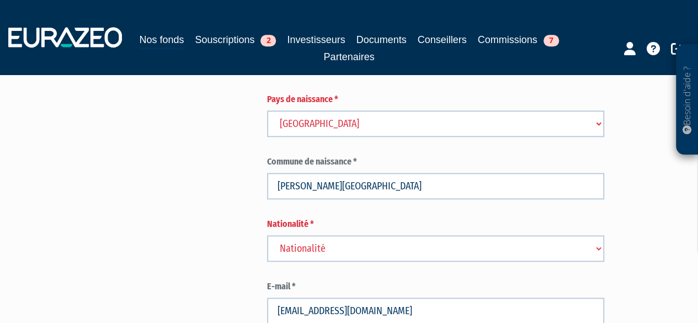
click at [316, 235] on select "Nationalité Afghanistan Afrique du Sud Albanie Algérie Allemagne Andorre" at bounding box center [436, 248] width 338 height 26
select select "75"
click at [267, 235] on select "Nationalité Afghanistan Afrique du Sud Albanie Algérie Allemagne Andorre" at bounding box center [436, 248] width 338 height 26
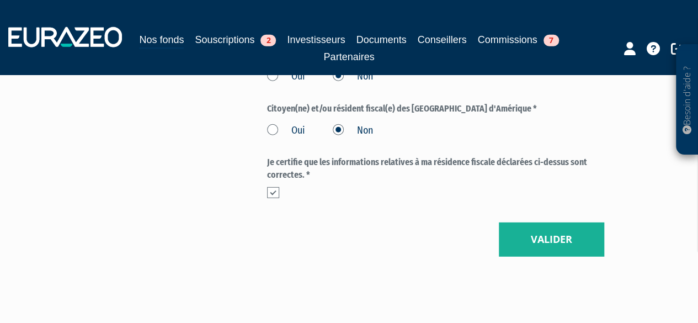
scroll to position [1444, 0]
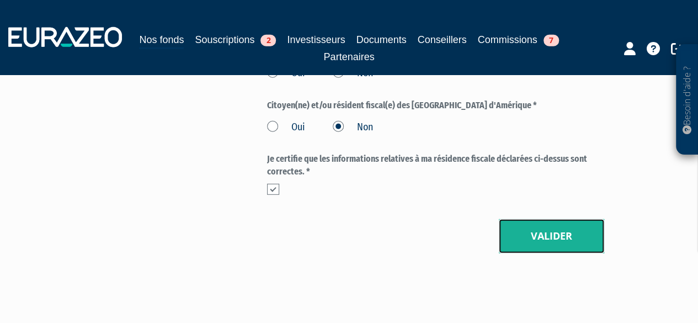
click at [546, 219] on button "Valider" at bounding box center [551, 236] width 105 height 34
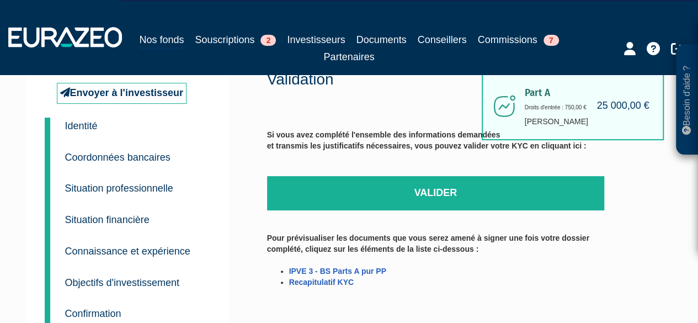
scroll to position [49, 0]
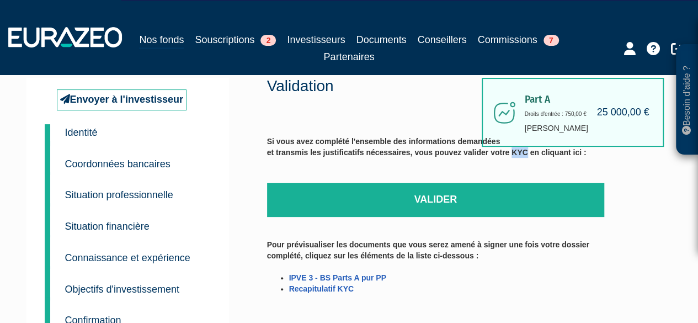
drag, startPoint x: 512, startPoint y: 156, endPoint x: 528, endPoint y: 151, distance: 16.4
click at [528, 151] on label "Si vous avez complété l'ensemble des informations demandées et transmis les jus…" at bounding box center [427, 158] width 320 height 44
click at [506, 151] on label "Si vous avez complété l'ensemble des informations demandées et transmis les jus…" at bounding box center [427, 158] width 320 height 44
drag, startPoint x: 506, startPoint y: 151, endPoint x: 531, endPoint y: 151, distance: 24.8
click at [528, 151] on label "Si vous avez complété l'ensemble des informations demandées et transmis les jus…" at bounding box center [427, 158] width 320 height 44
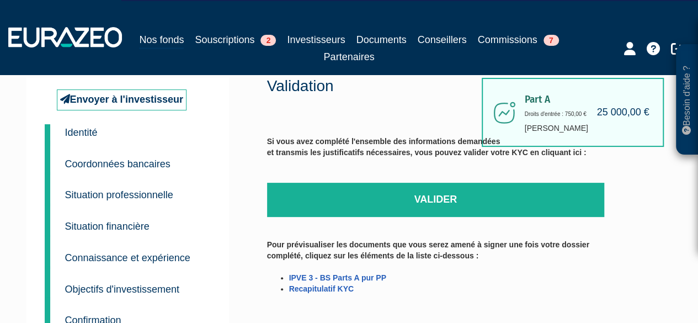
click at [531, 151] on label "Si vous avez complété l'ensemble des informations demandées et transmis les jus…" at bounding box center [427, 158] width 320 height 44
drag, startPoint x: 526, startPoint y: 154, endPoint x: 513, endPoint y: 156, distance: 12.3
click at [513, 156] on label "Si vous avez complété l'ensemble des informations demandées et transmis les jus…" at bounding box center [427, 158] width 320 height 44
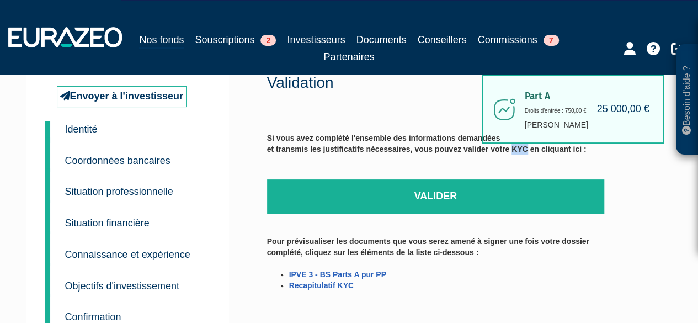
scroll to position [159, 0]
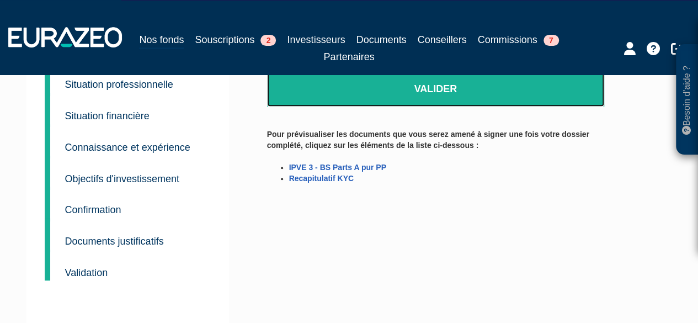
drag, startPoint x: 395, startPoint y: 79, endPoint x: 395, endPoint y: 51, distance: 27.6
click at [395, 79] on link "Valider" at bounding box center [436, 89] width 338 height 34
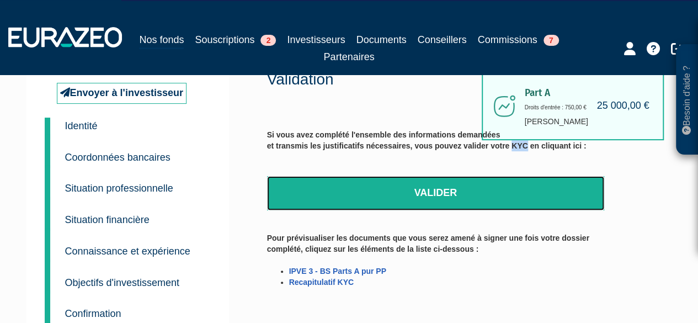
scroll to position [49, 0]
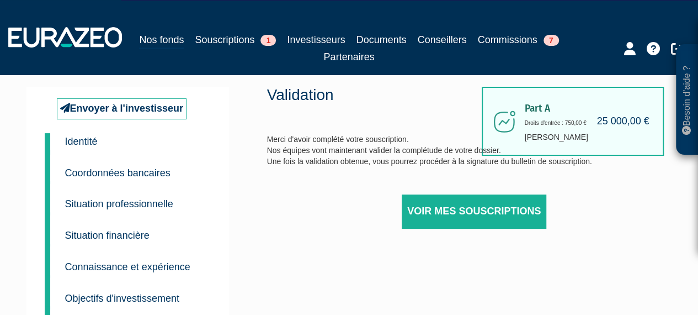
scroll to position [55, 0]
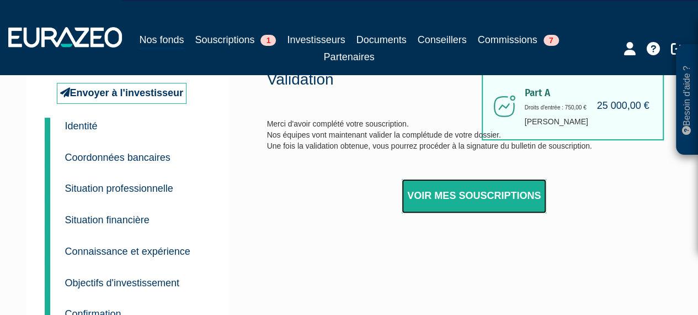
click at [436, 196] on link "Voir mes souscriptions" at bounding box center [474, 196] width 145 height 34
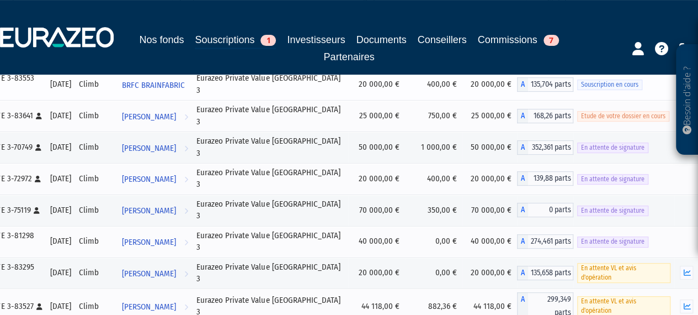
scroll to position [221, 0]
